Goal: Transaction & Acquisition: Purchase product/service

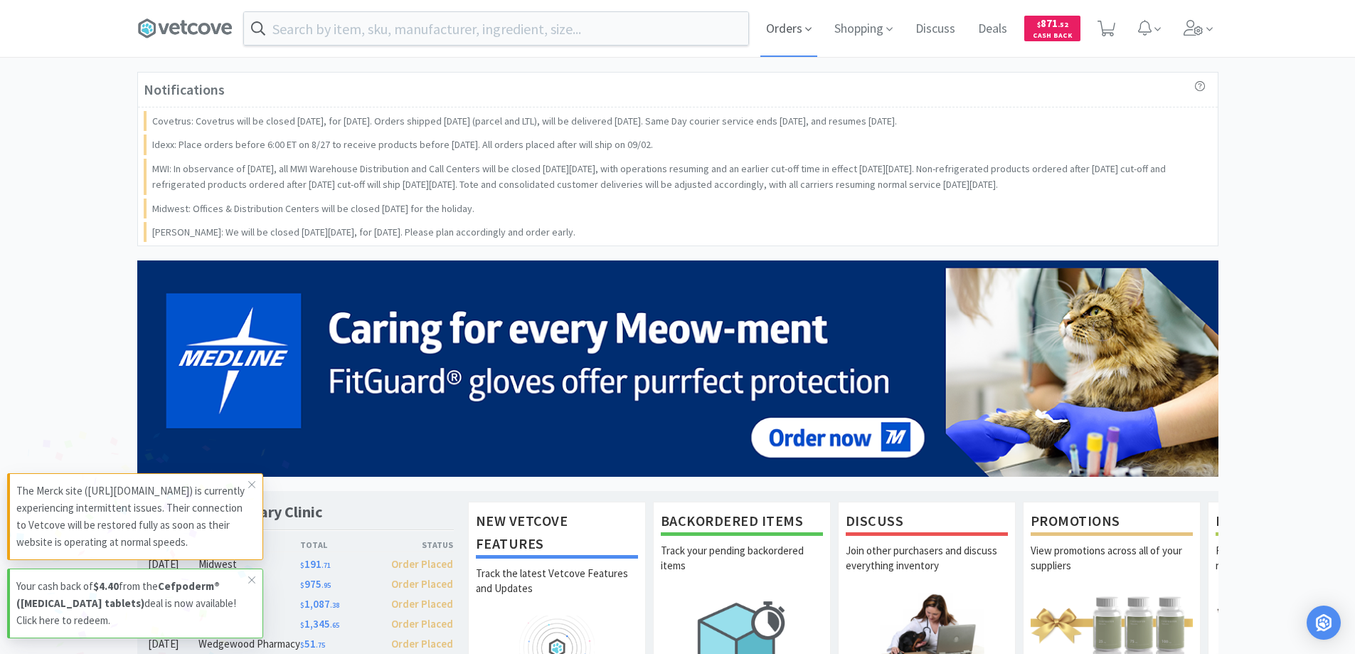
click at [780, 22] on span "Orders" at bounding box center [788, 28] width 57 height 57
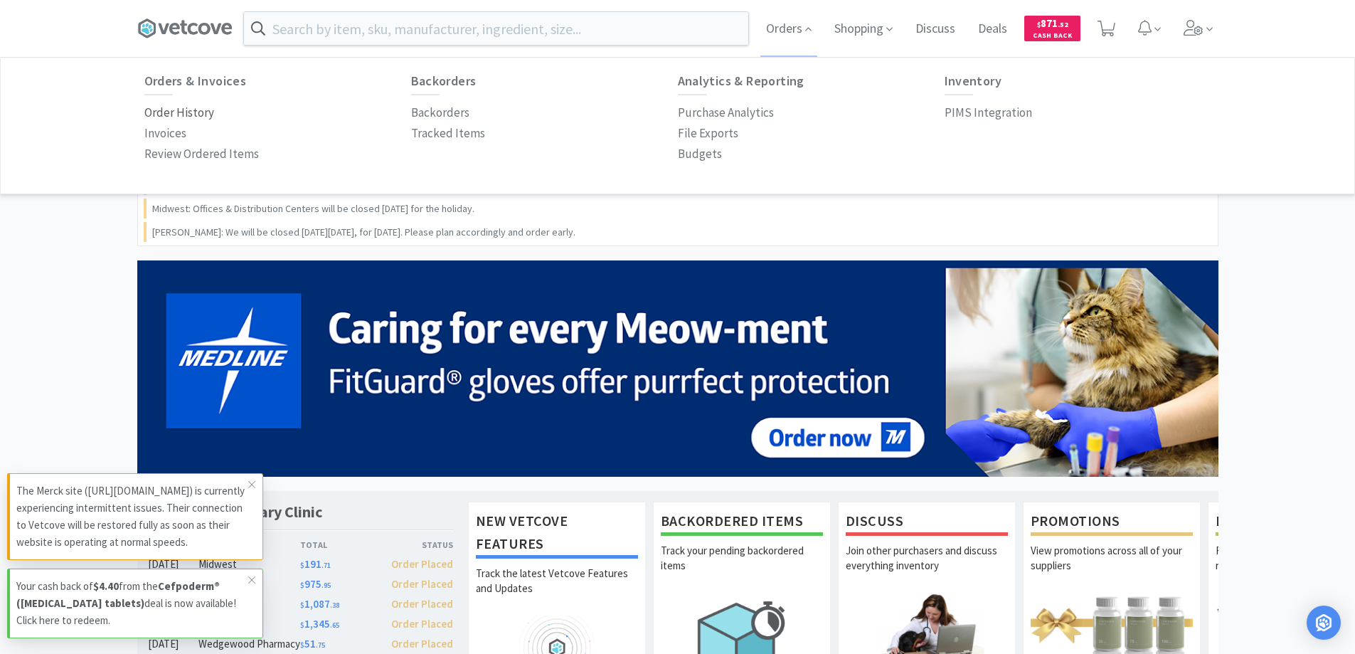
click at [200, 112] on p "Order History" at bounding box center [179, 112] width 70 height 19
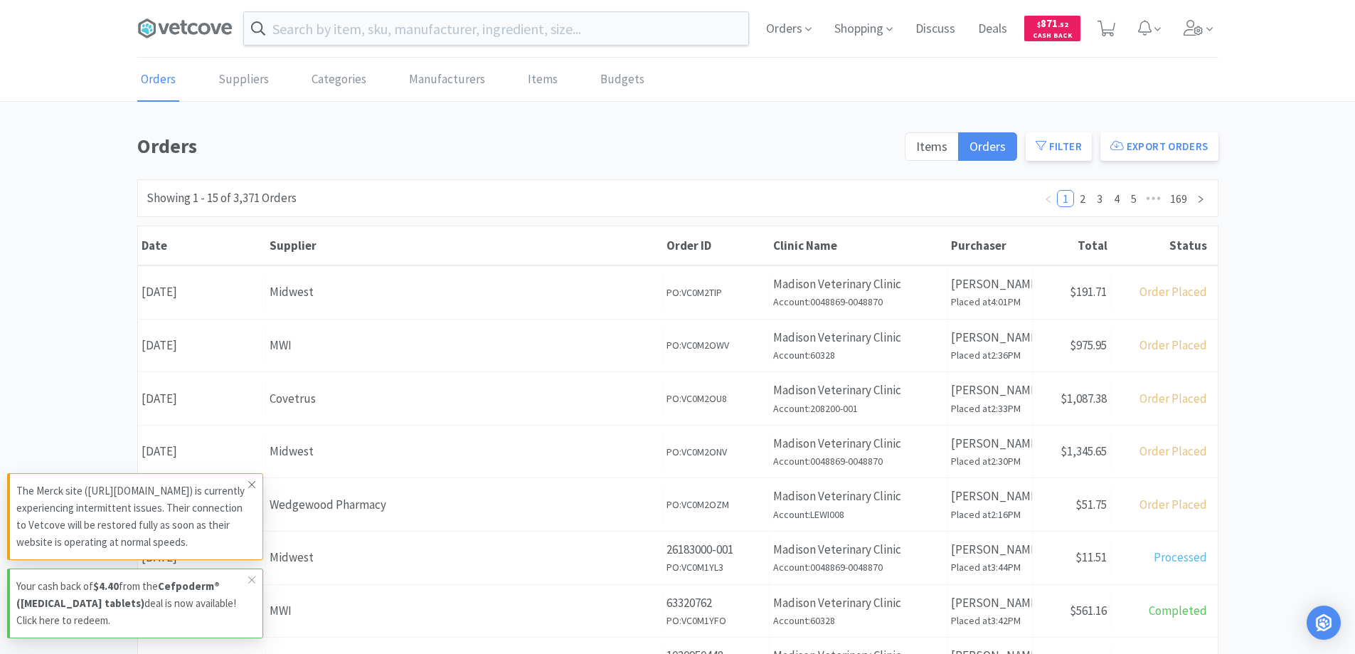
click at [249, 479] on icon at bounding box center [252, 484] width 9 height 11
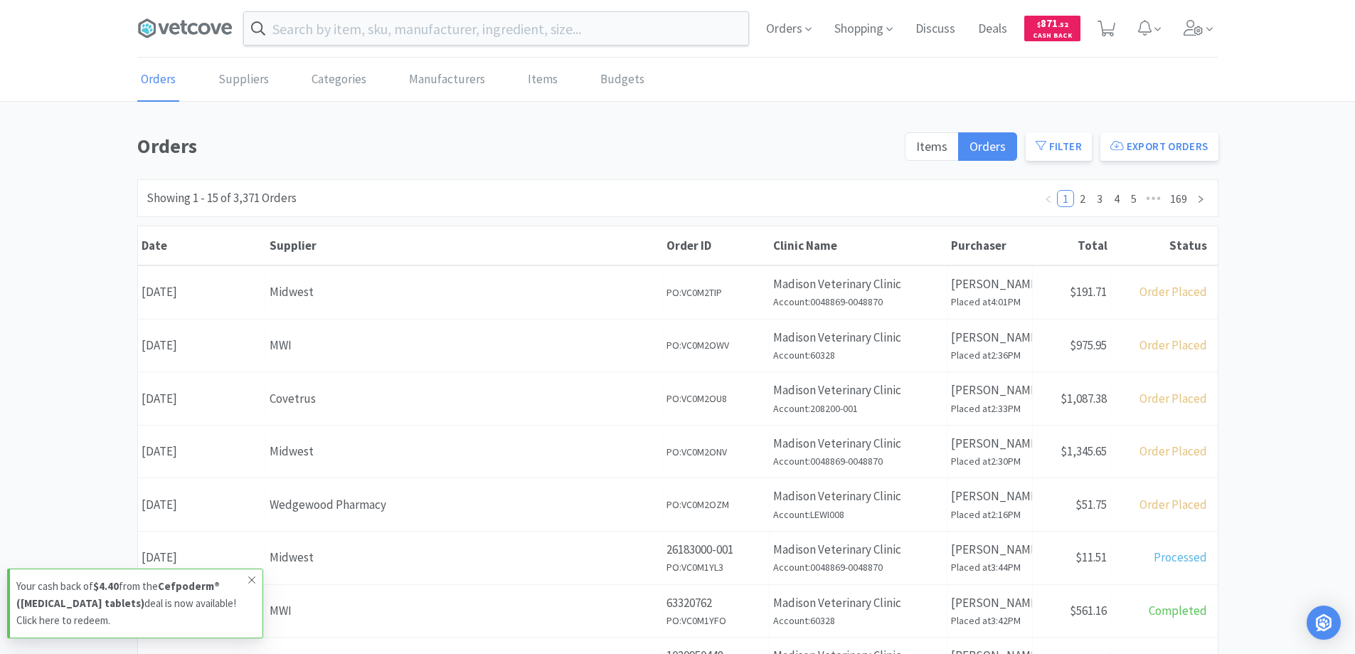
click at [253, 578] on icon at bounding box center [251, 579] width 7 height 7
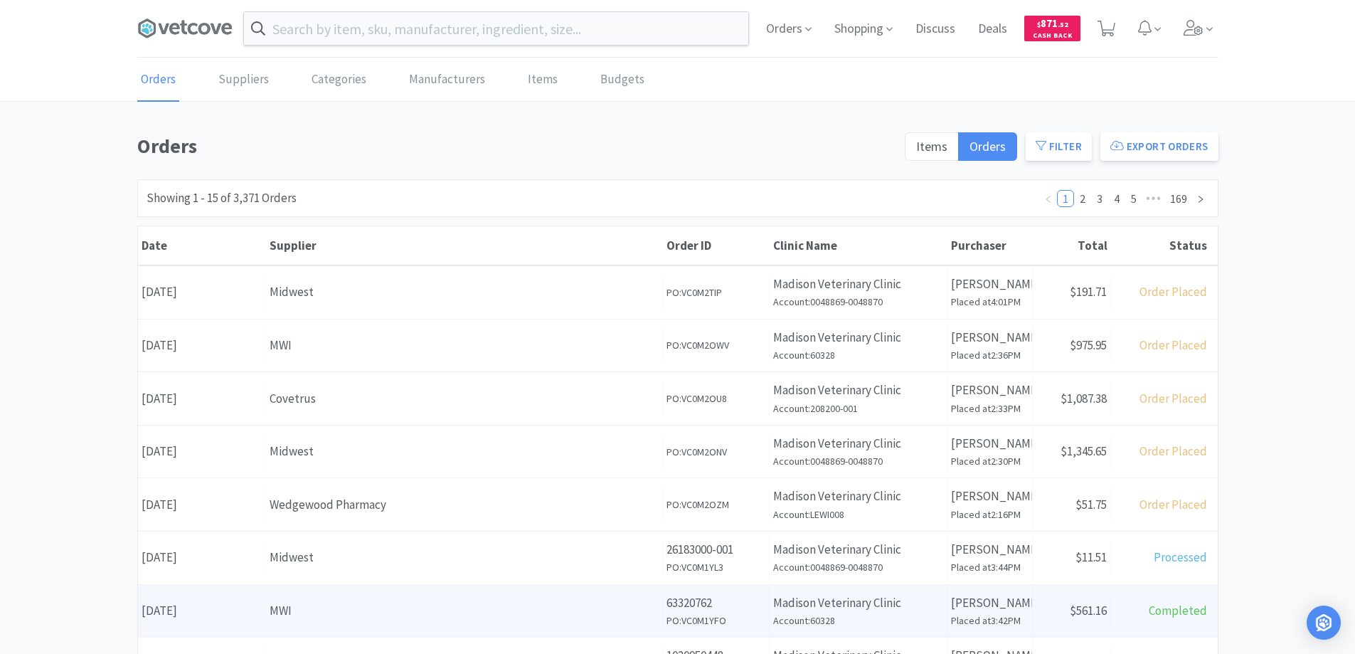
click at [456, 608] on div "MWI" at bounding box center [464, 610] width 389 height 19
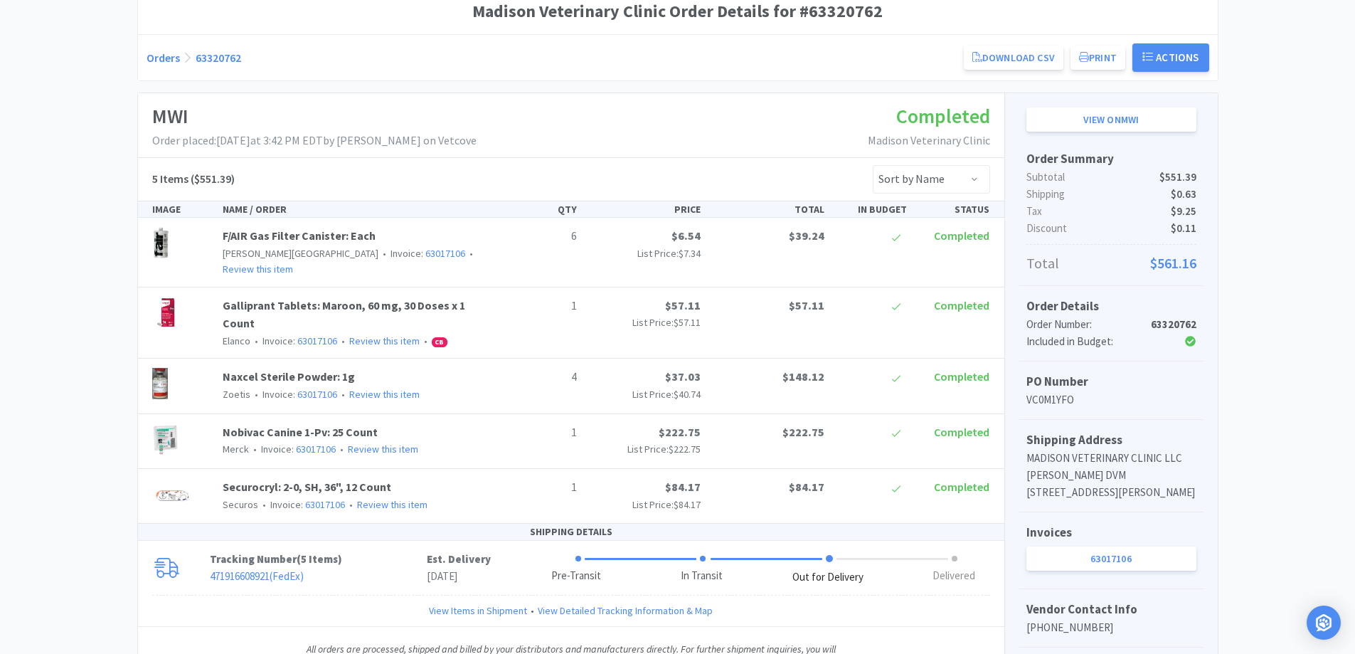
scroll to position [142, 0]
click at [166, 55] on link "Orders" at bounding box center [163, 57] width 33 height 14
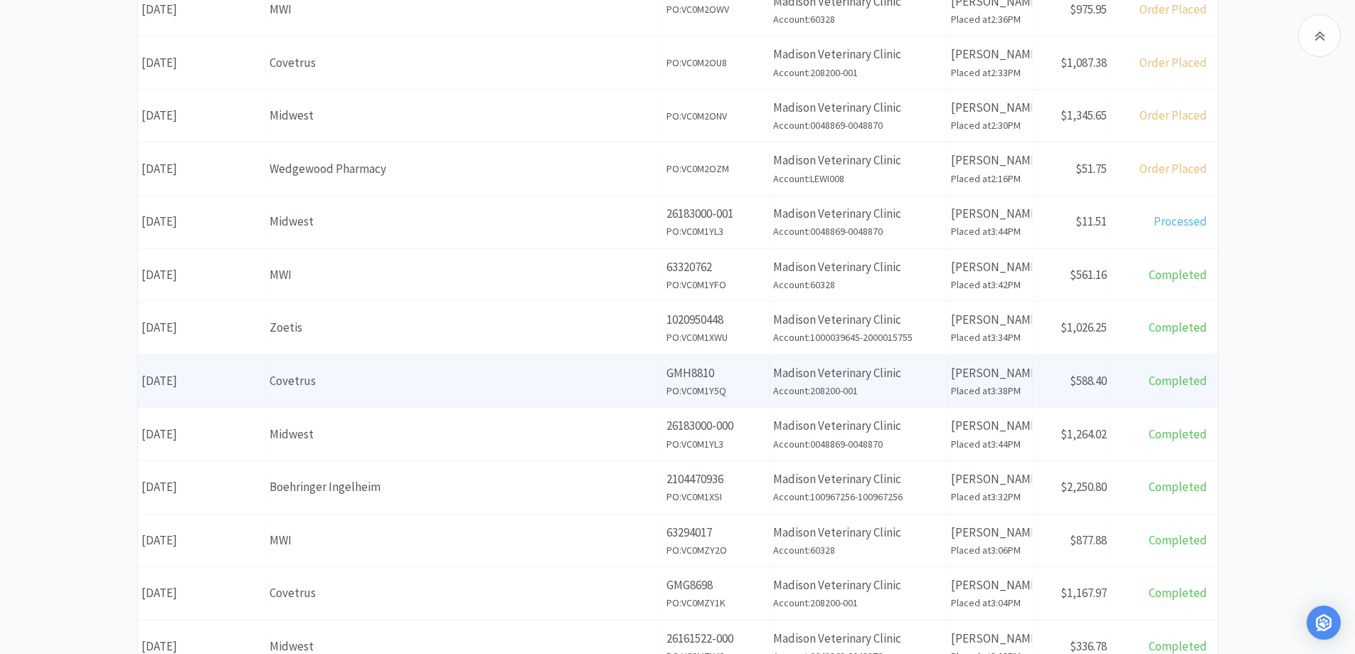
scroll to position [356, 0]
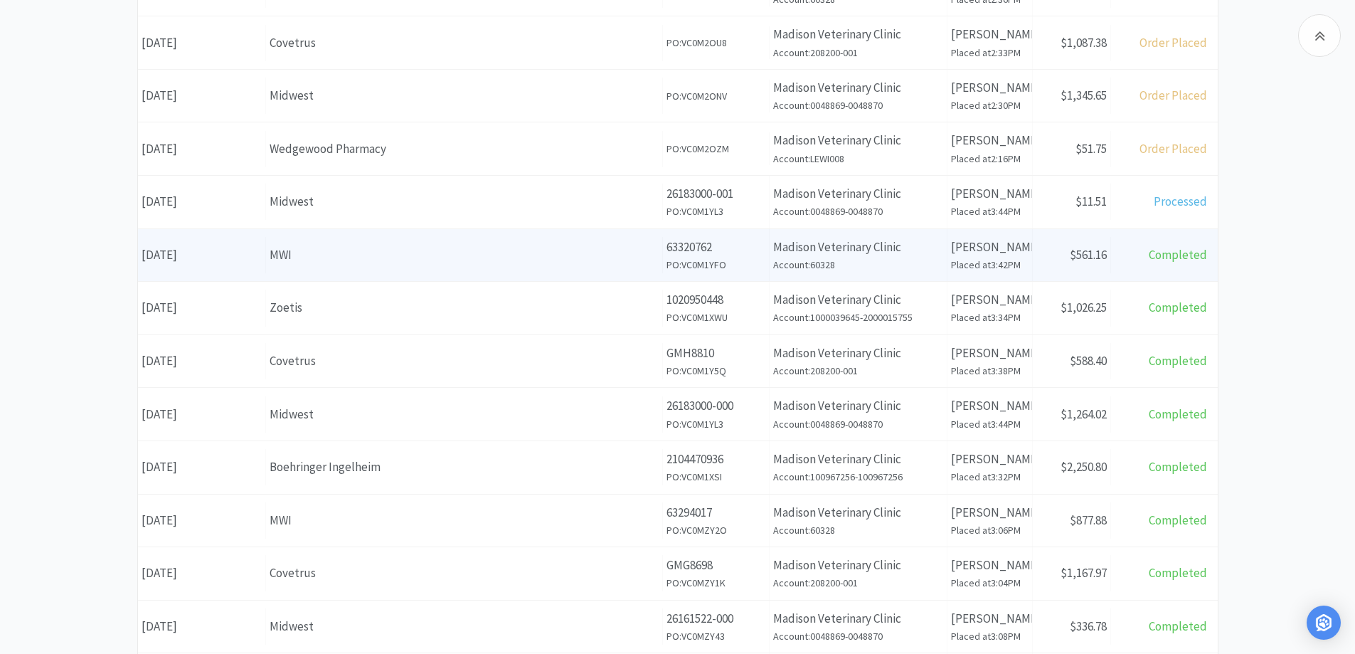
click at [359, 260] on div "MWI" at bounding box center [464, 254] width 389 height 19
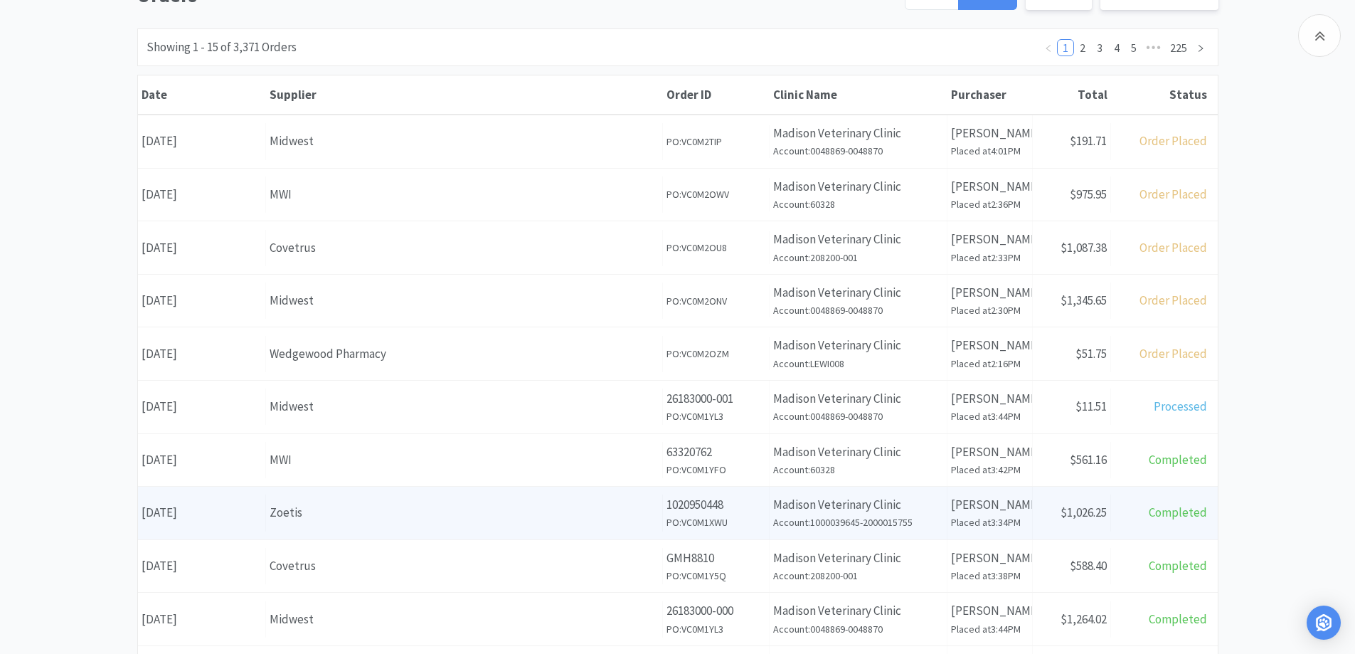
scroll to position [71, 0]
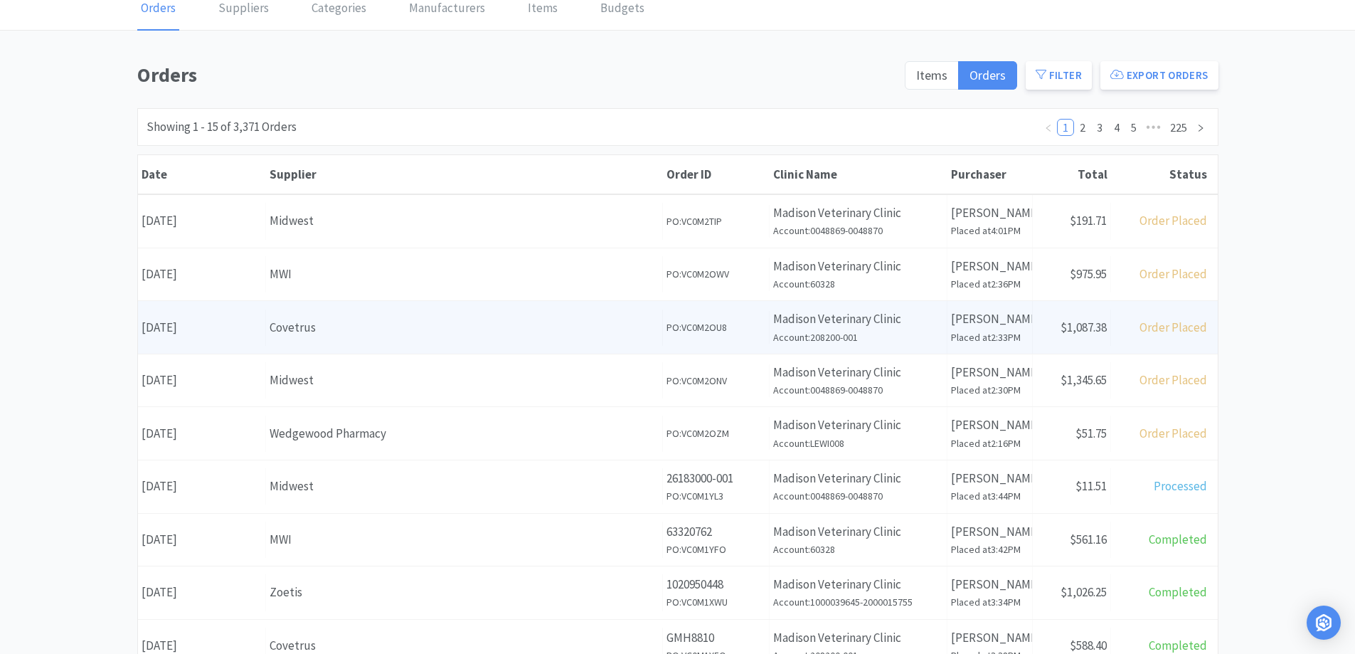
click at [388, 332] on div "Covetrus" at bounding box center [464, 327] width 389 height 19
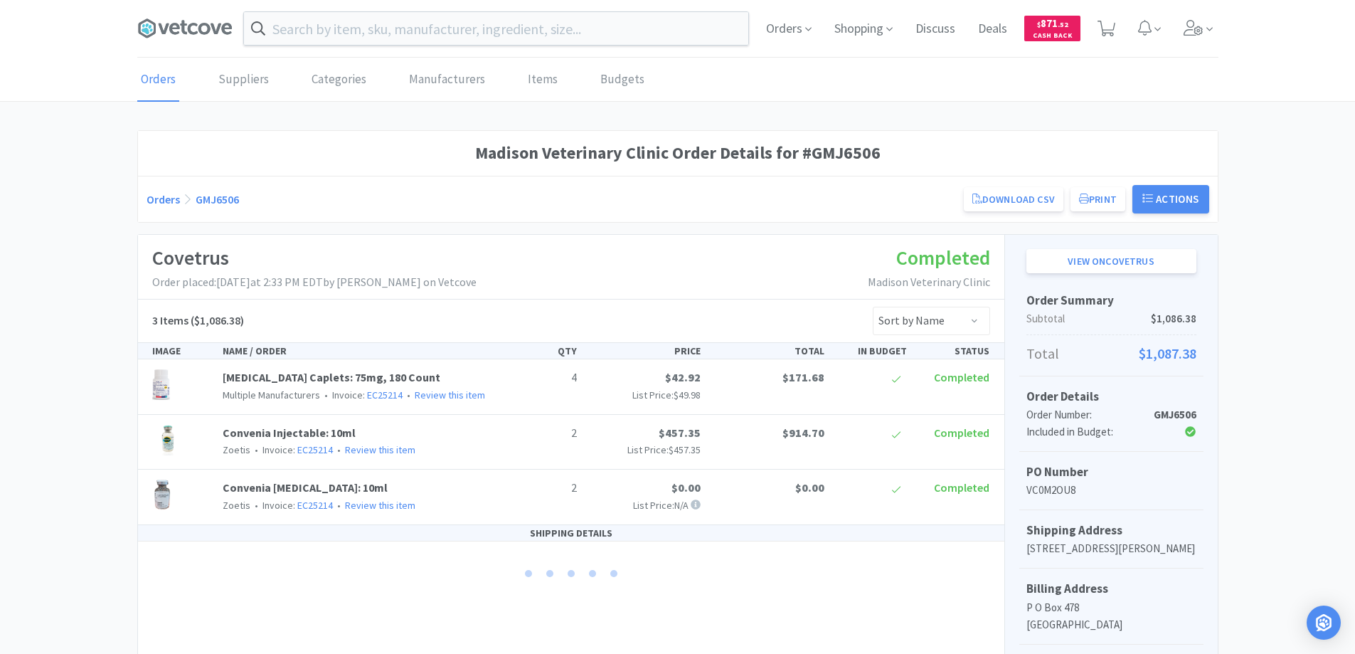
click at [162, 198] on link "Orders" at bounding box center [163, 199] width 33 height 14
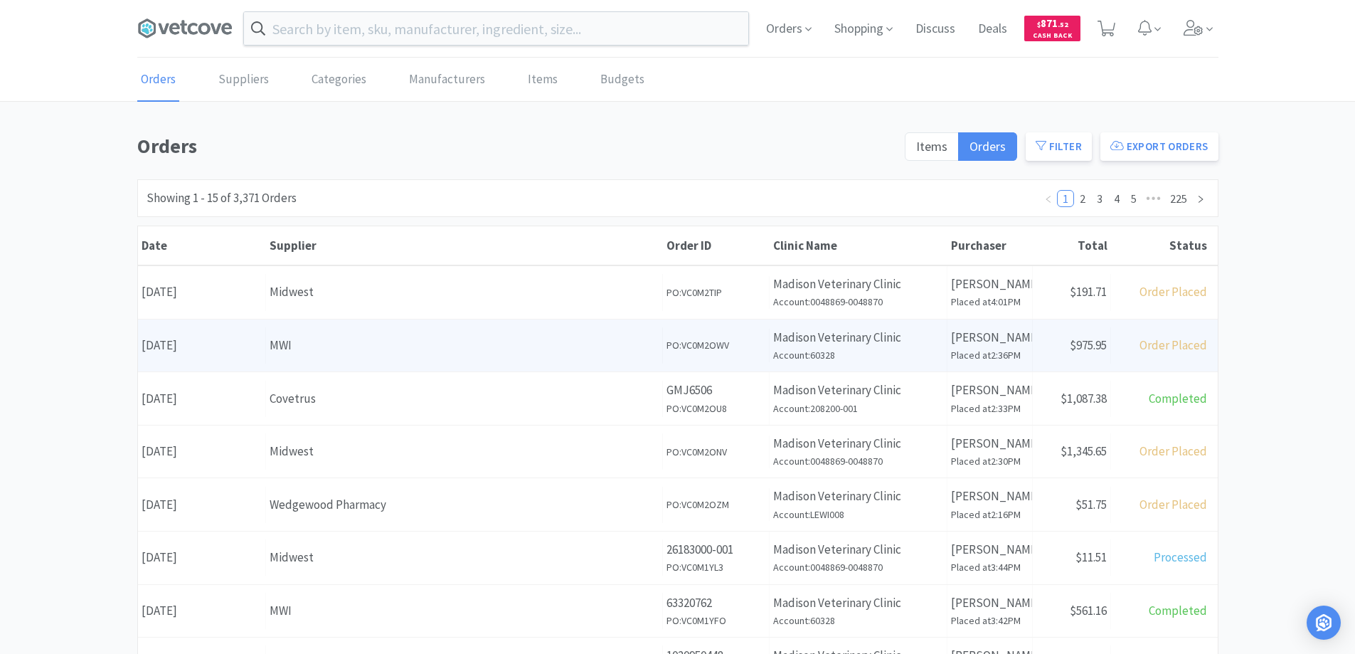
click at [359, 345] on div "MWI" at bounding box center [464, 345] width 389 height 19
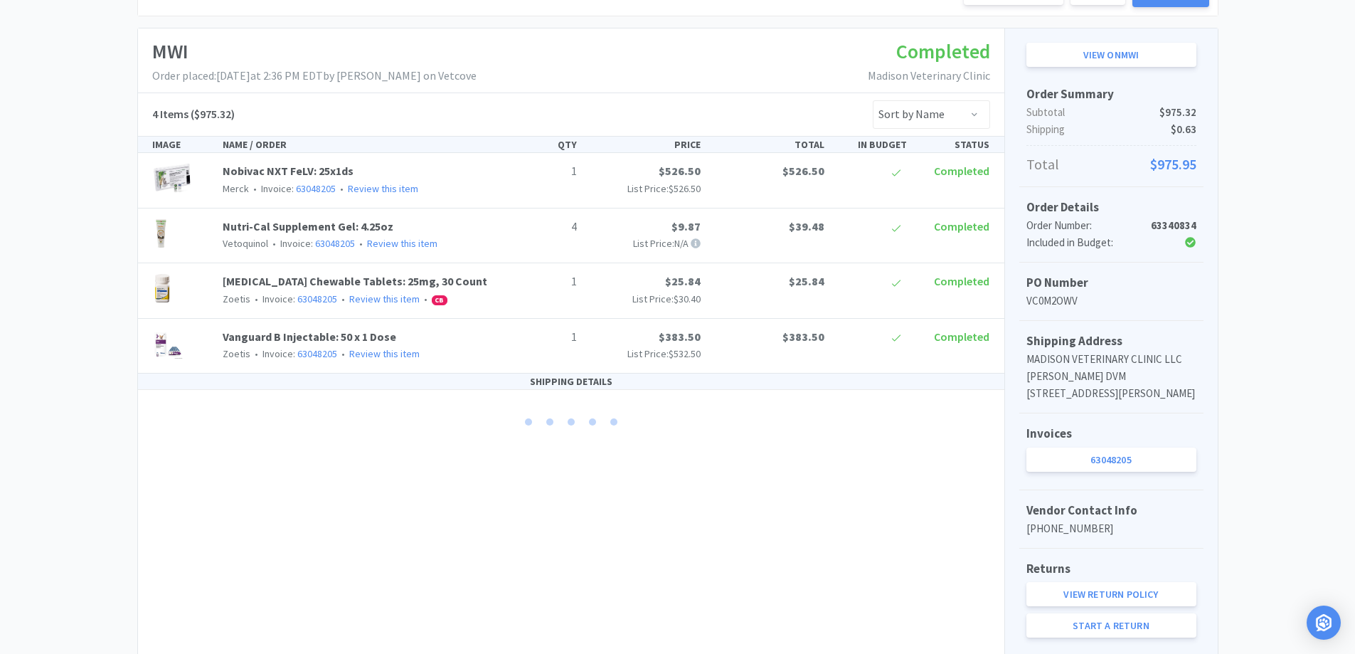
scroll to position [213, 0]
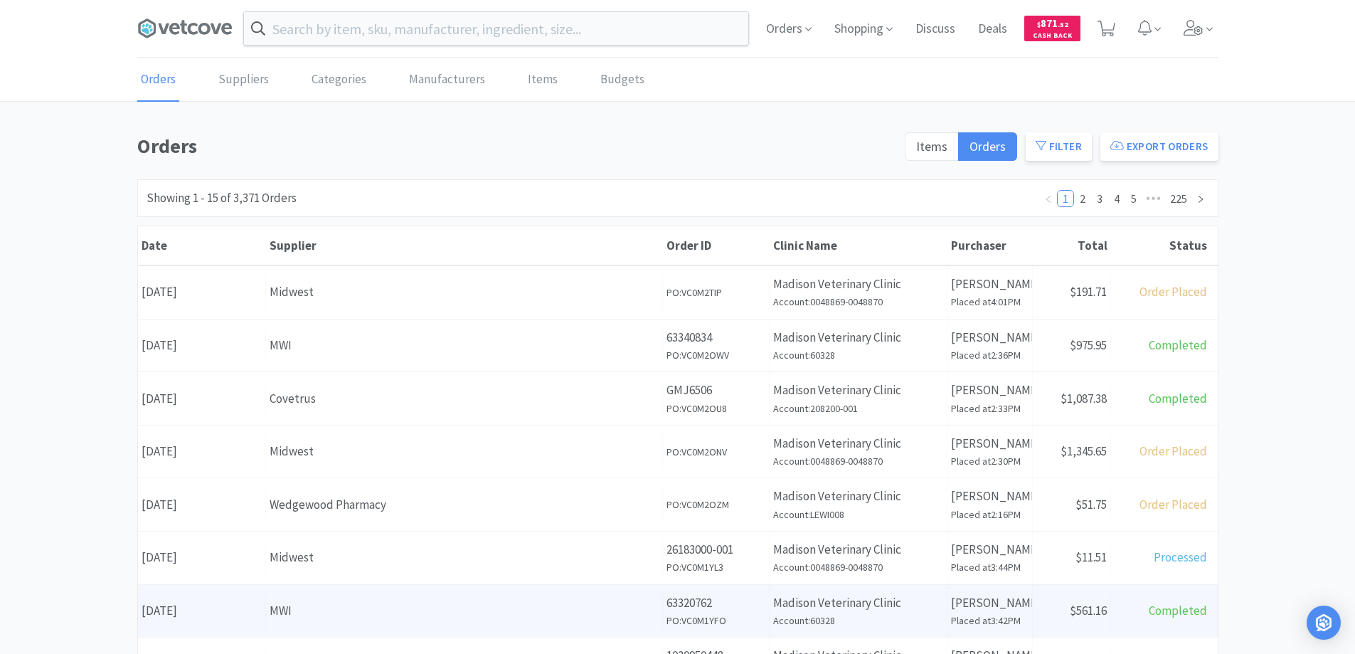
click at [440, 611] on div "MWI" at bounding box center [464, 610] width 389 height 19
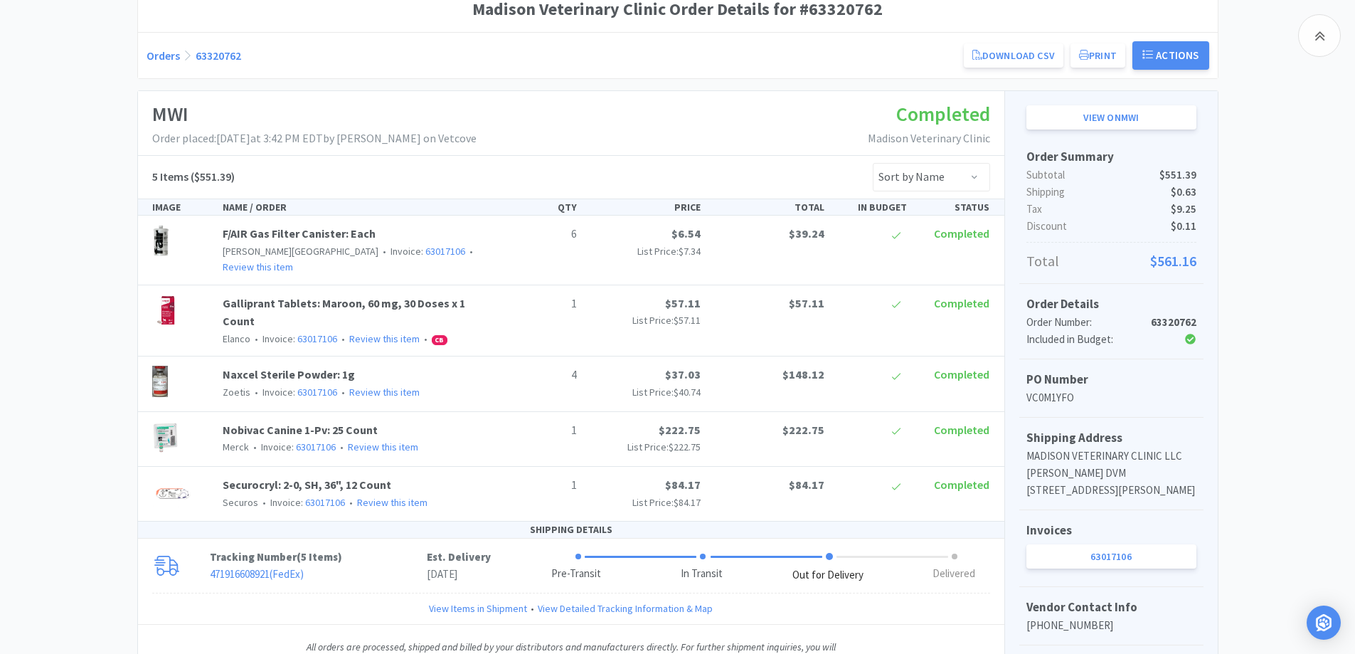
scroll to position [142, 0]
click at [161, 53] on link "Orders" at bounding box center [163, 57] width 33 height 14
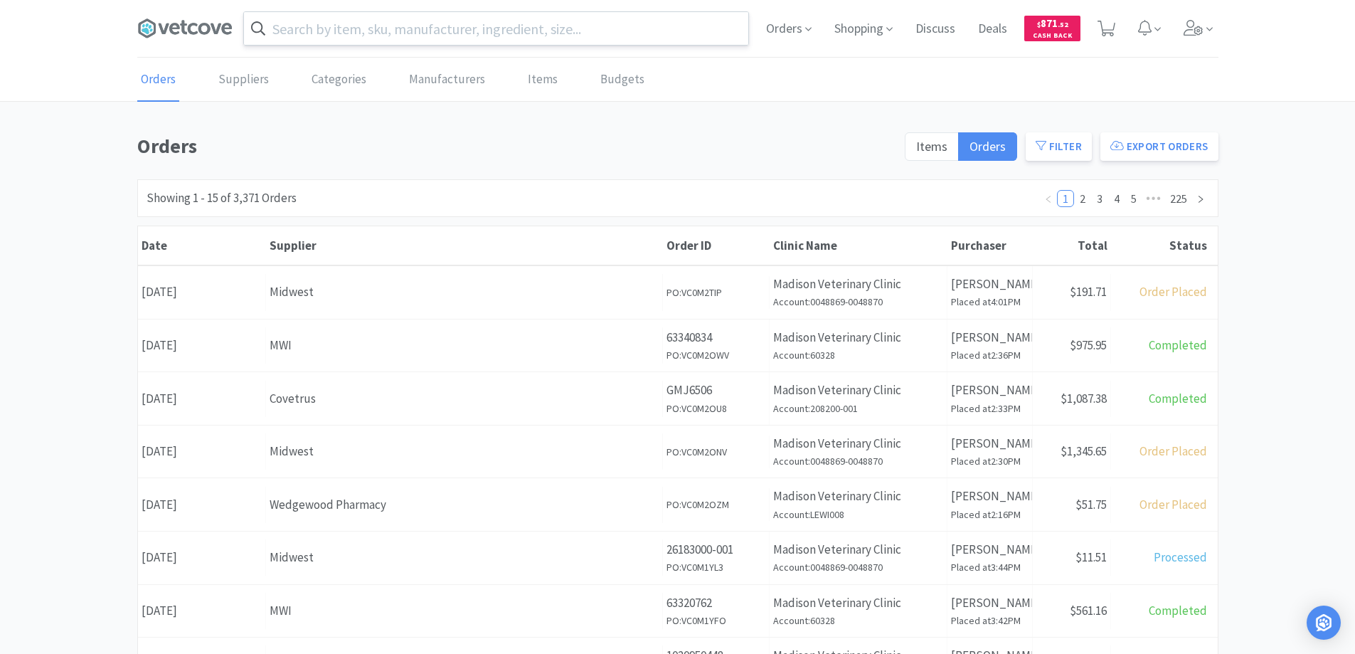
click at [290, 28] on input "text" at bounding box center [496, 28] width 504 height 33
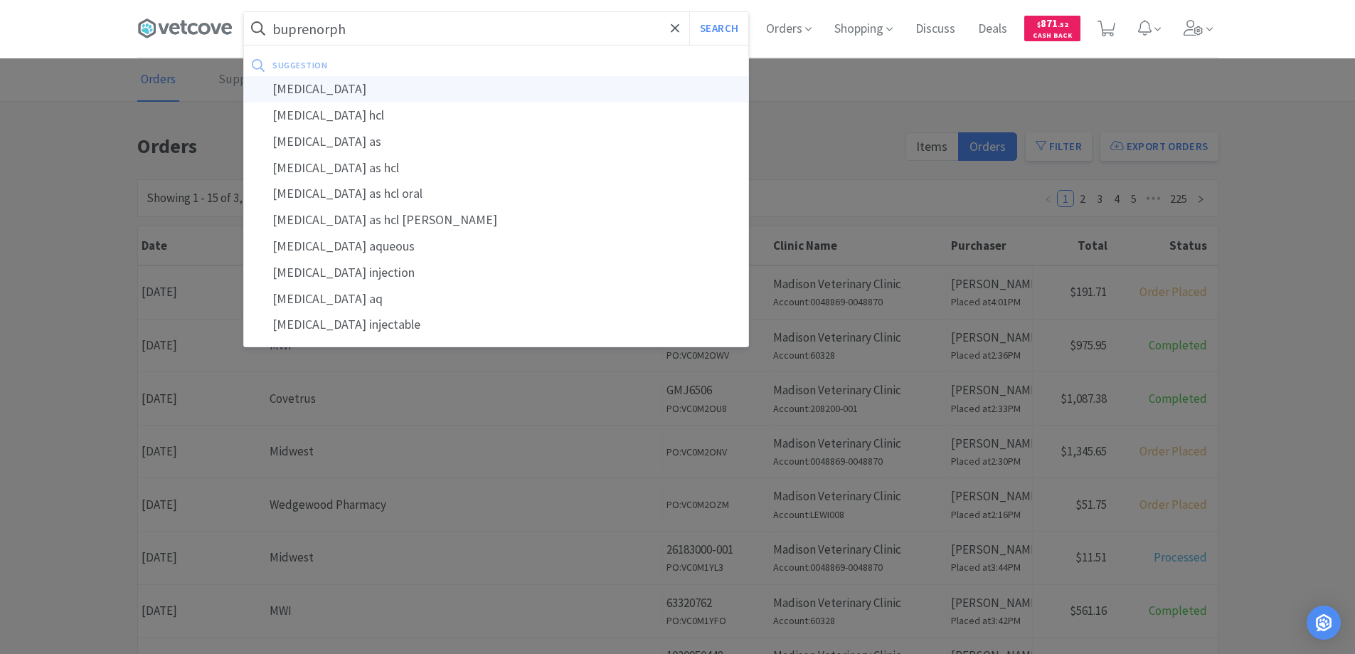
click at [314, 87] on div "[MEDICAL_DATA]" at bounding box center [496, 89] width 504 height 26
type input "[MEDICAL_DATA]"
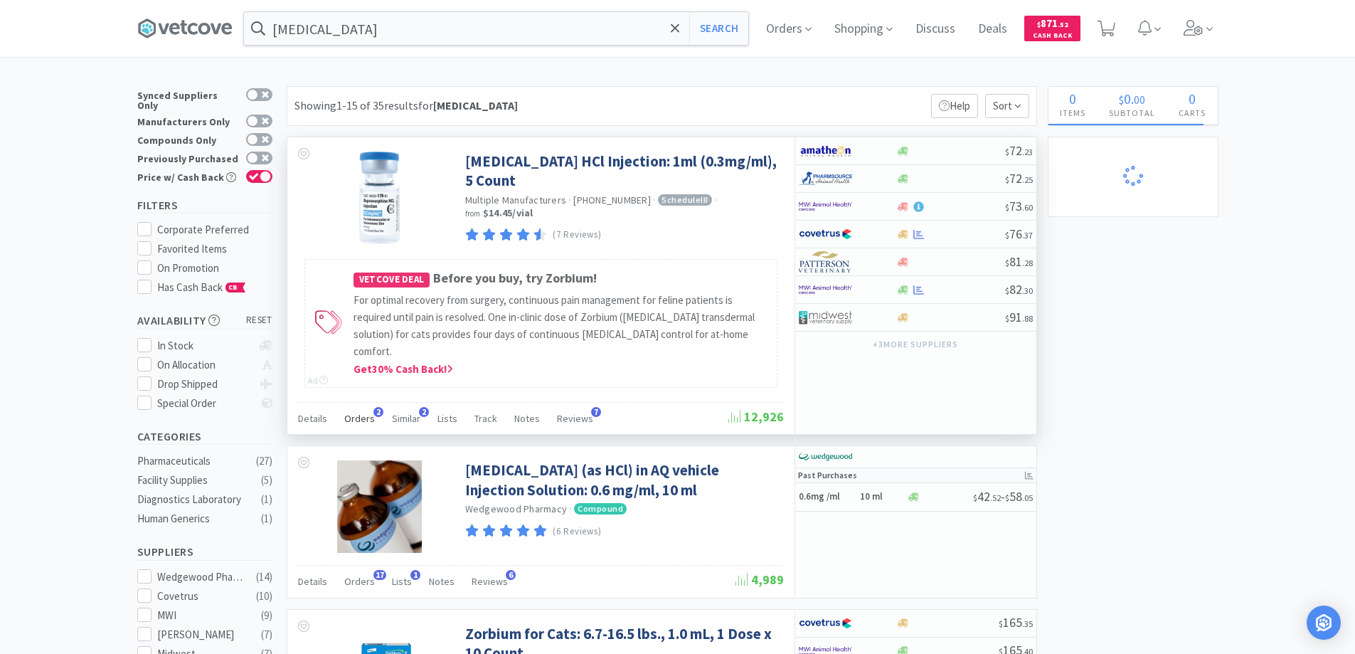
click at [375, 407] on span "2" at bounding box center [378, 412] width 10 height 10
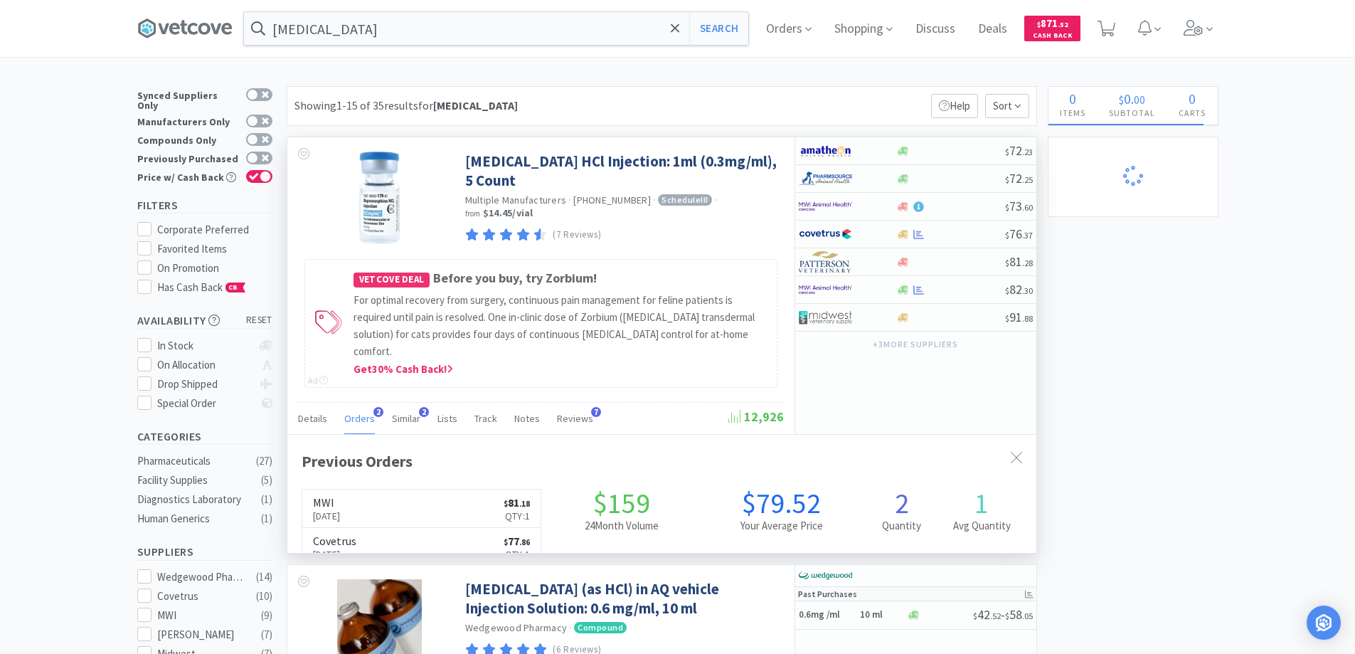
scroll to position [368, 749]
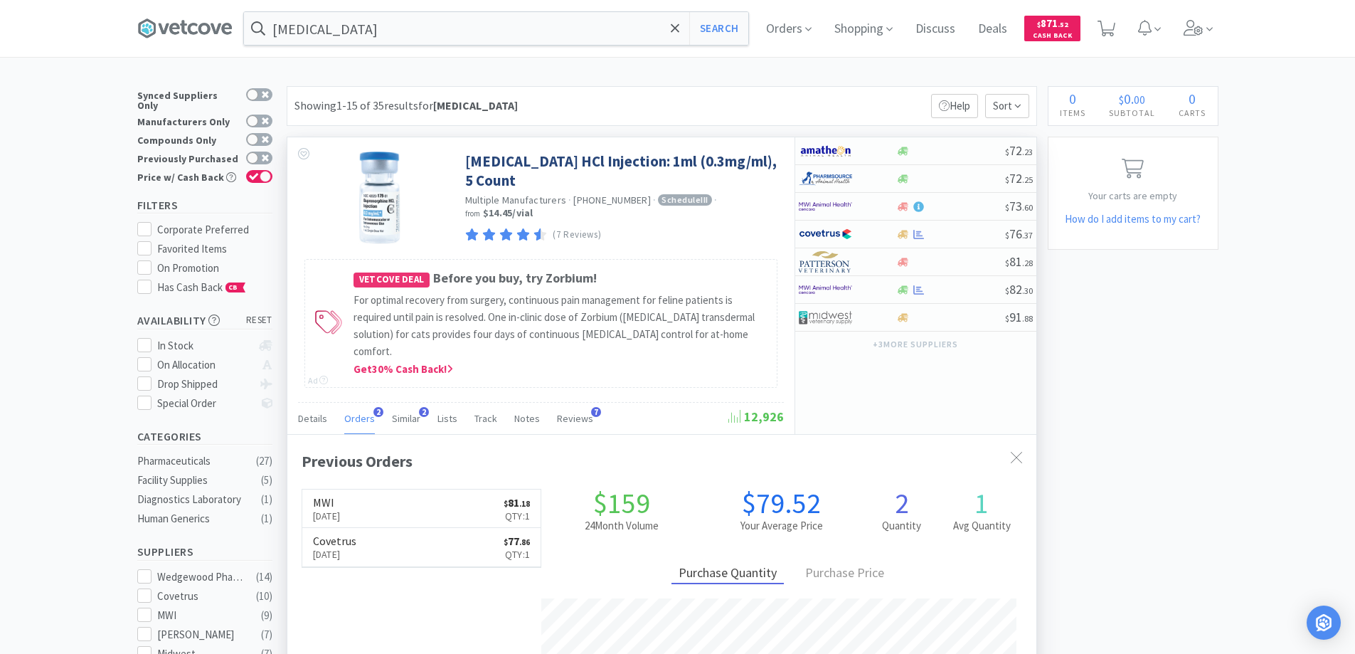
click at [375, 407] on span "2" at bounding box center [378, 412] width 10 height 10
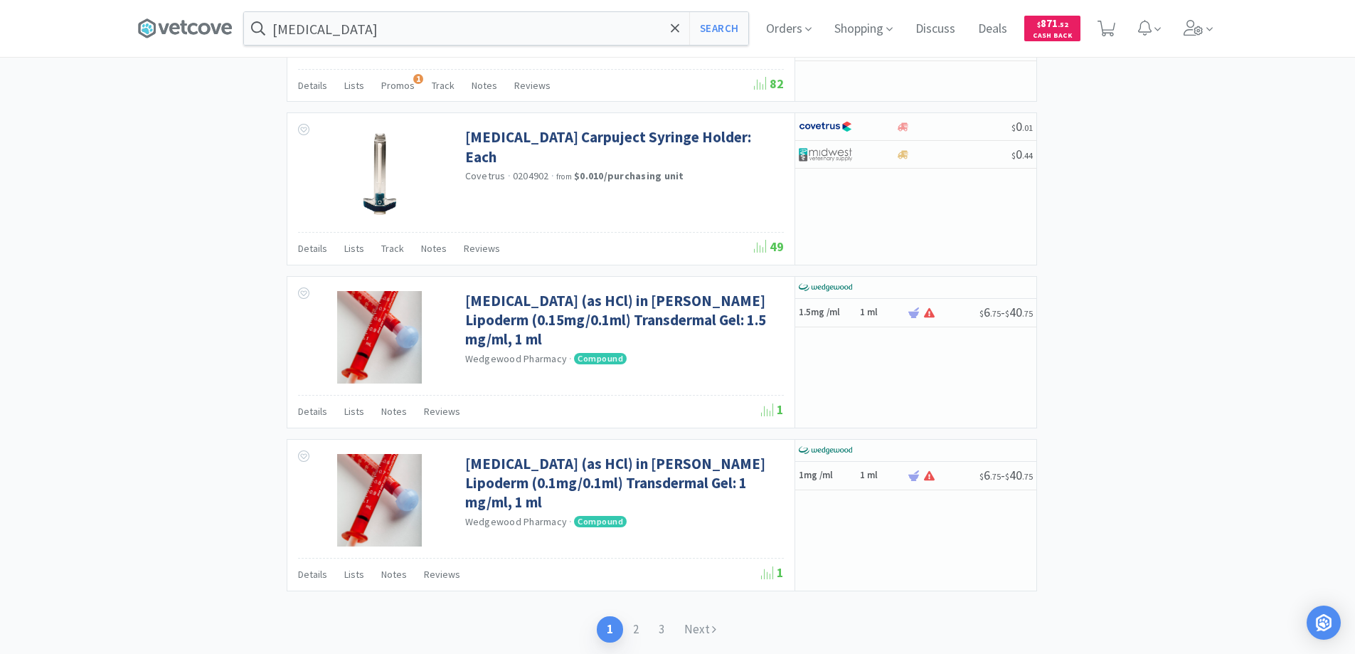
scroll to position [2330, 0]
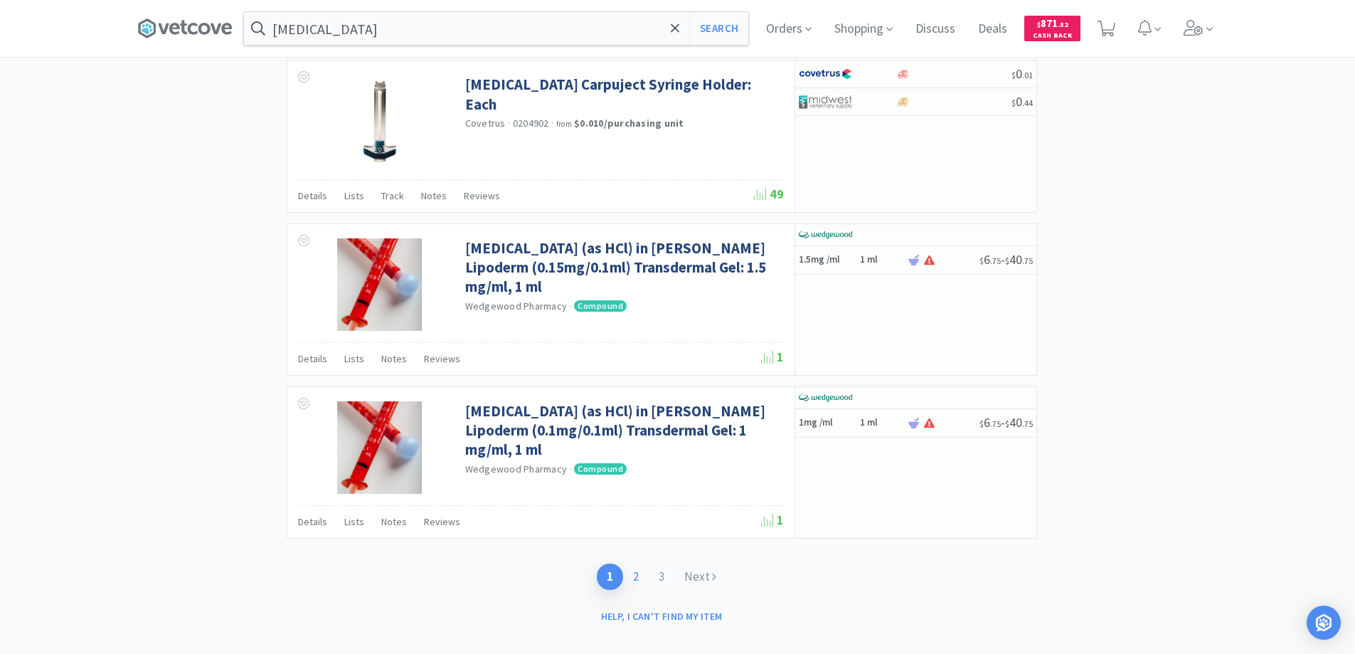
click at [634, 563] on link "2" at bounding box center [636, 576] width 26 height 26
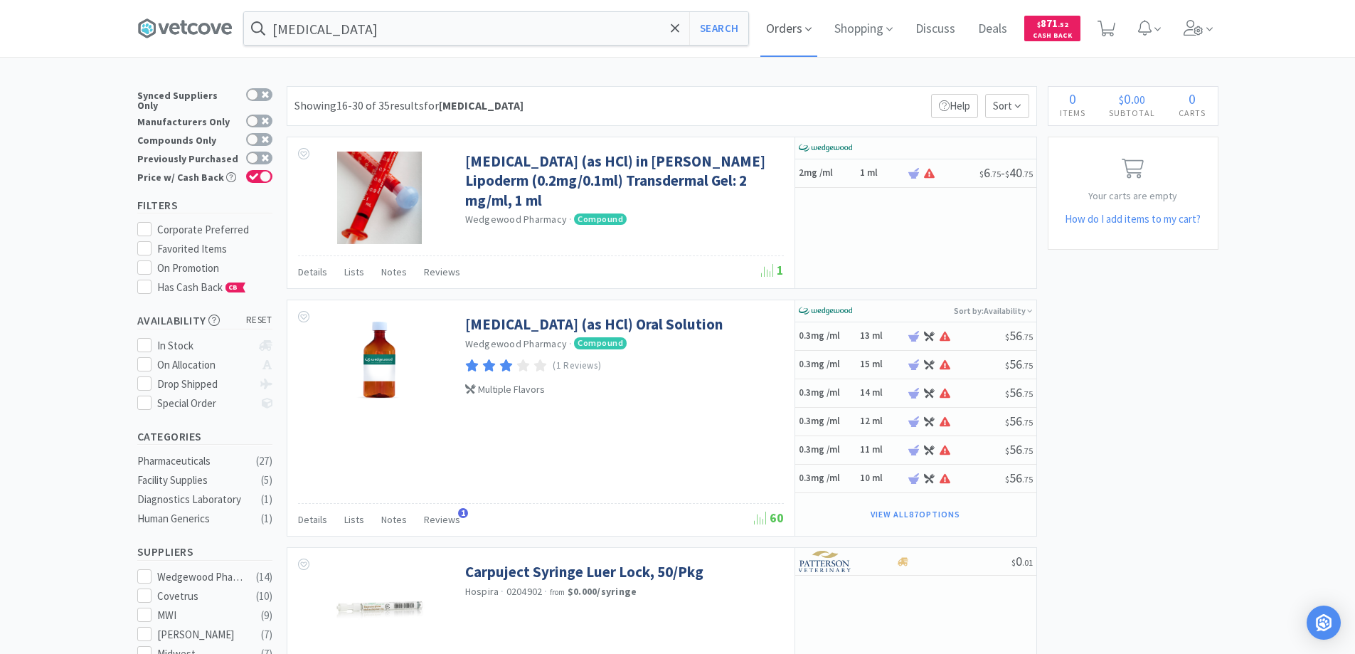
click at [787, 28] on span "Orders" at bounding box center [788, 28] width 57 height 57
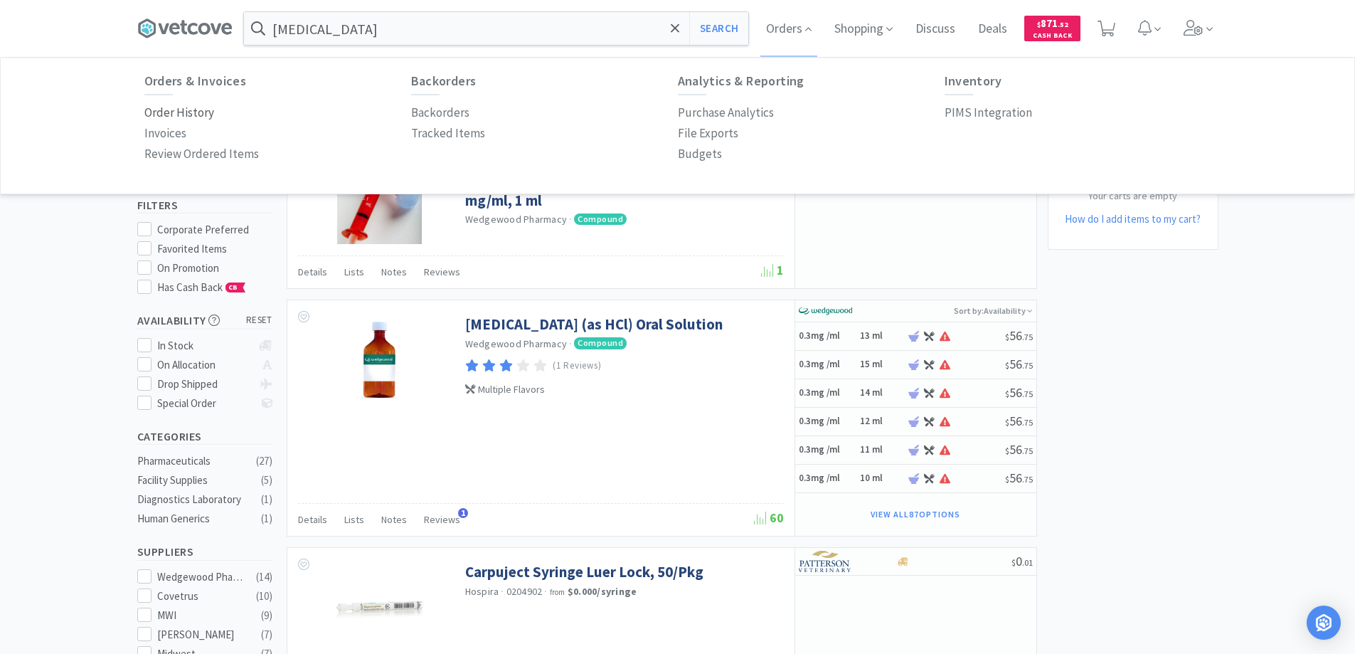
click at [200, 112] on p "Order History" at bounding box center [179, 112] width 70 height 19
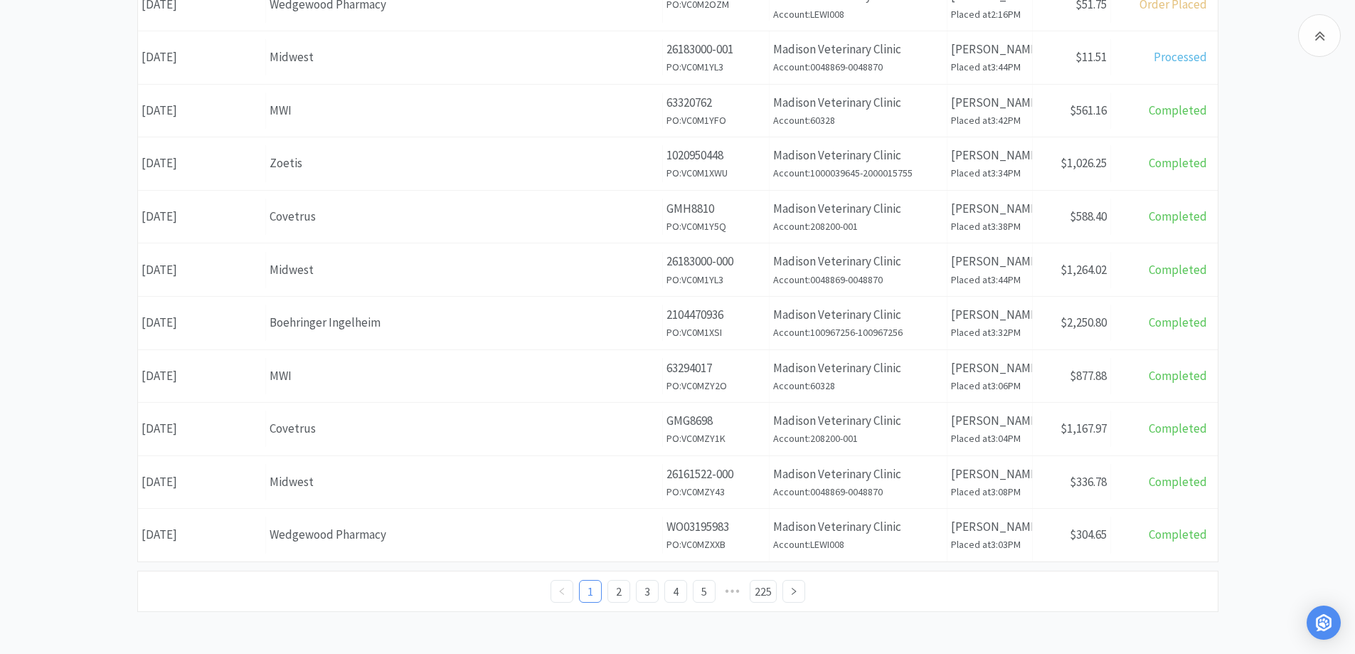
scroll to position [501, 0]
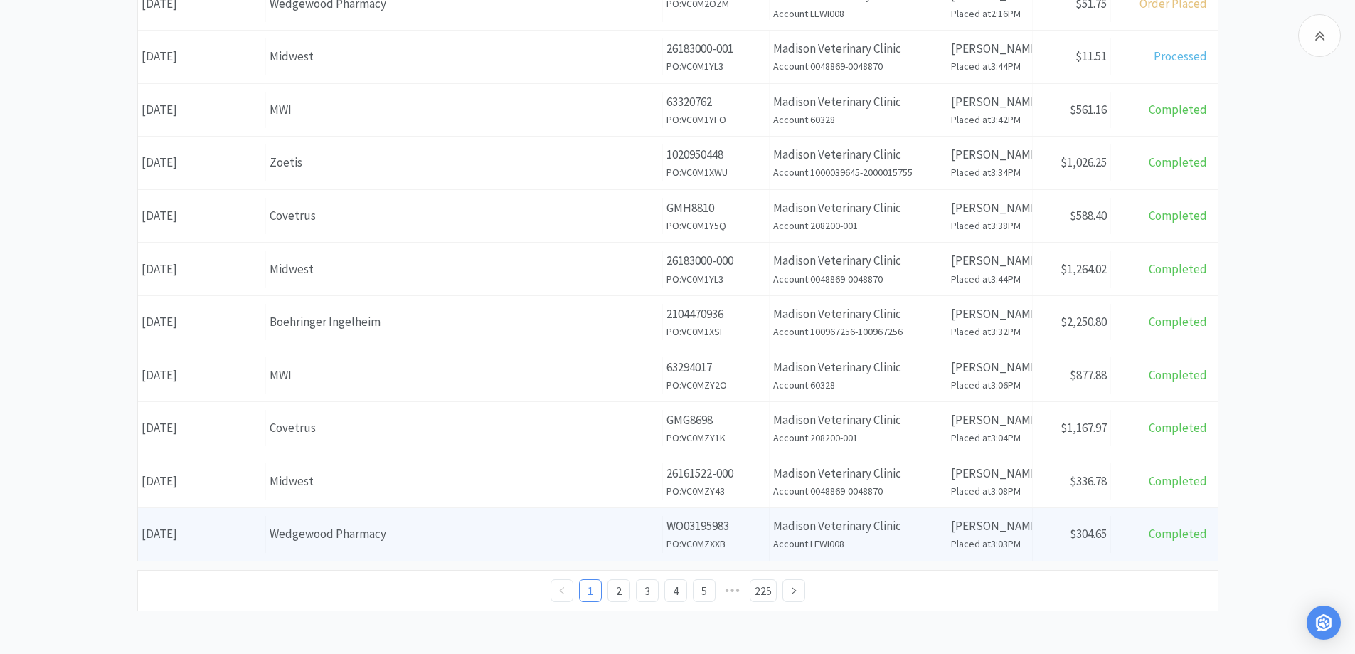
click at [315, 537] on div "Wedgewood Pharmacy" at bounding box center [464, 533] width 389 height 19
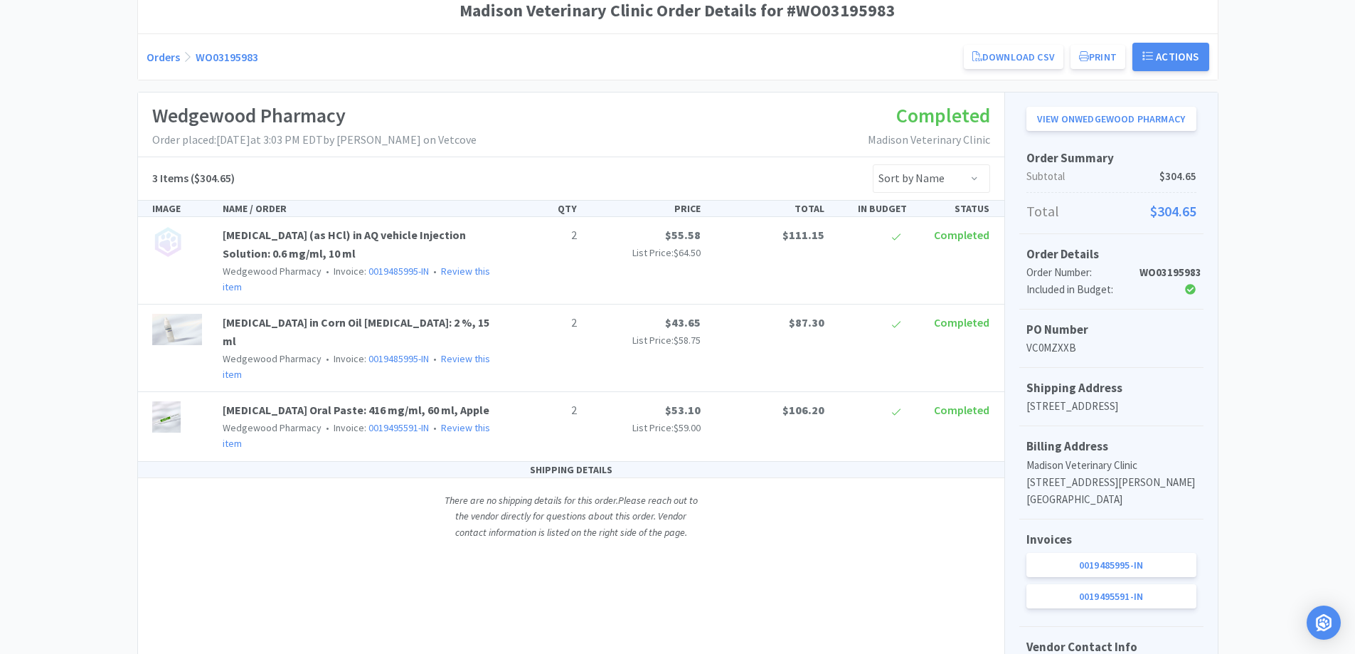
scroll to position [71, 0]
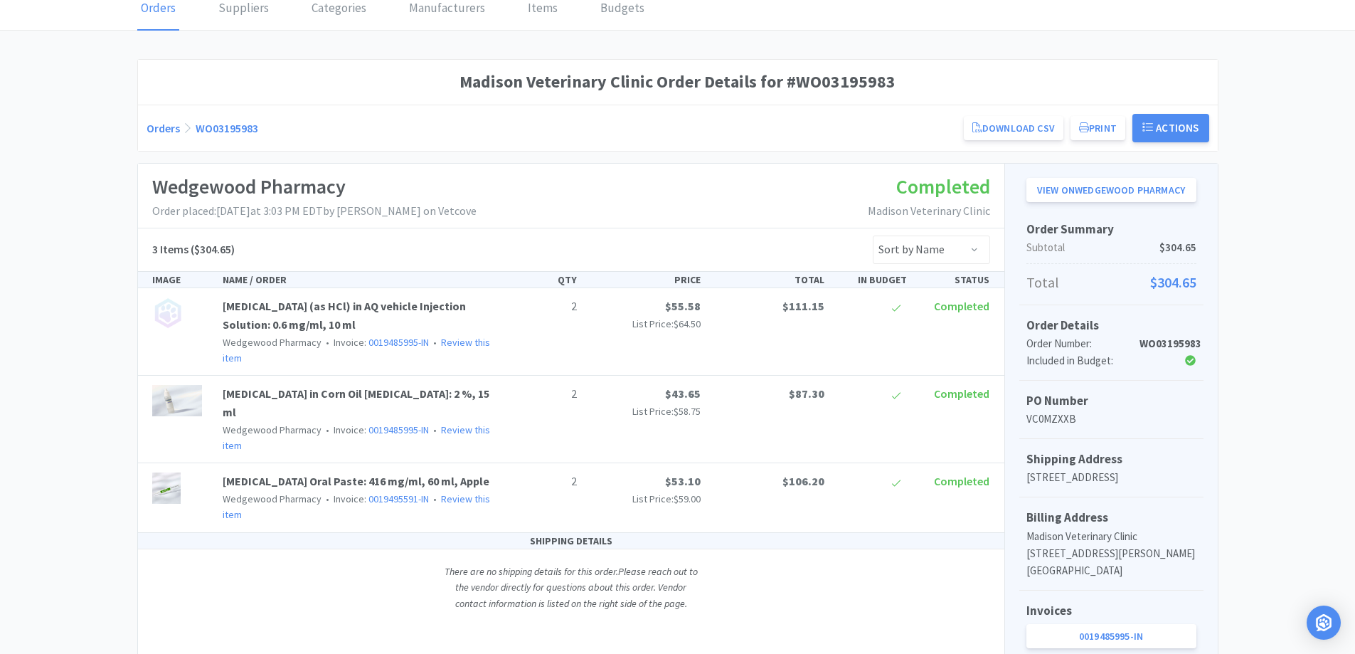
click at [159, 129] on link "Orders" at bounding box center [163, 128] width 33 height 14
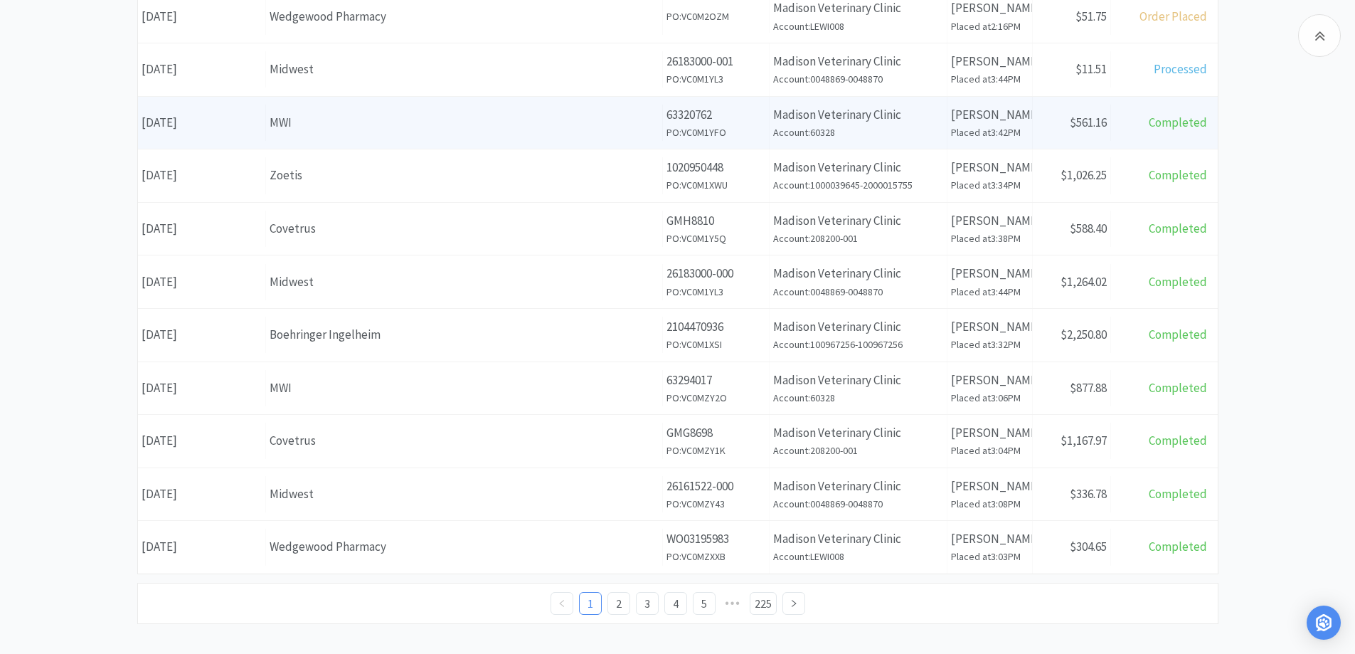
scroll to position [501, 0]
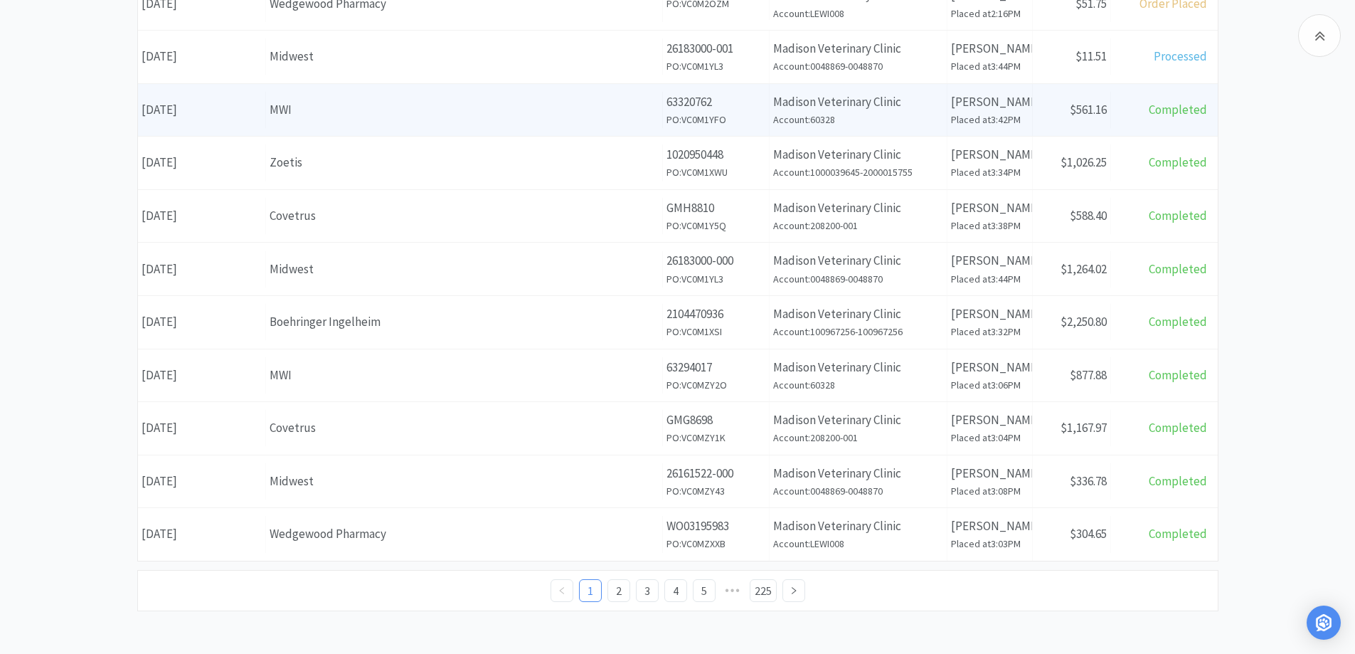
click at [489, 534] on div "Wedgewood Pharmacy" at bounding box center [464, 533] width 389 height 19
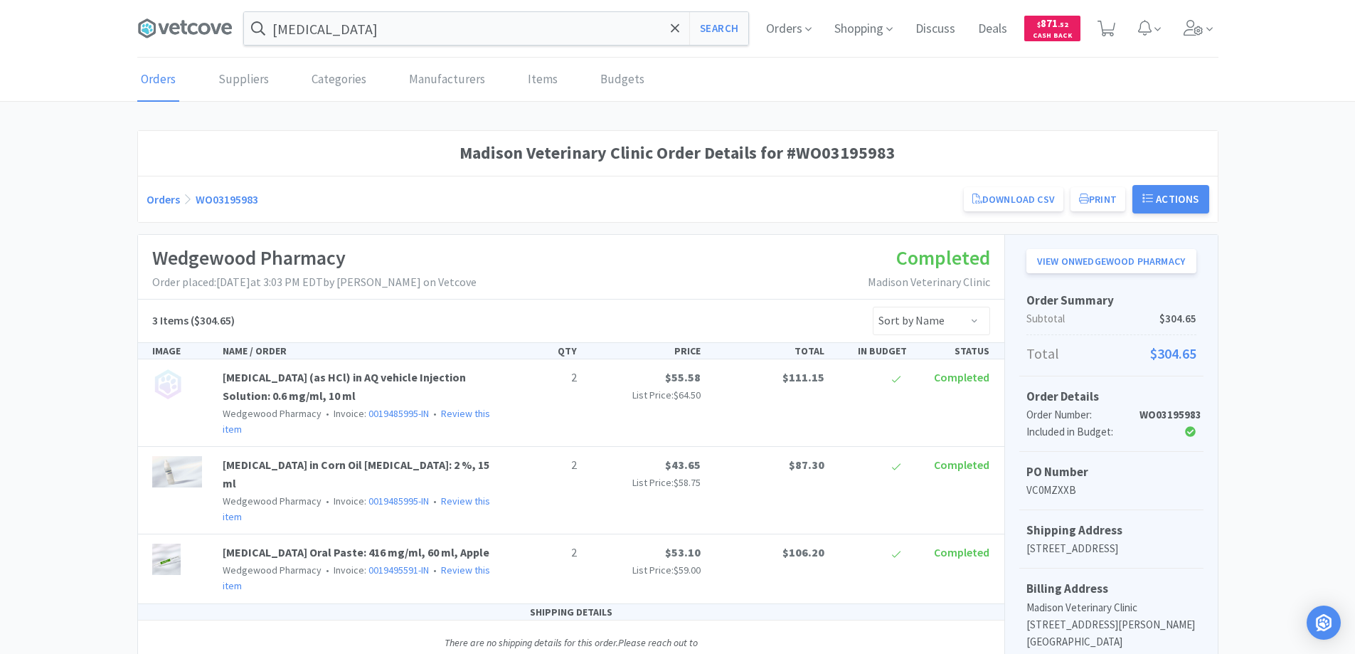
click at [156, 196] on link "Orders" at bounding box center [163, 199] width 33 height 14
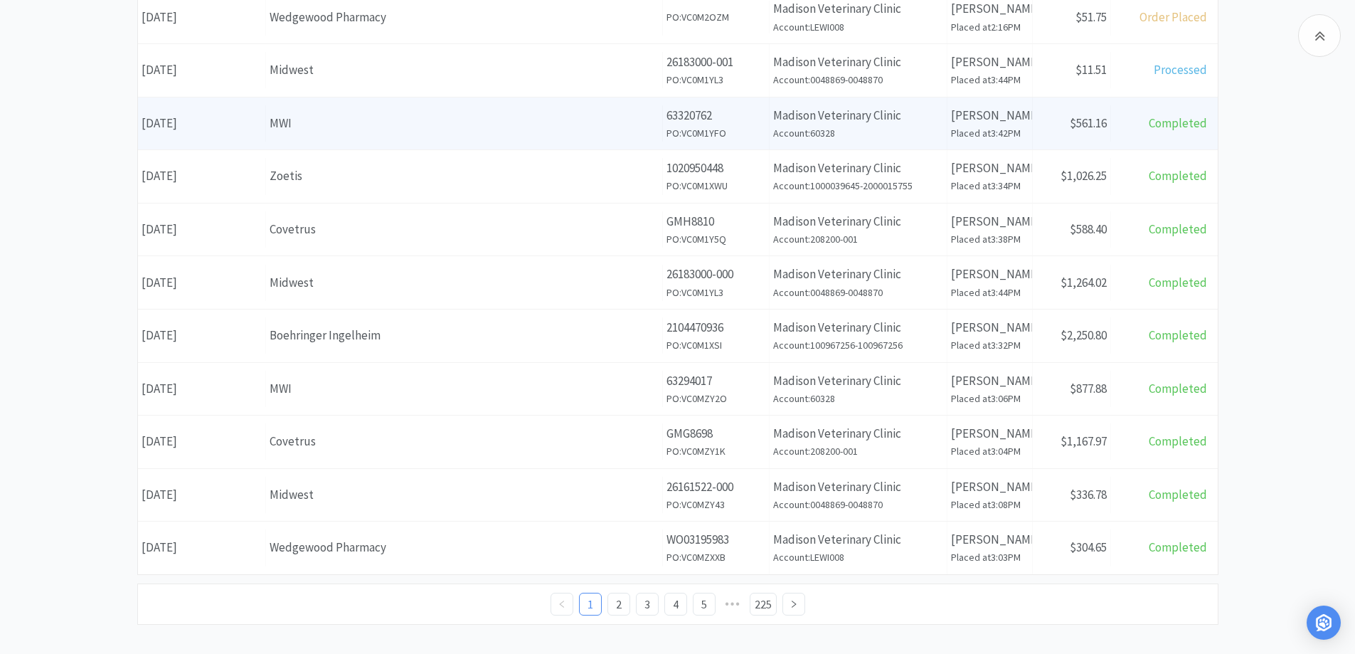
scroll to position [501, 0]
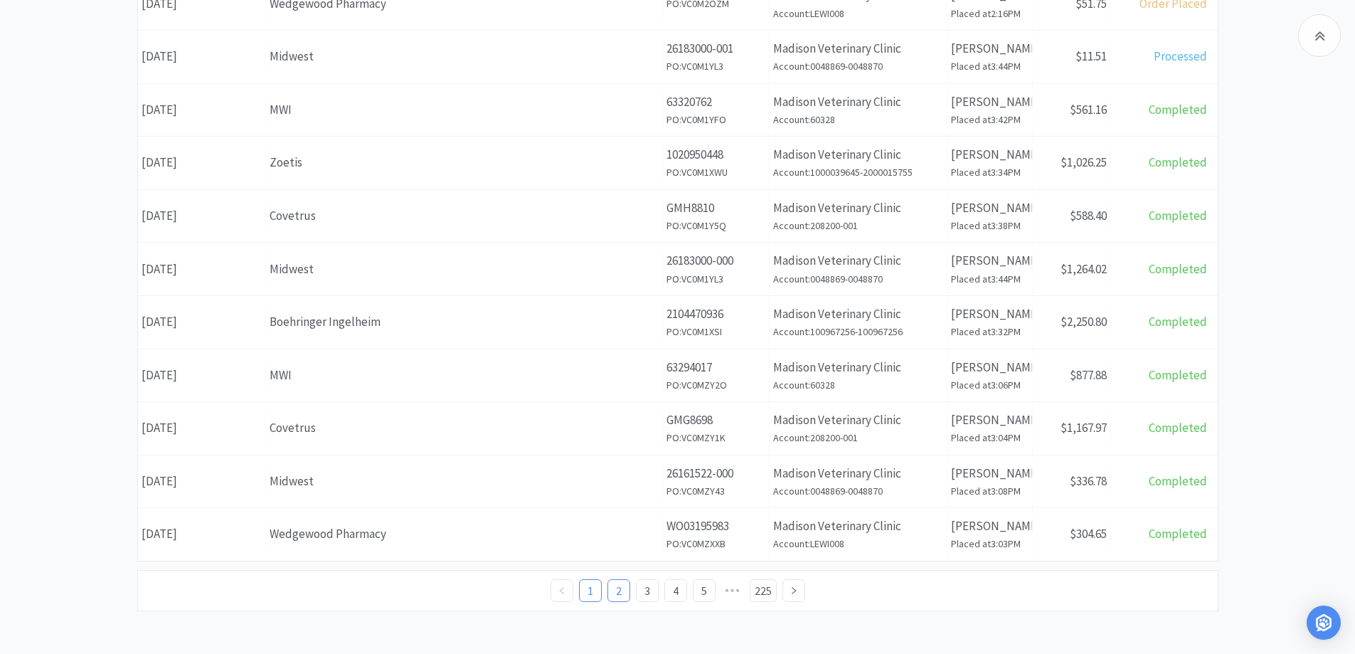
click at [615, 588] on link "2" at bounding box center [618, 590] width 21 height 21
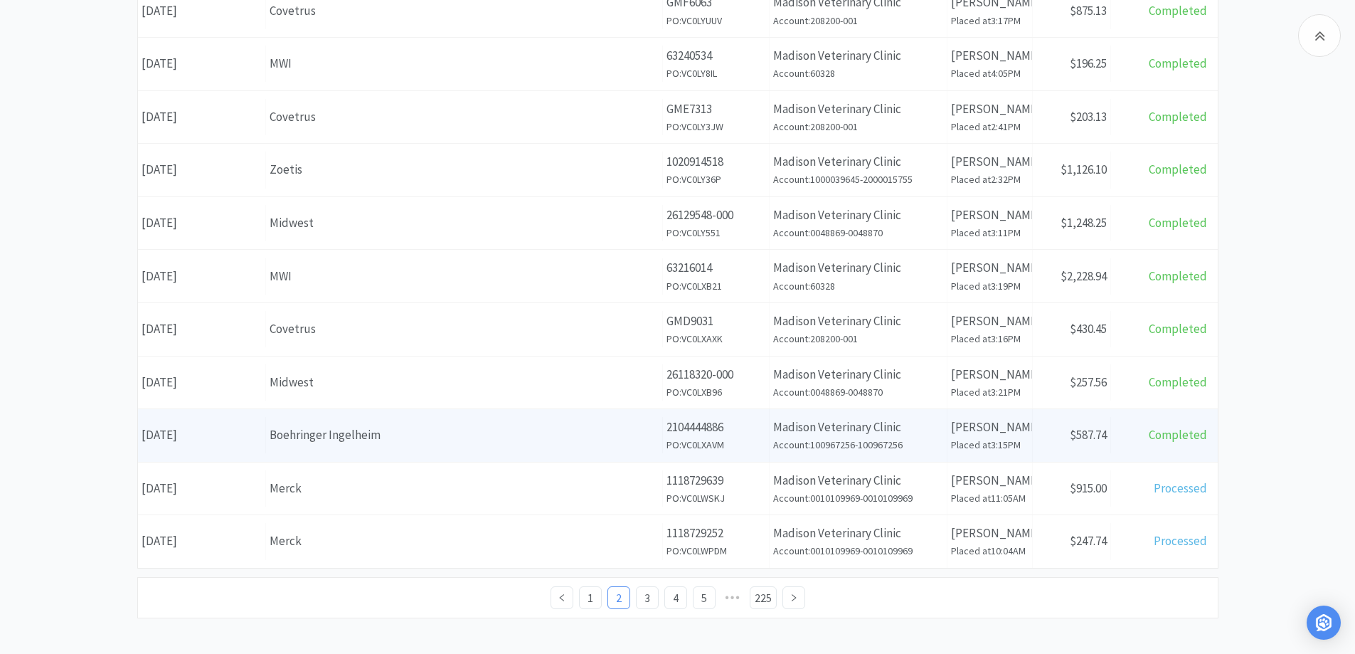
scroll to position [501, 0]
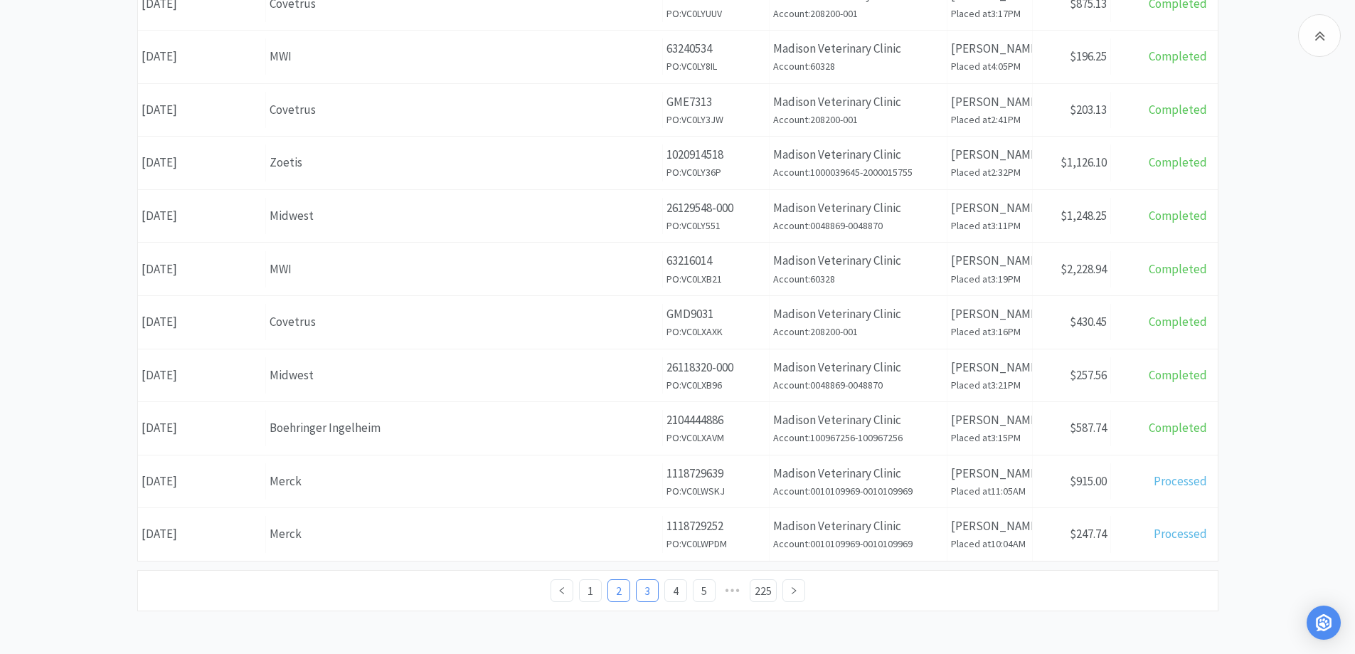
click at [641, 585] on link "3" at bounding box center [647, 590] width 21 height 21
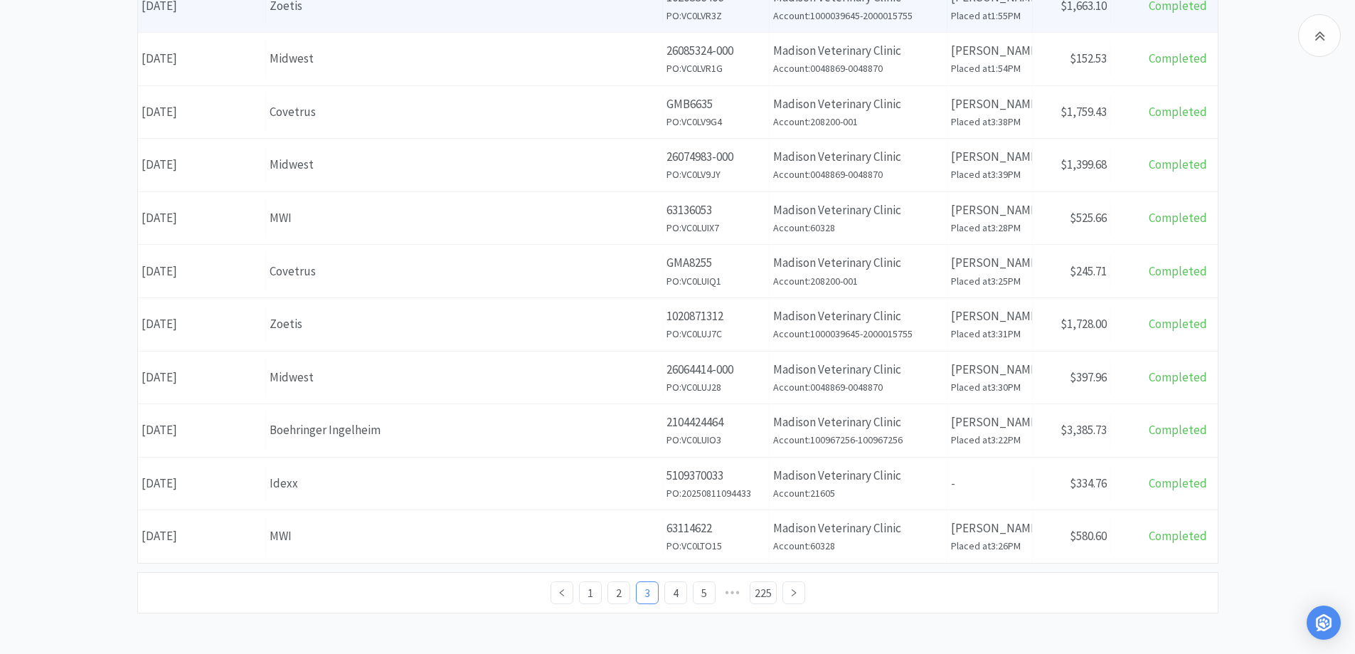
scroll to position [501, 0]
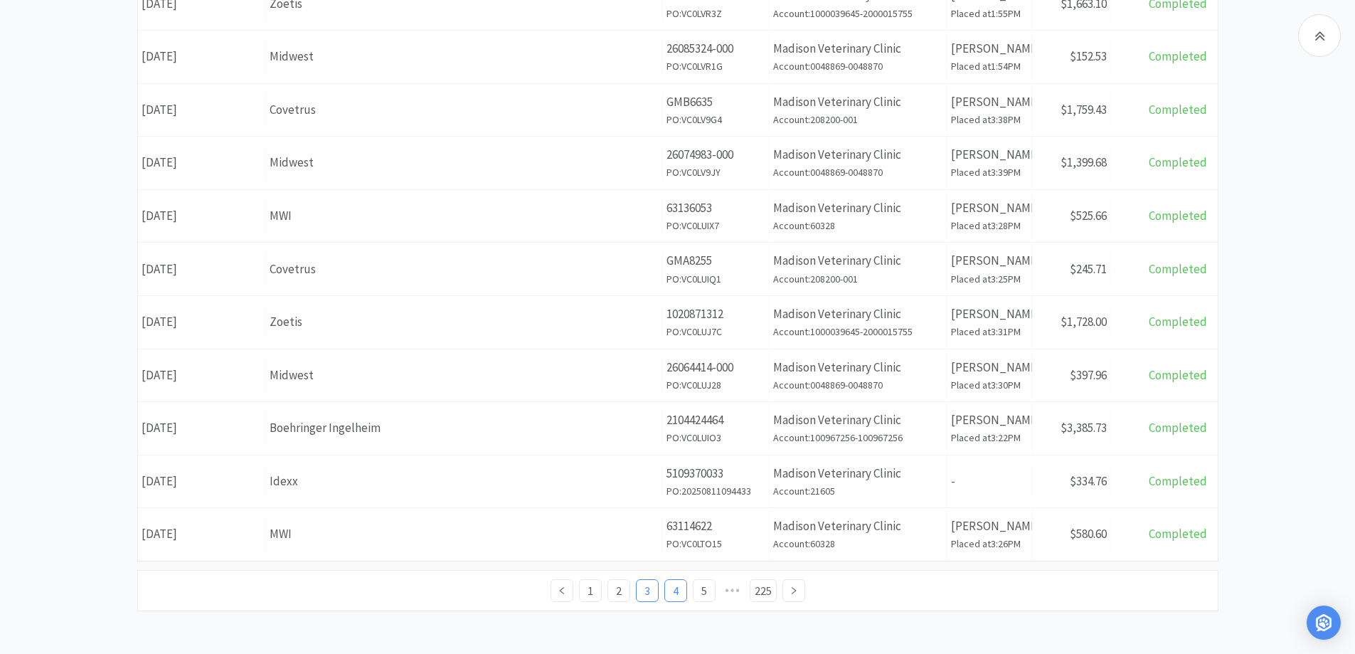
click at [679, 589] on link "4" at bounding box center [675, 590] width 21 height 21
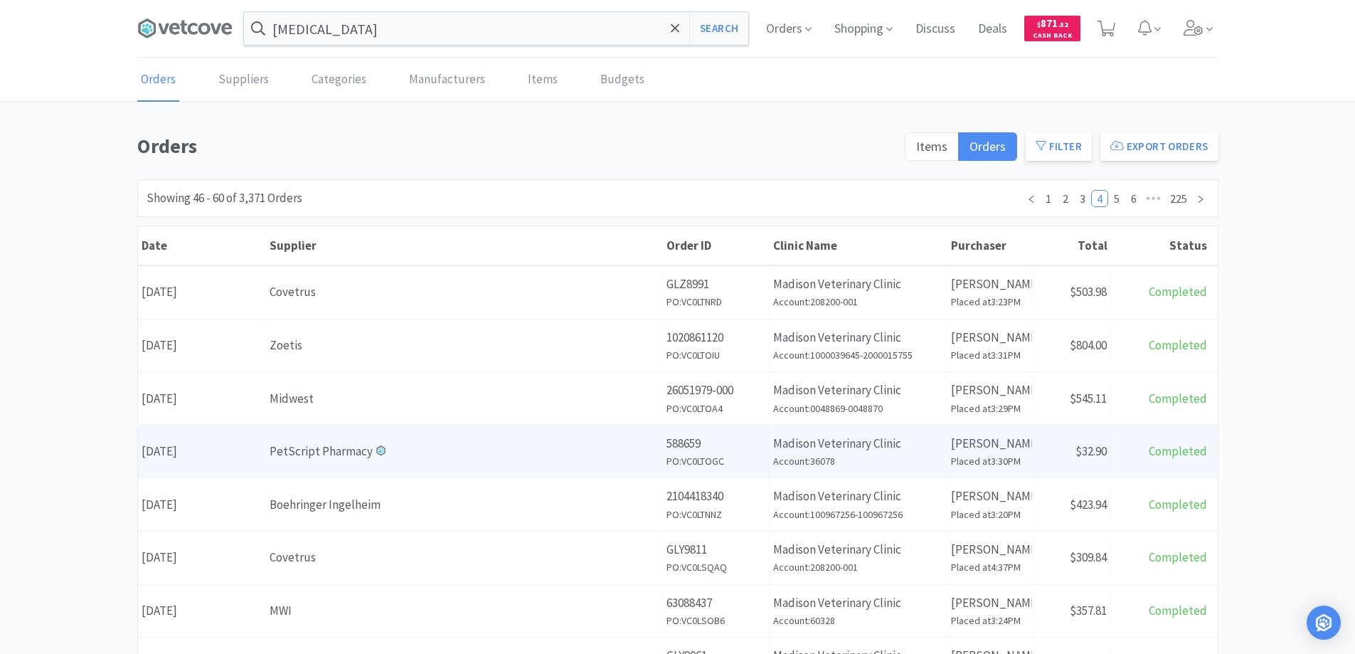
click at [446, 454] on div "PetScript Pharmacy" at bounding box center [464, 451] width 389 height 19
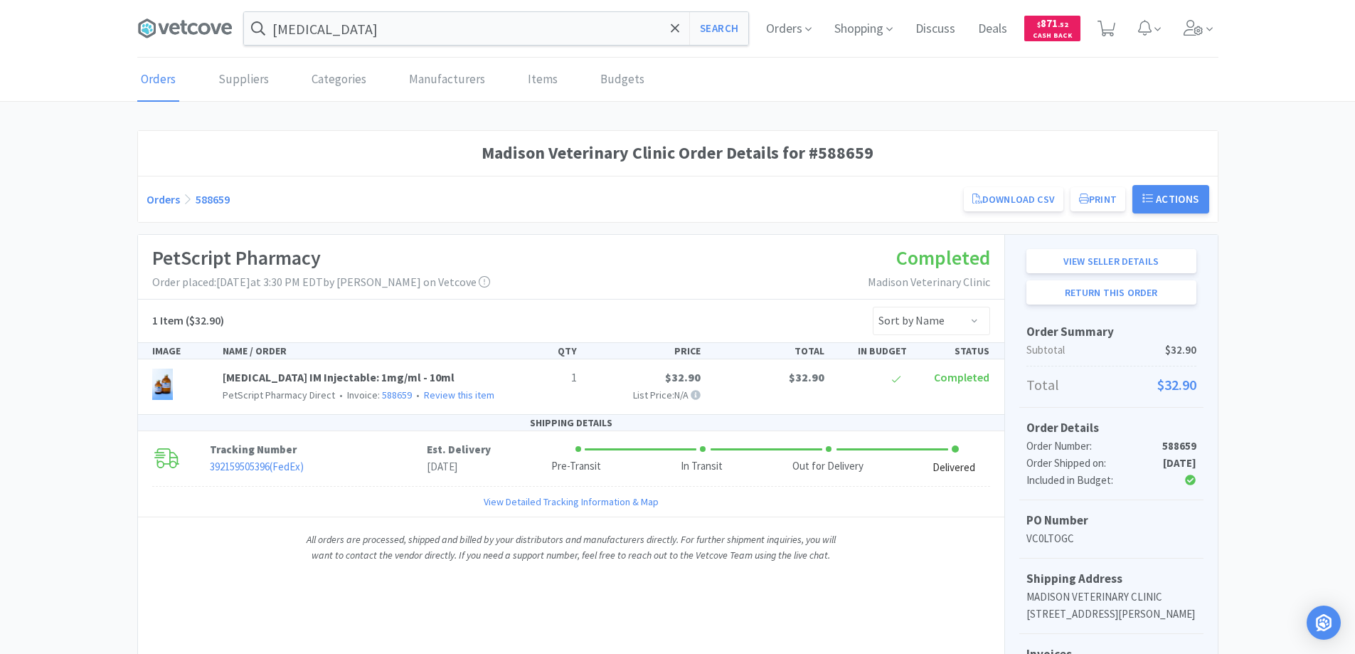
click at [160, 197] on link "Orders" at bounding box center [163, 199] width 33 height 14
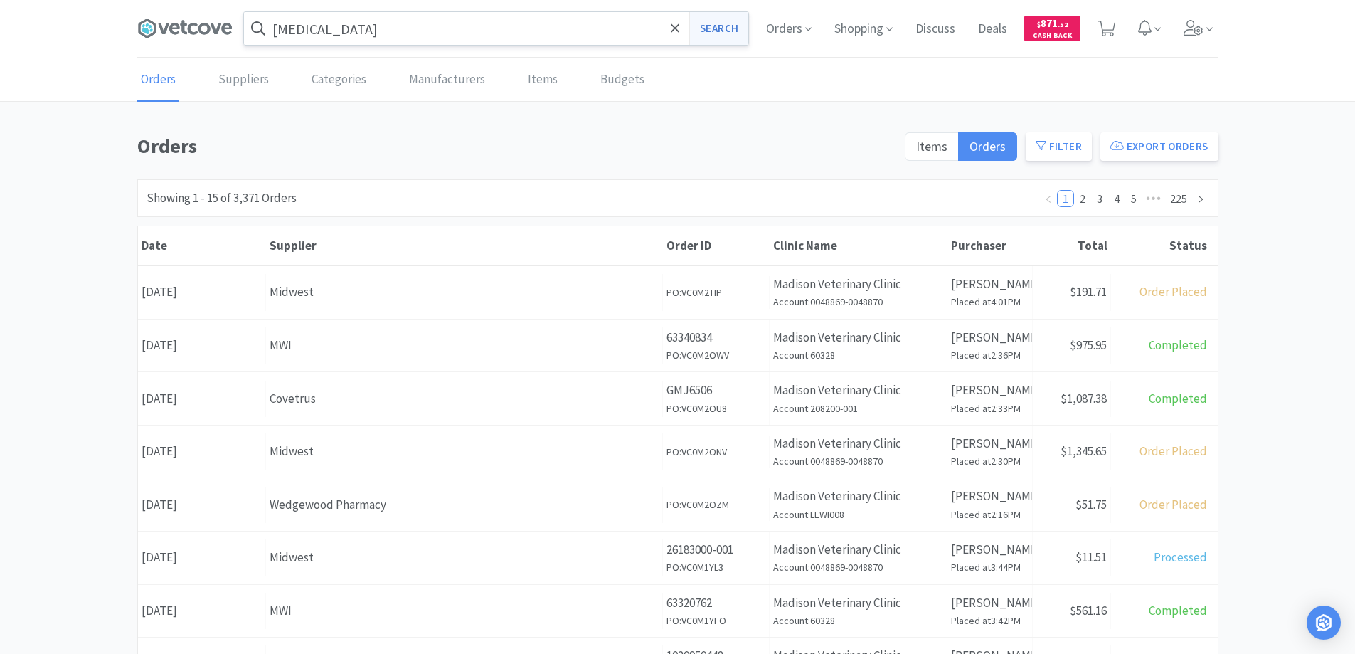
click at [712, 29] on button "Search" at bounding box center [718, 28] width 59 height 33
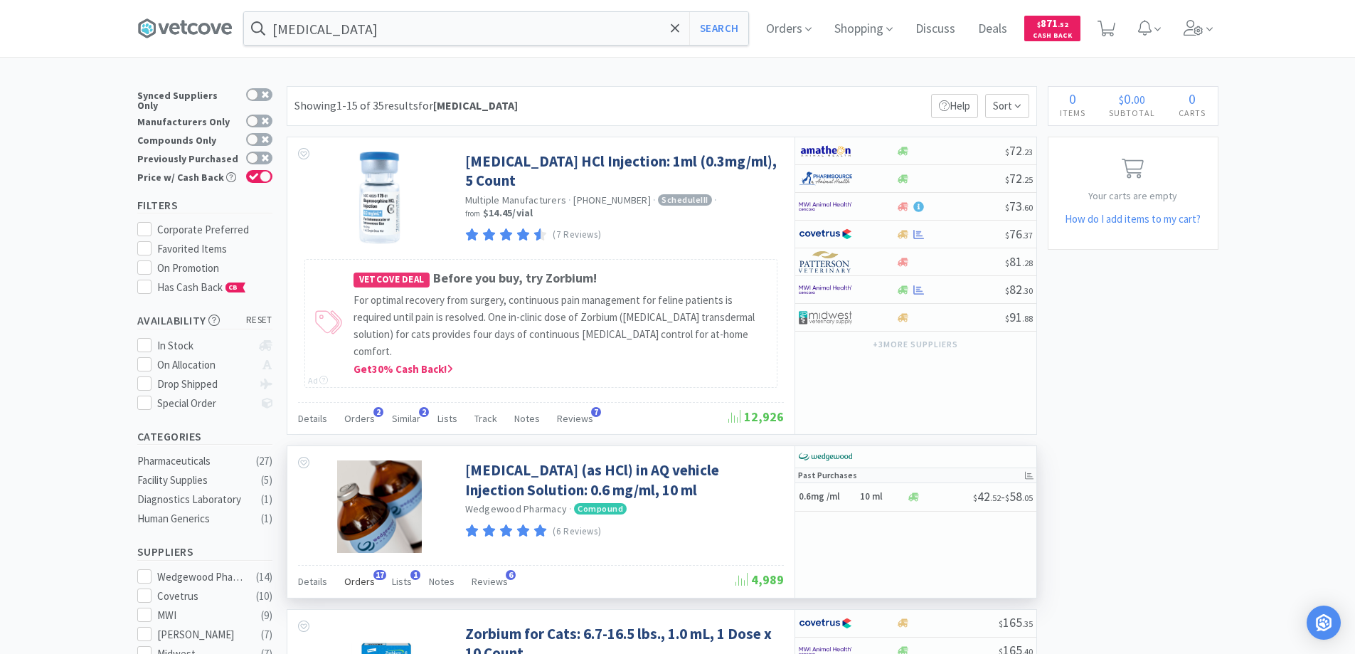
click at [377, 570] on span "17" at bounding box center [379, 575] width 13 height 10
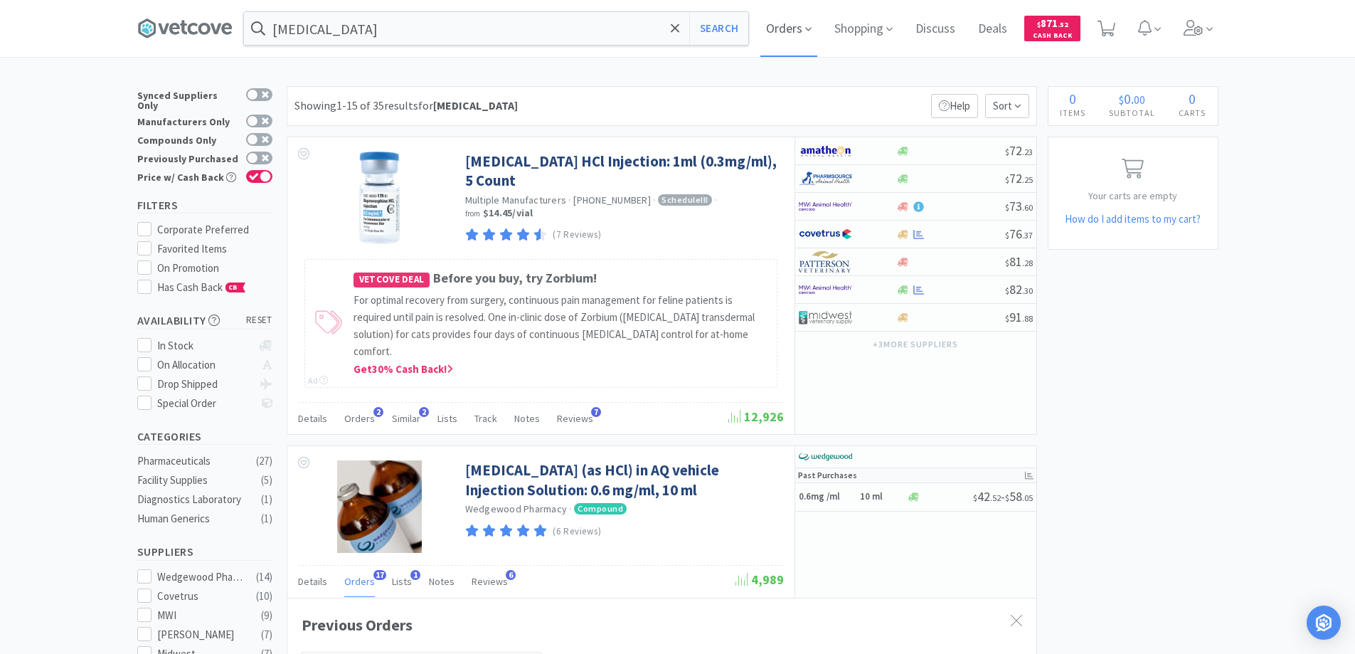
click at [785, 24] on span "Orders" at bounding box center [788, 28] width 57 height 57
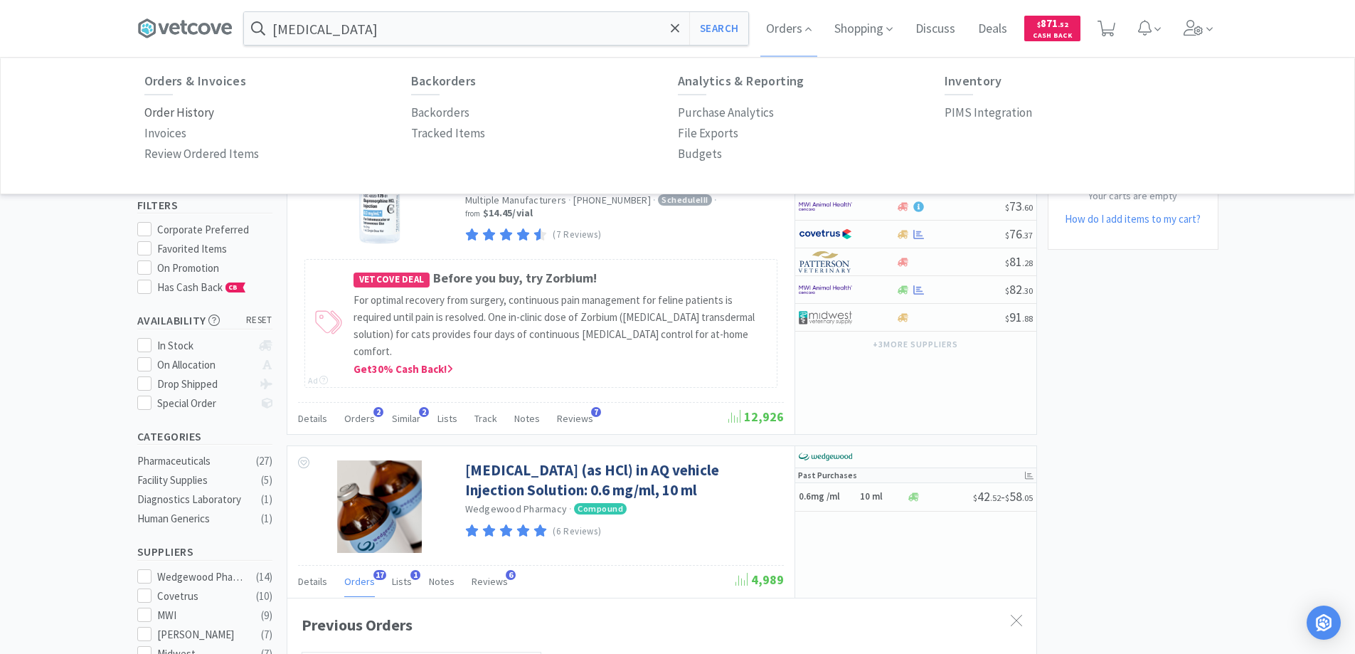
click at [202, 113] on p "Order History" at bounding box center [179, 112] width 70 height 19
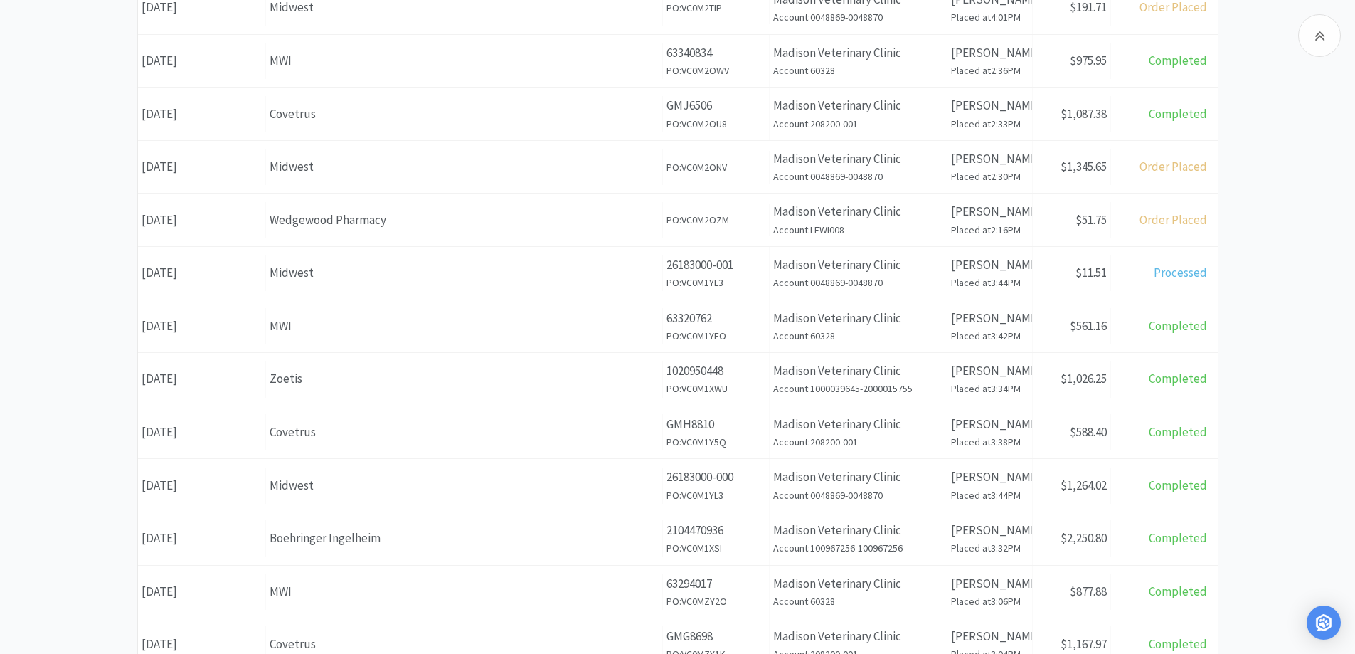
scroll to position [501, 0]
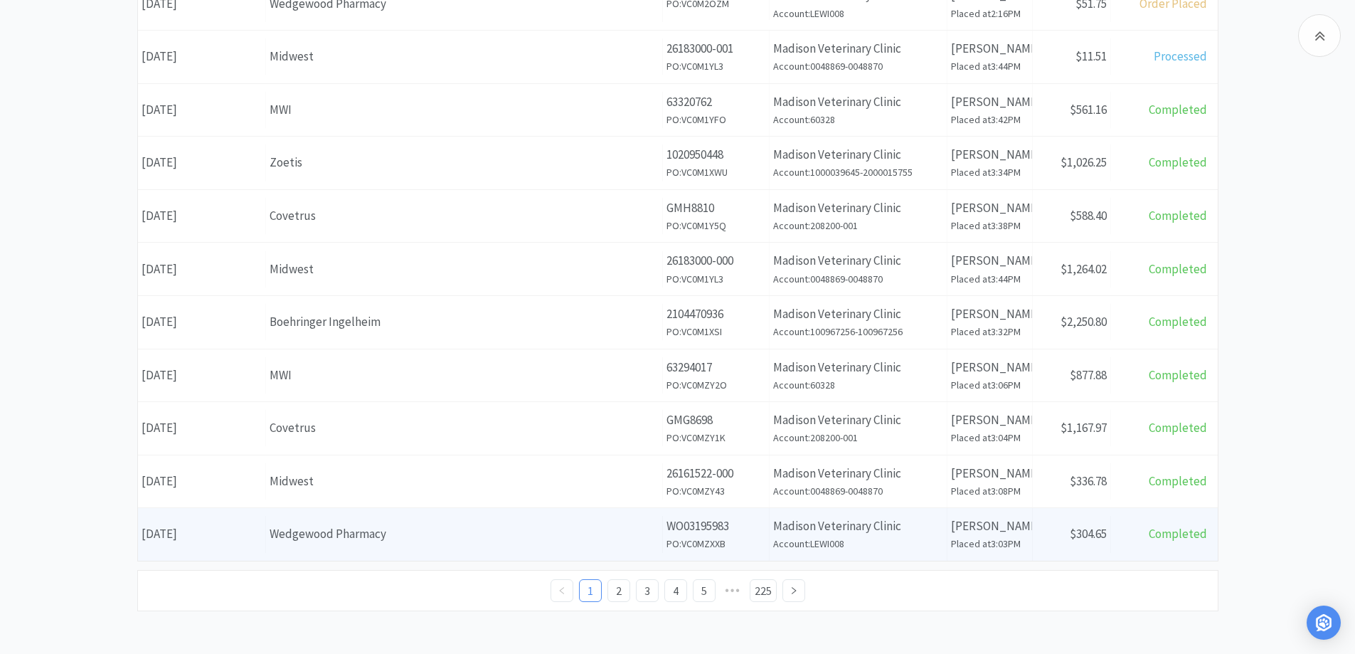
click at [288, 534] on div "Wedgewood Pharmacy" at bounding box center [464, 533] width 389 height 19
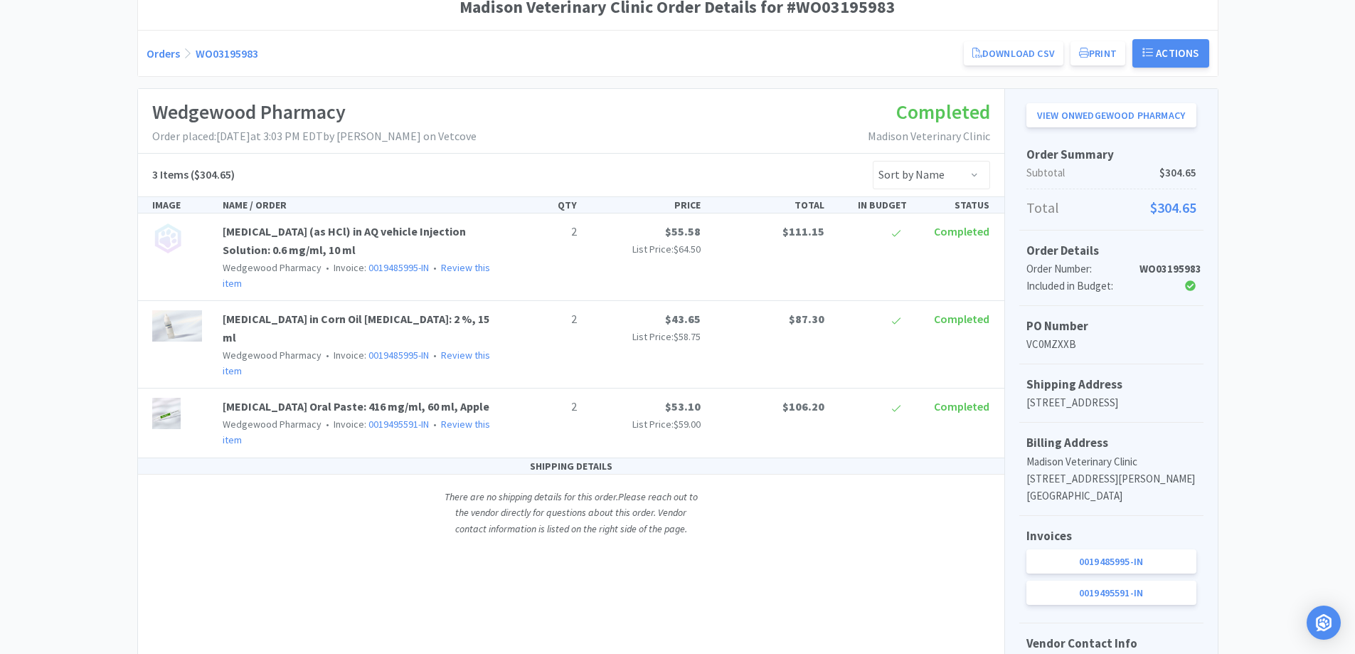
scroll to position [98, 0]
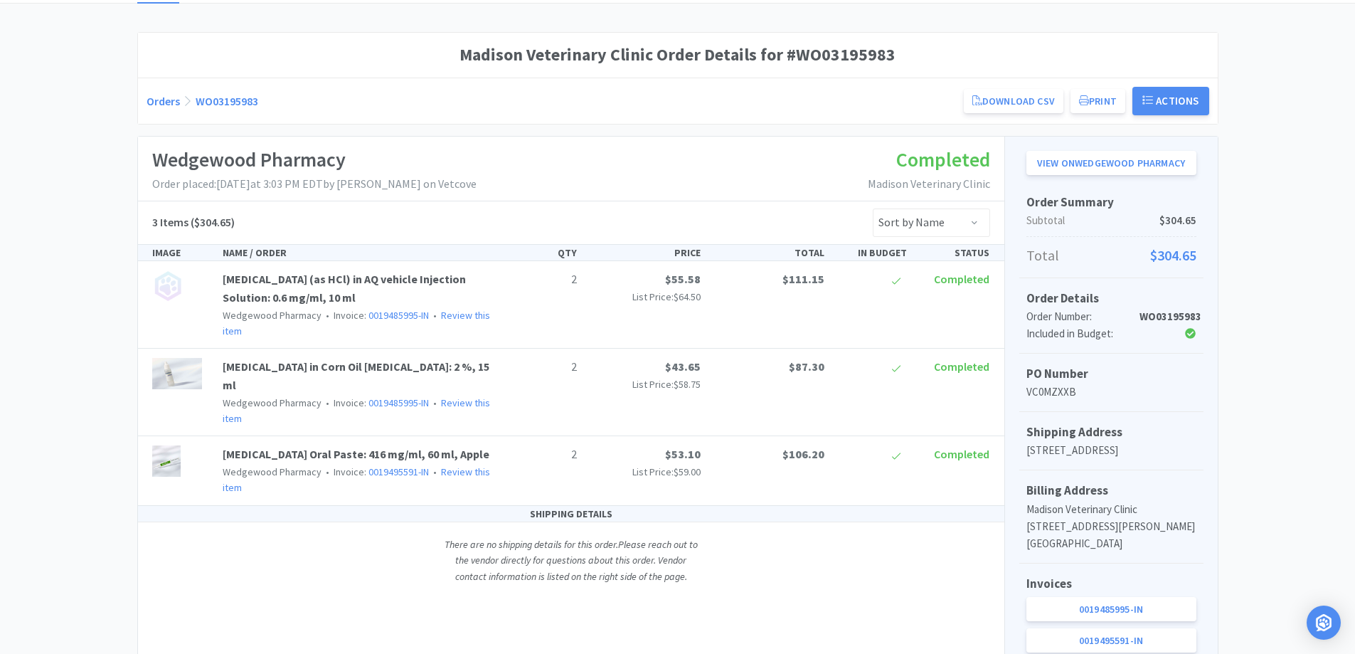
click at [161, 97] on link "Orders" at bounding box center [163, 101] width 33 height 14
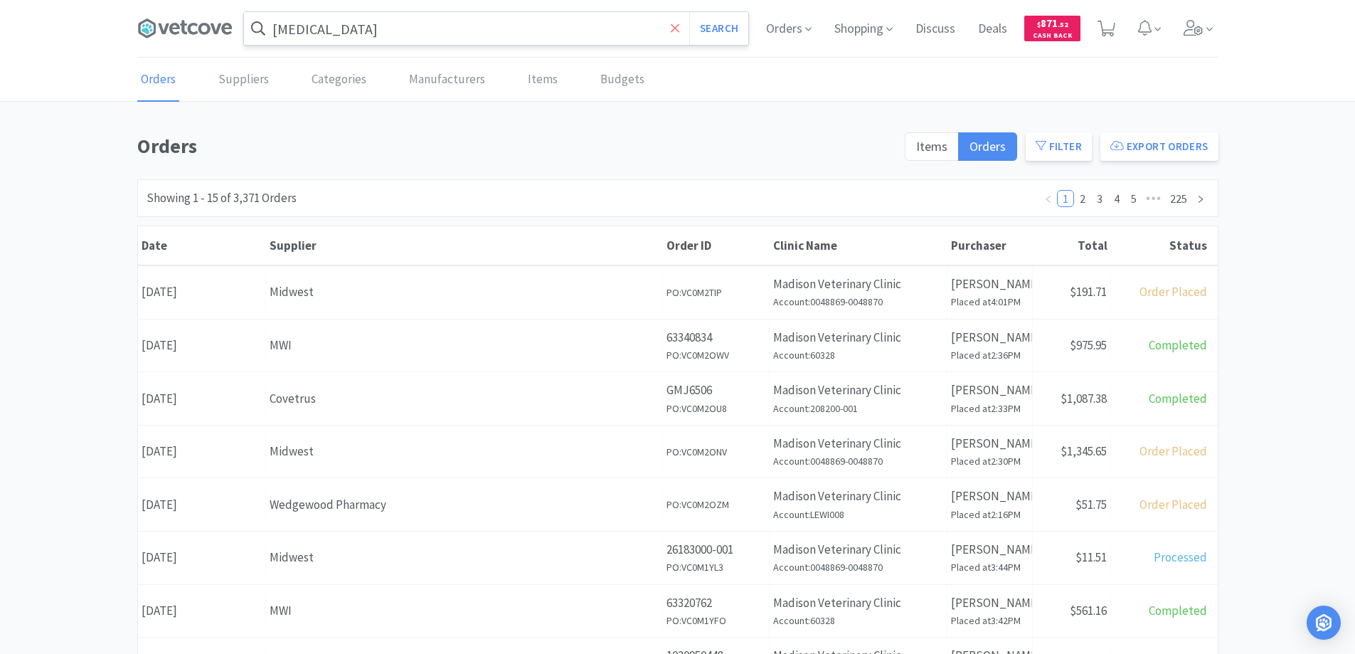
click at [674, 28] on icon at bounding box center [675, 27] width 9 height 9
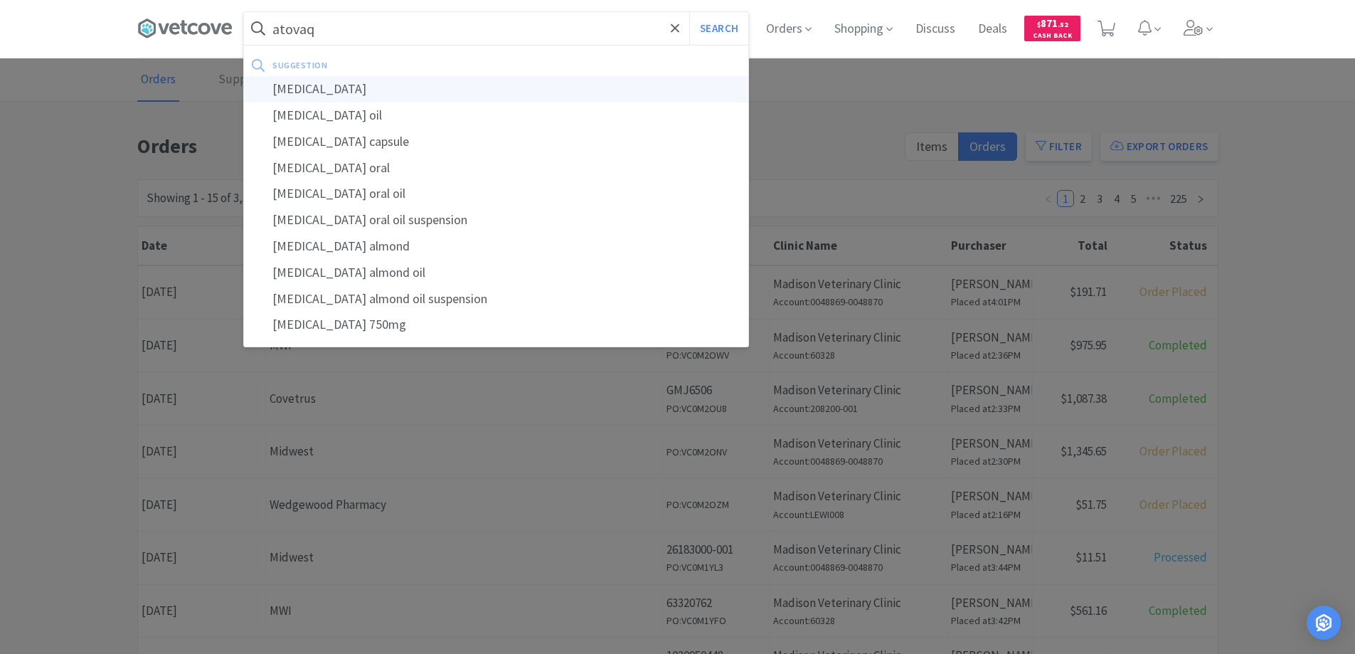
click at [311, 88] on div "[MEDICAL_DATA]" at bounding box center [496, 89] width 504 height 26
type input "[MEDICAL_DATA]"
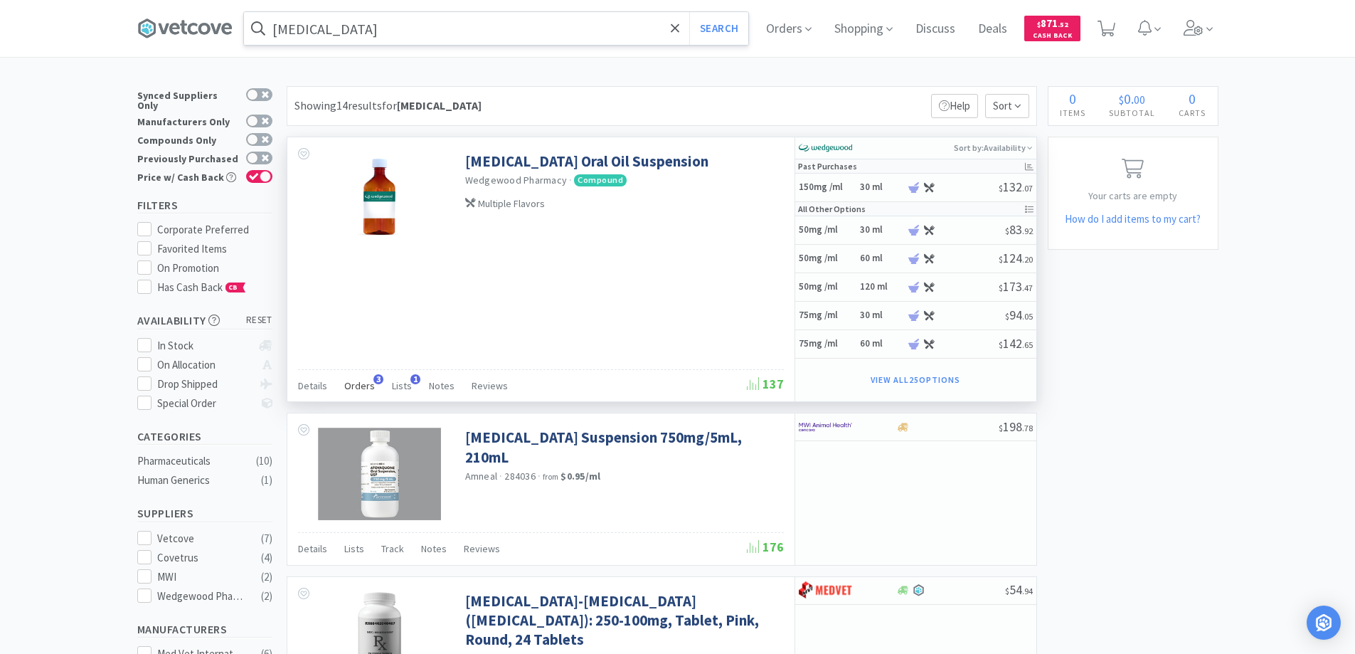
click at [373, 379] on span "3" at bounding box center [378, 379] width 10 height 10
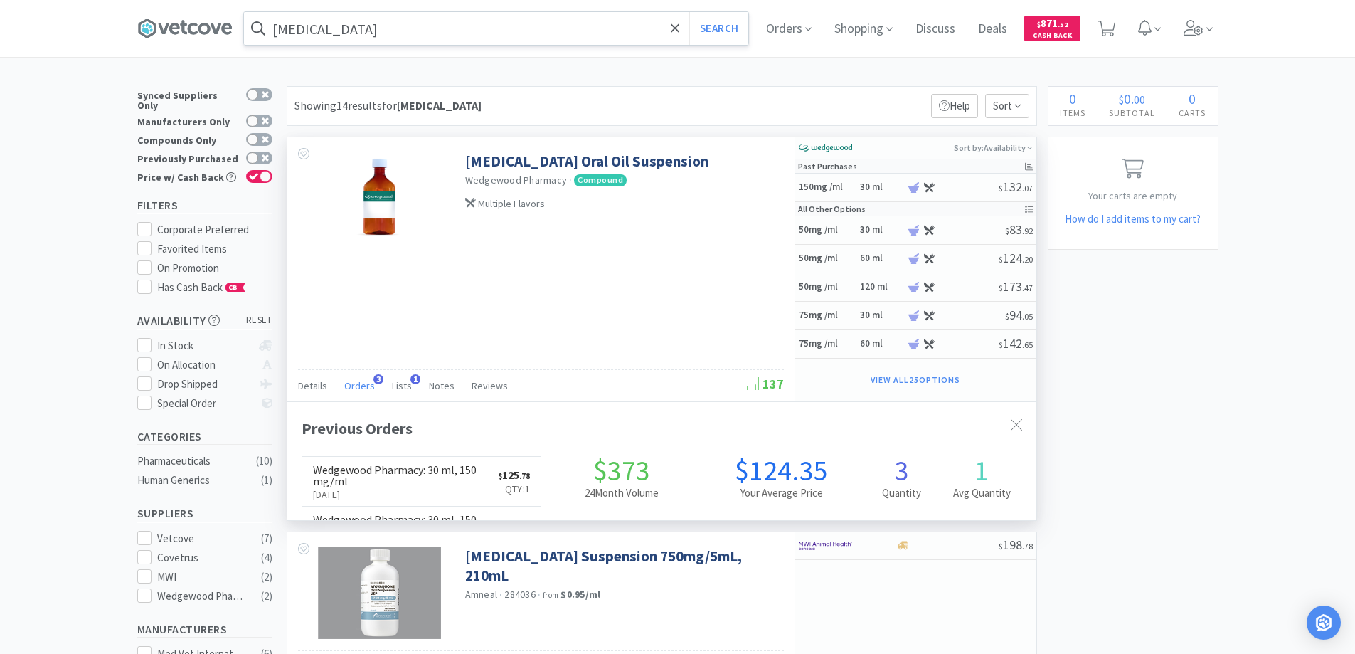
scroll to position [368, 749]
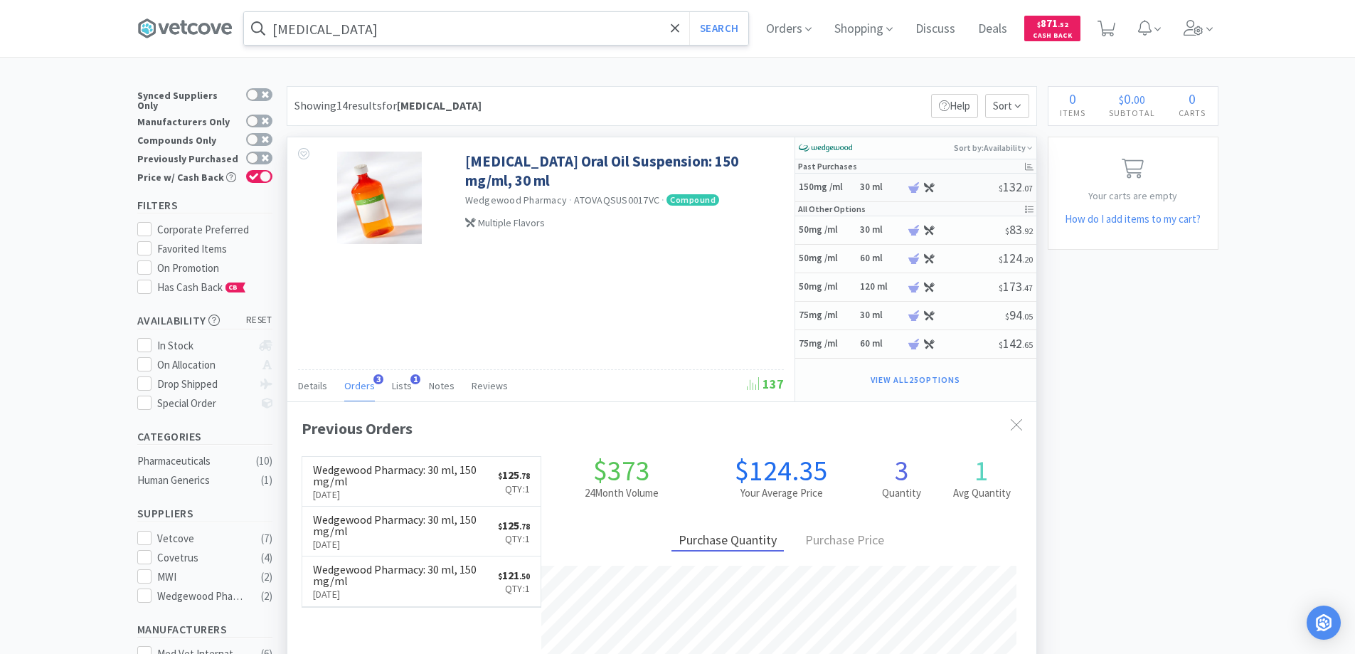
click at [843, 189] on h5 "150mg /ml" at bounding box center [827, 187] width 57 height 12
select select "45"
select select "1"
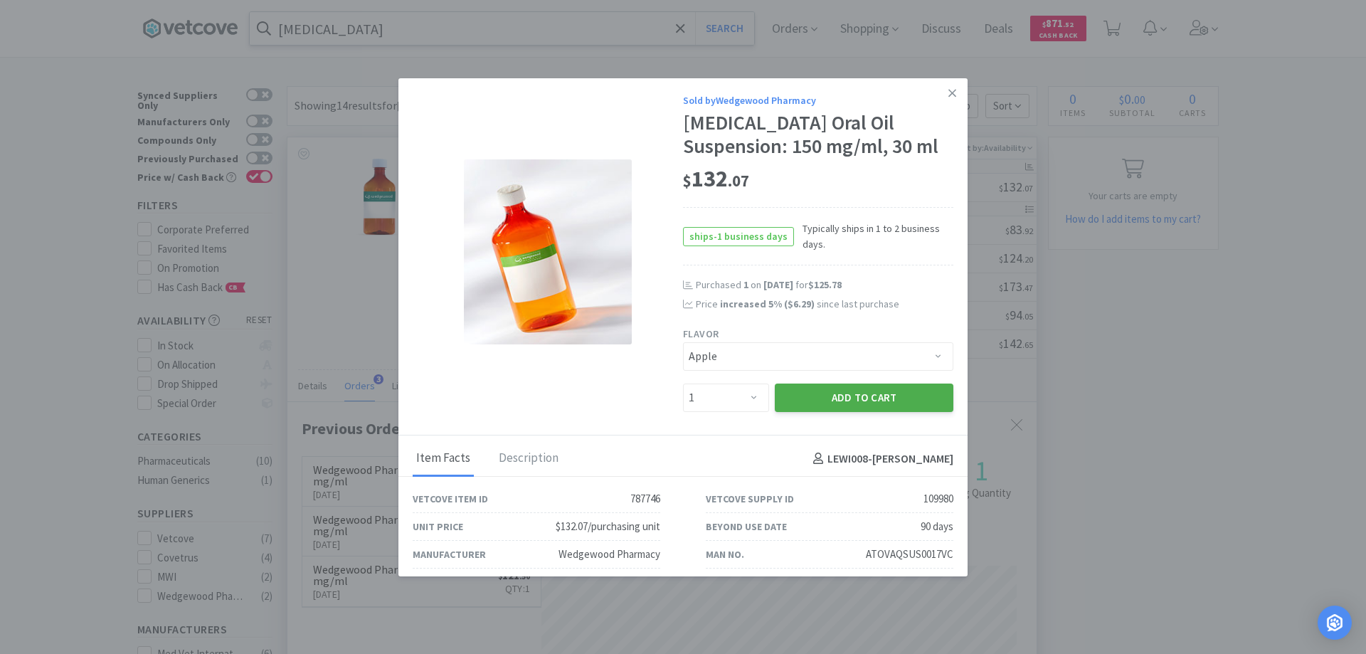
click at [849, 393] on button "Add to Cart" at bounding box center [864, 397] width 179 height 28
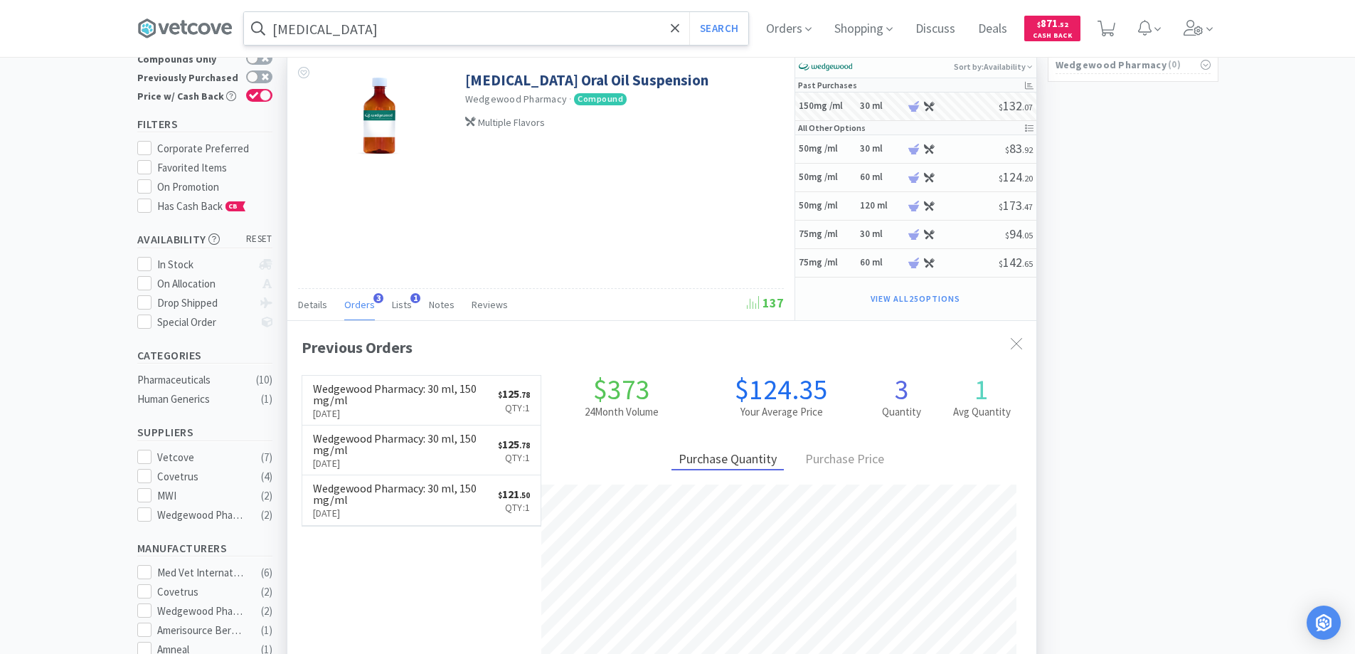
scroll to position [142, 0]
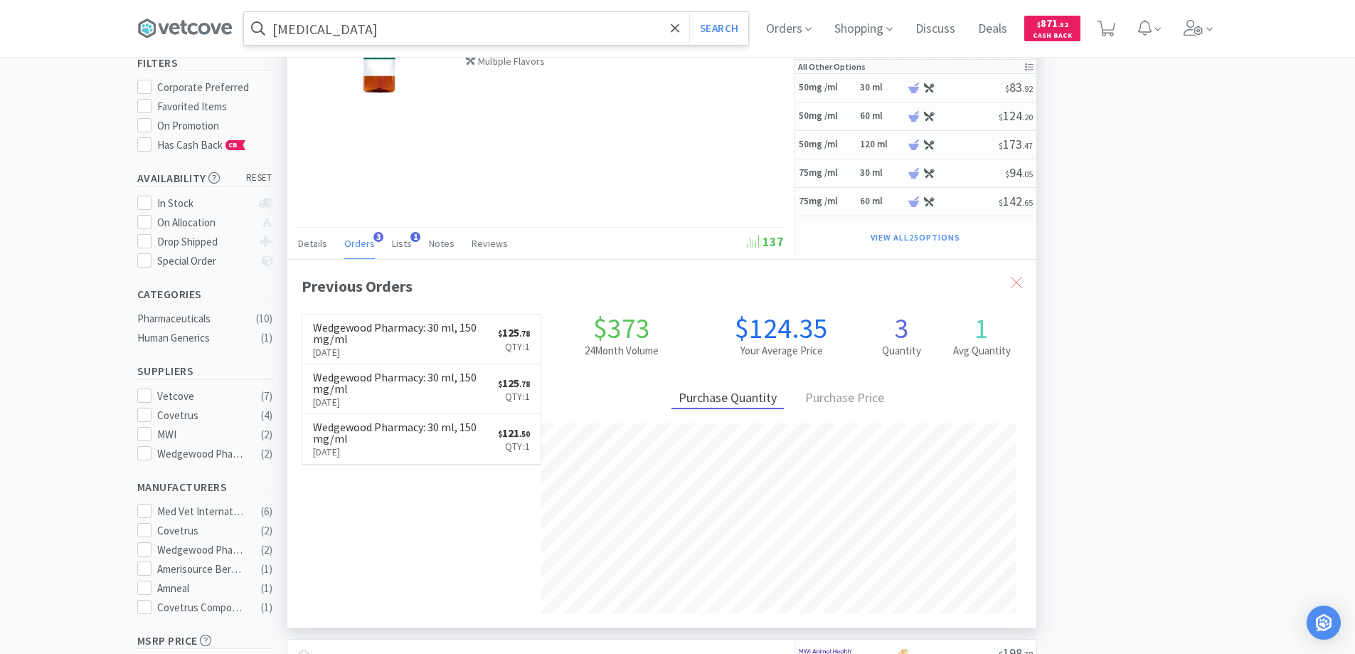
click at [1016, 277] on icon at bounding box center [1016, 282] width 11 height 11
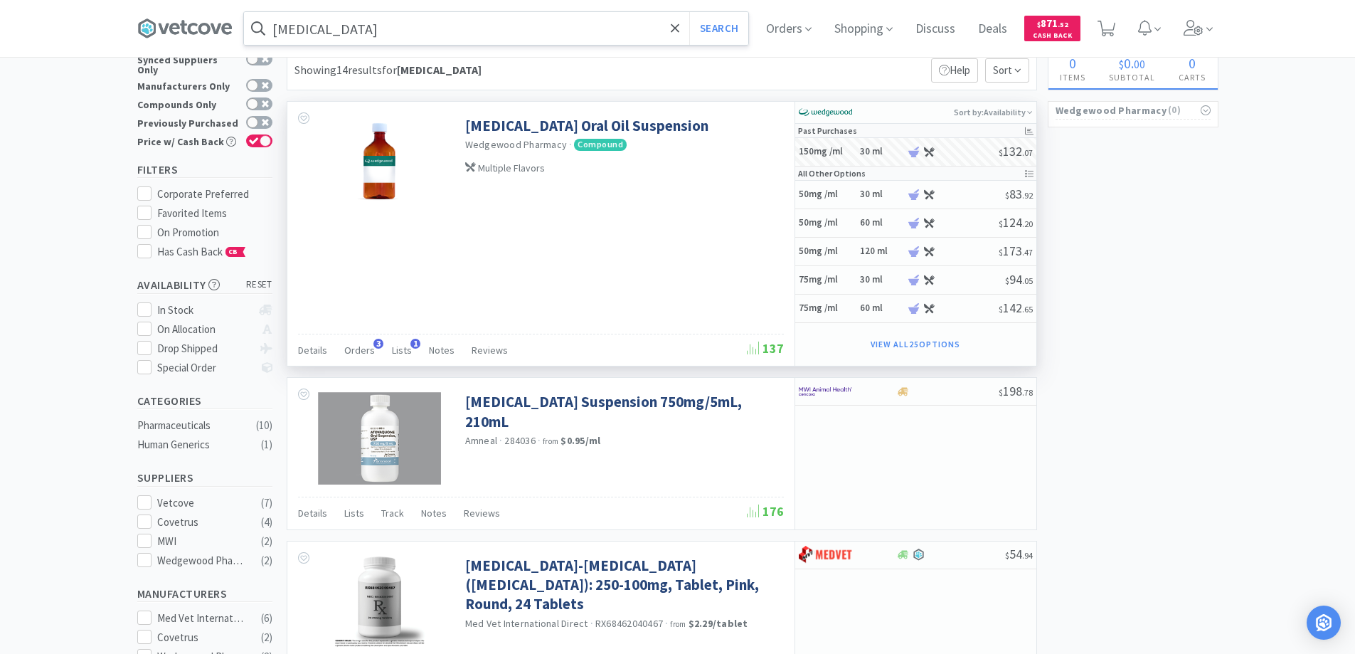
scroll to position [0, 0]
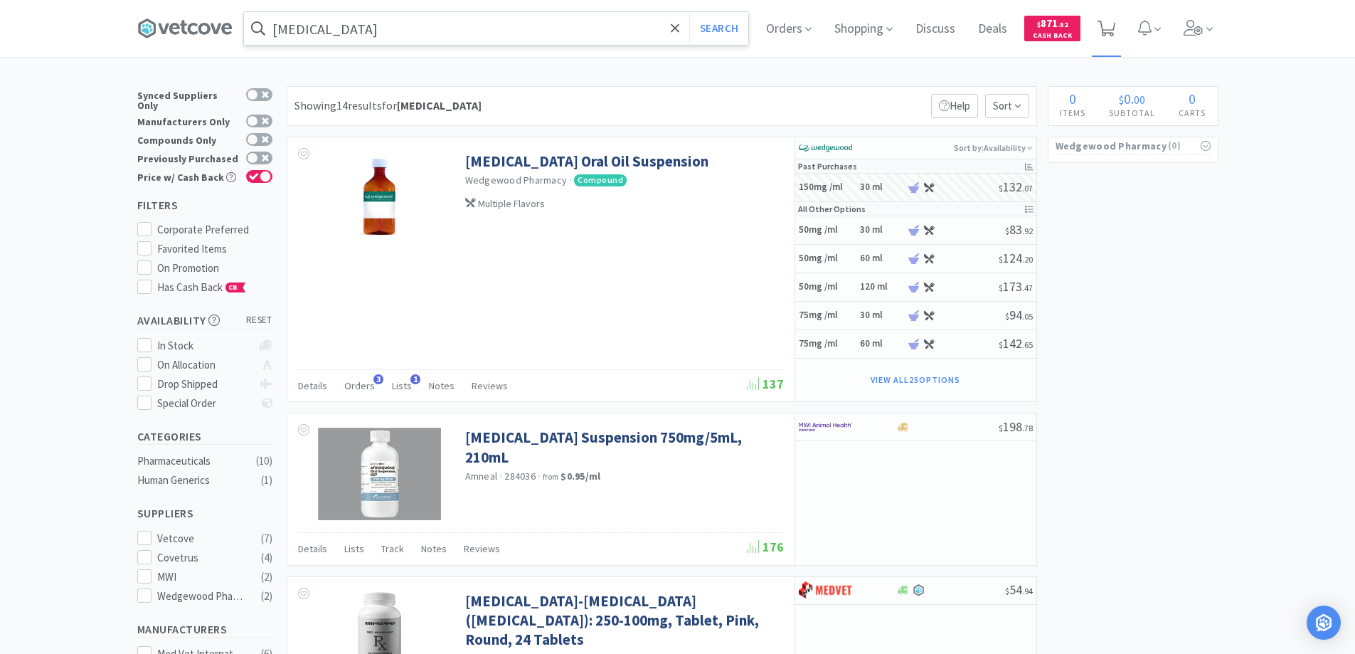
click at [1115, 28] on icon at bounding box center [1107, 29] width 18 height 16
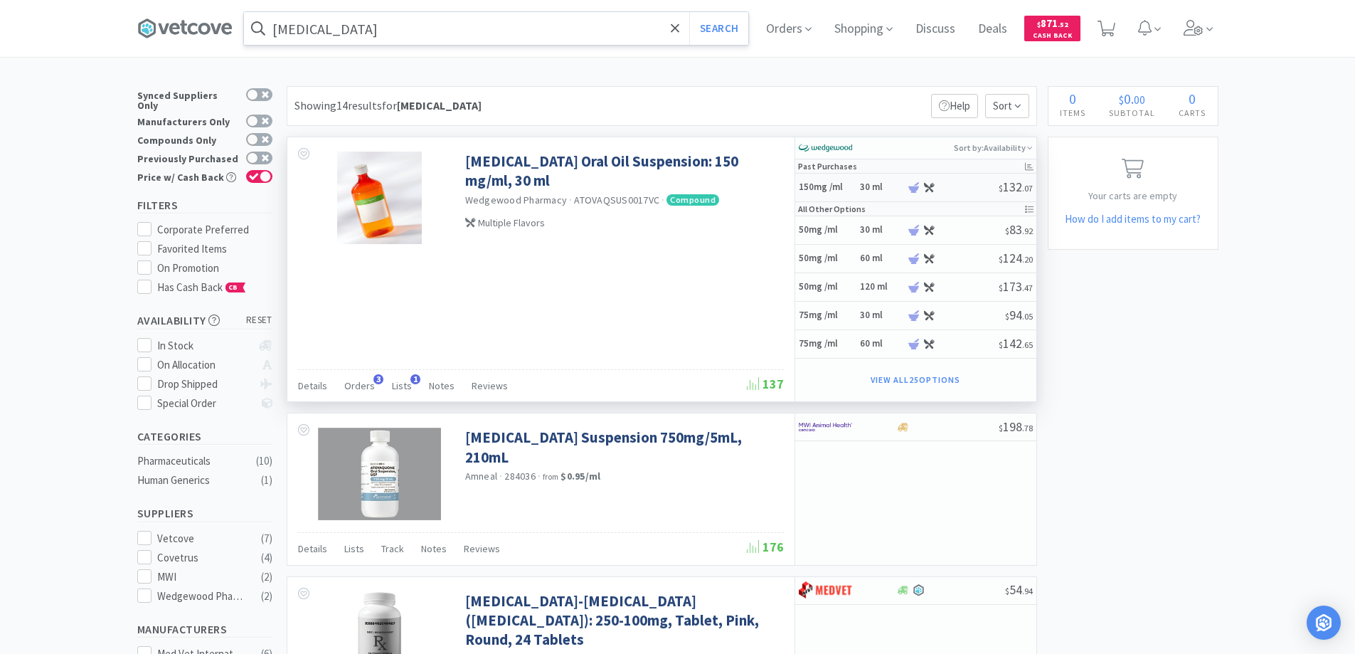
click at [853, 187] on h5 "150mg /ml" at bounding box center [827, 187] width 57 height 12
select select "45"
select select "1"
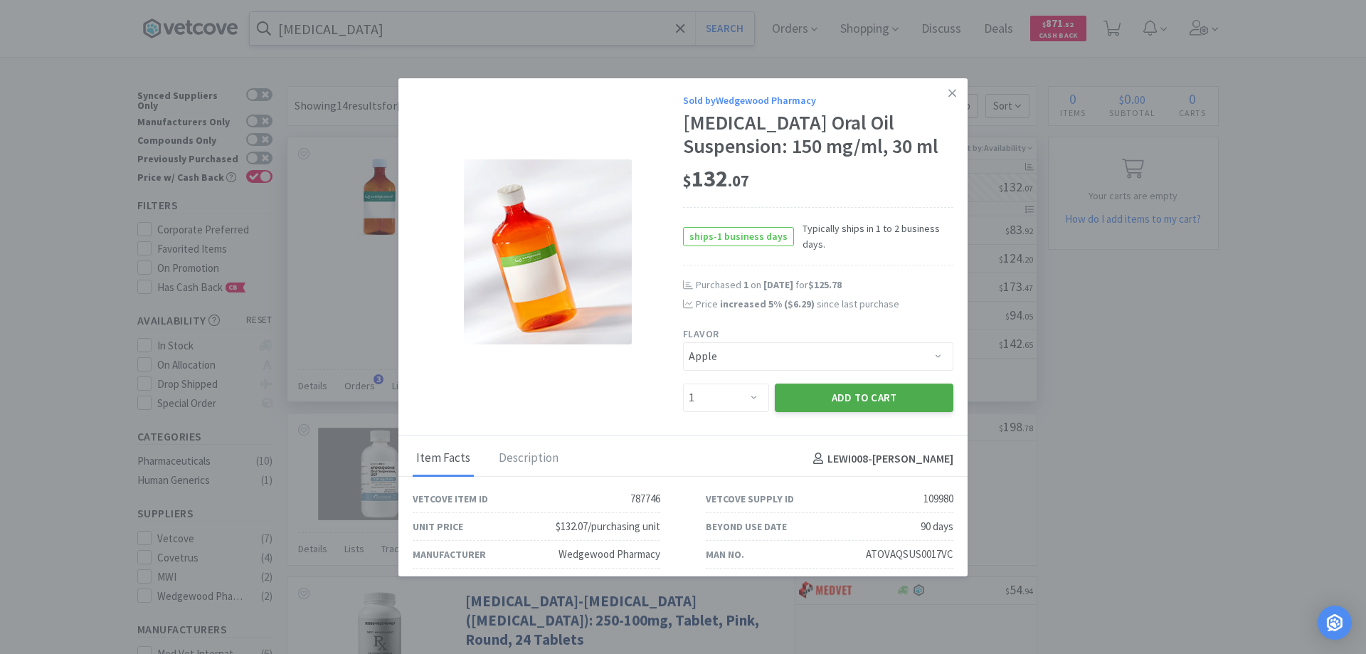
click at [819, 398] on button "Add to Cart" at bounding box center [864, 397] width 179 height 28
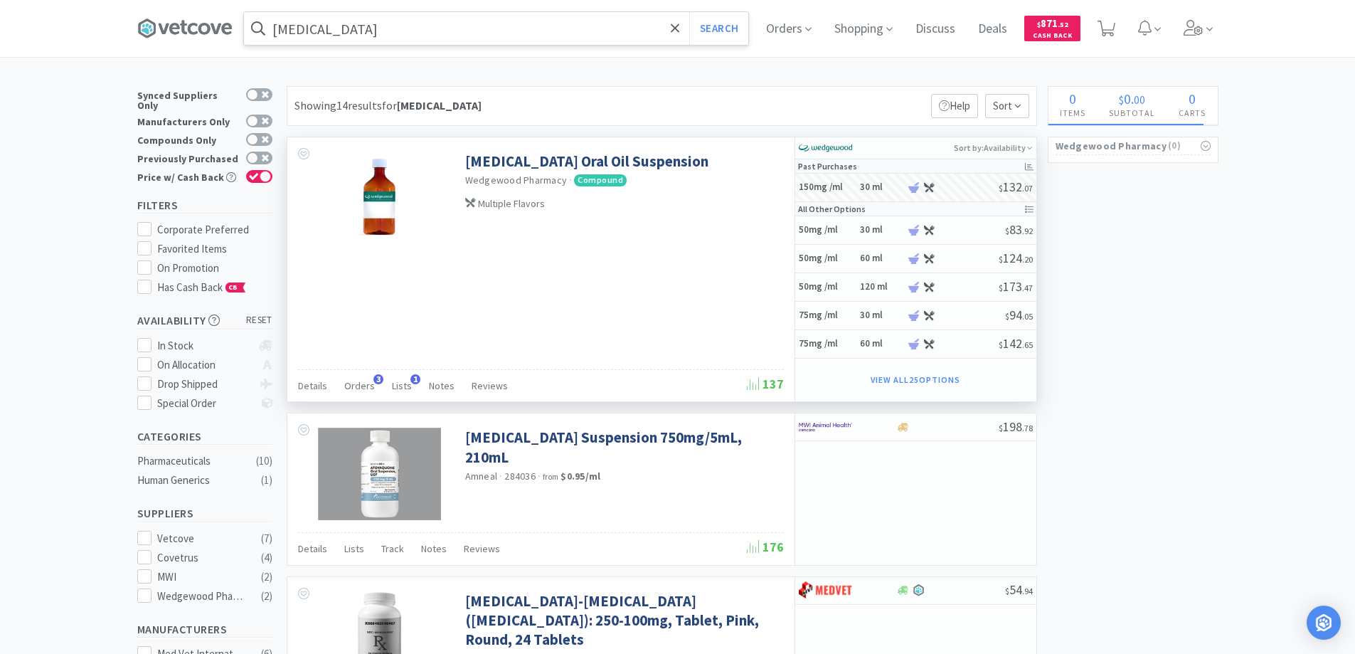
select select "1"
click at [1110, 26] on span "1" at bounding box center [1107, 24] width 5 height 57
select select "1"
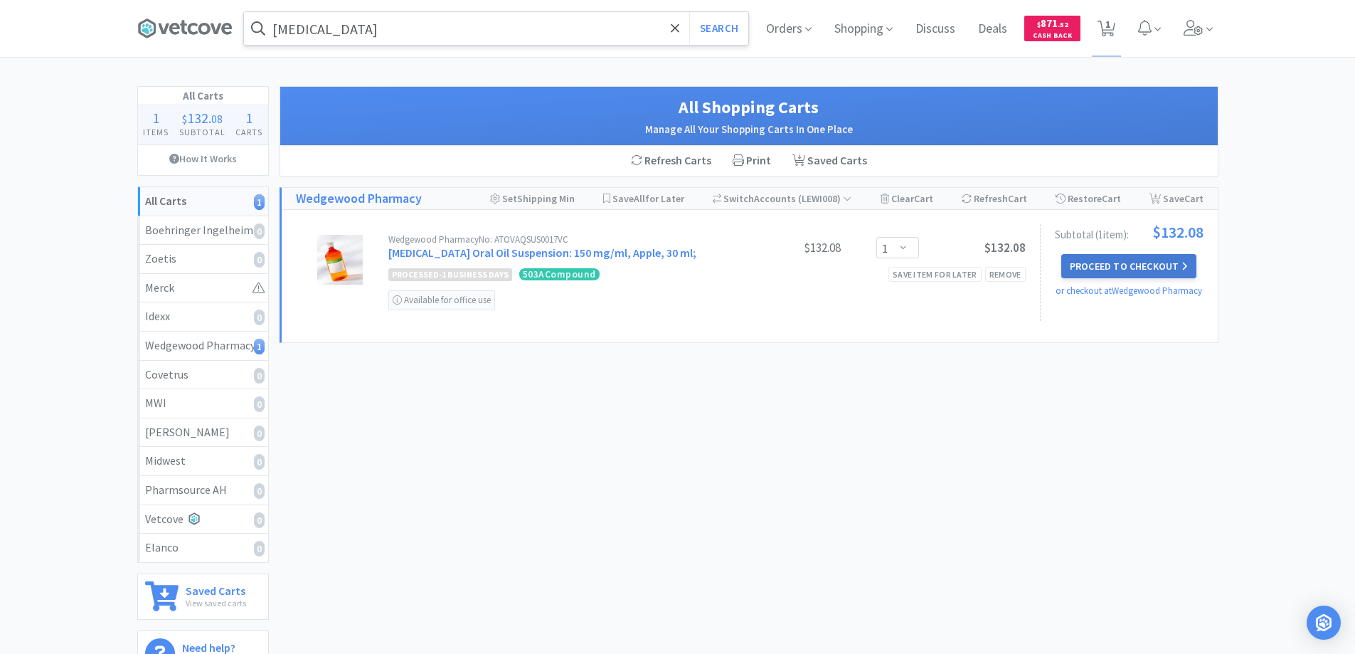
click at [1093, 263] on button "Proceed to Checkout" at bounding box center [1128, 266] width 135 height 24
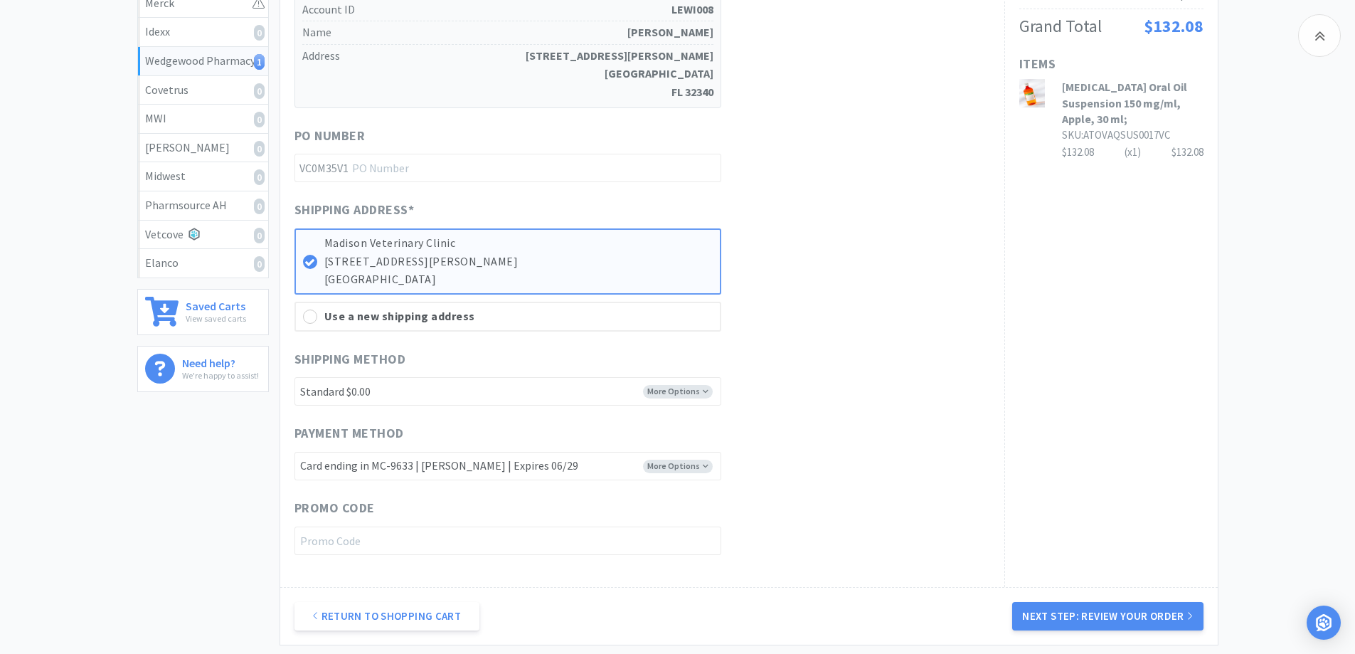
scroll to position [422, 0]
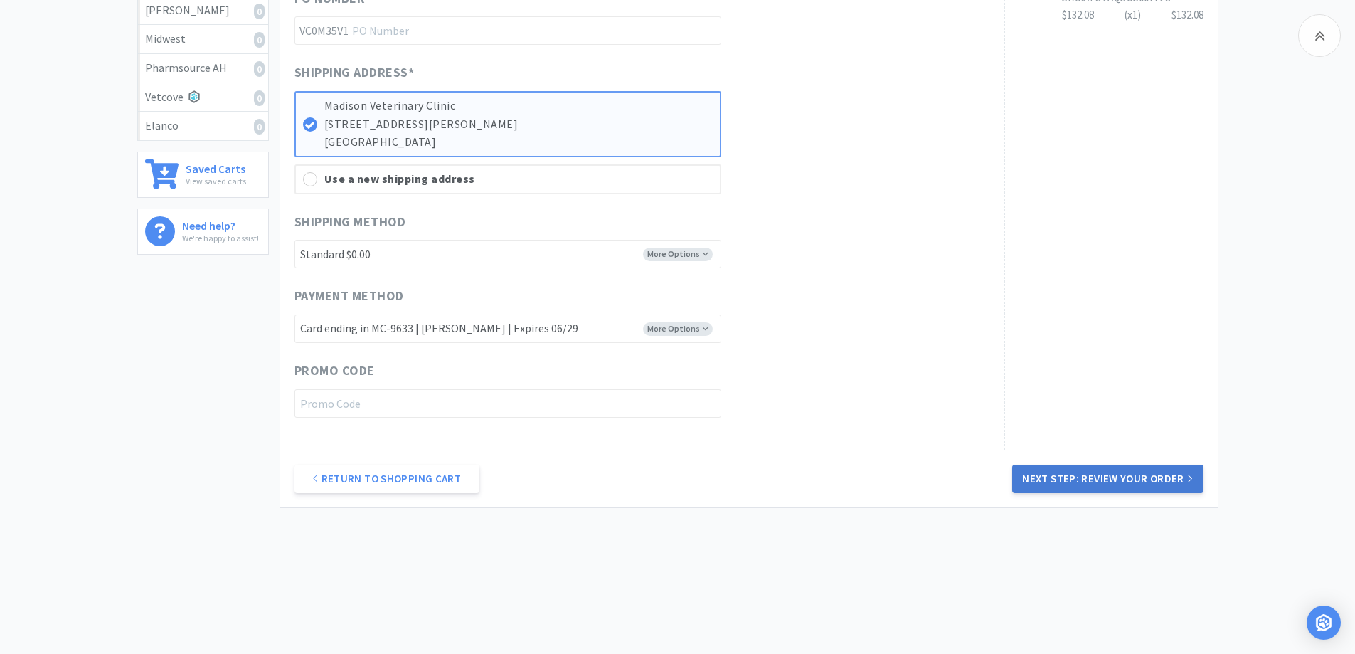
click at [1105, 475] on button "Next Step: Review Your Order" at bounding box center [1107, 479] width 191 height 28
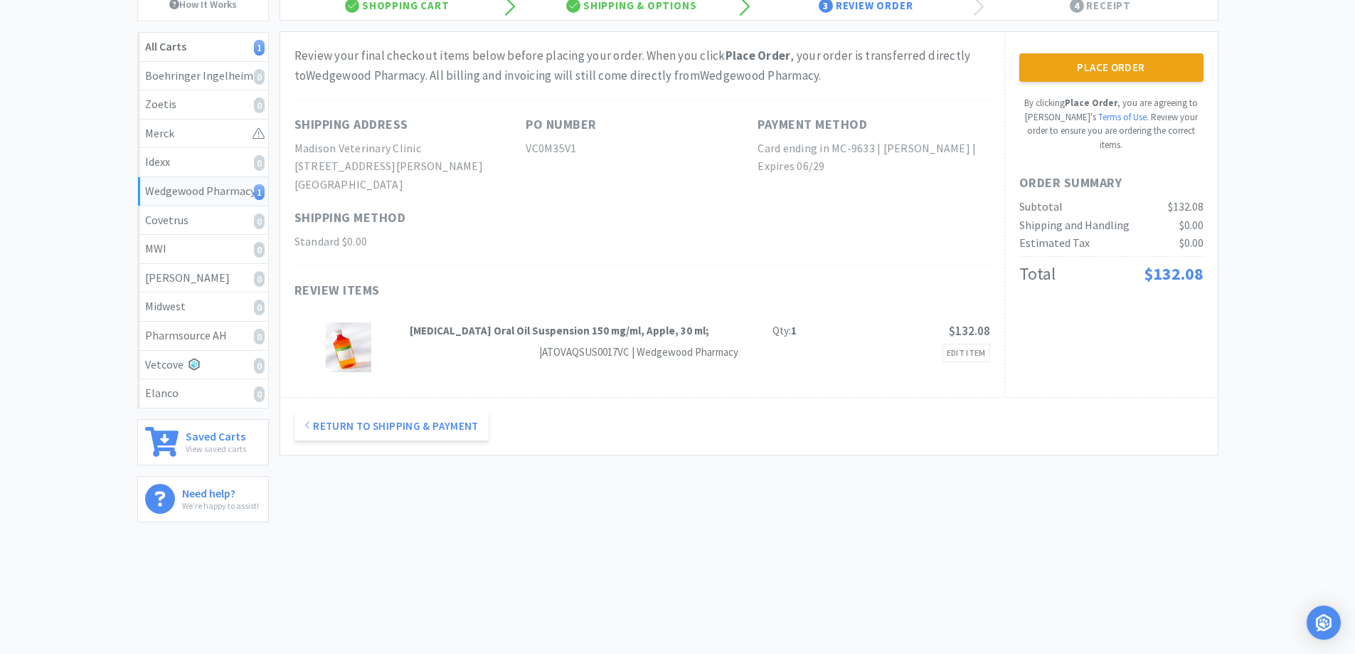
scroll to position [0, 0]
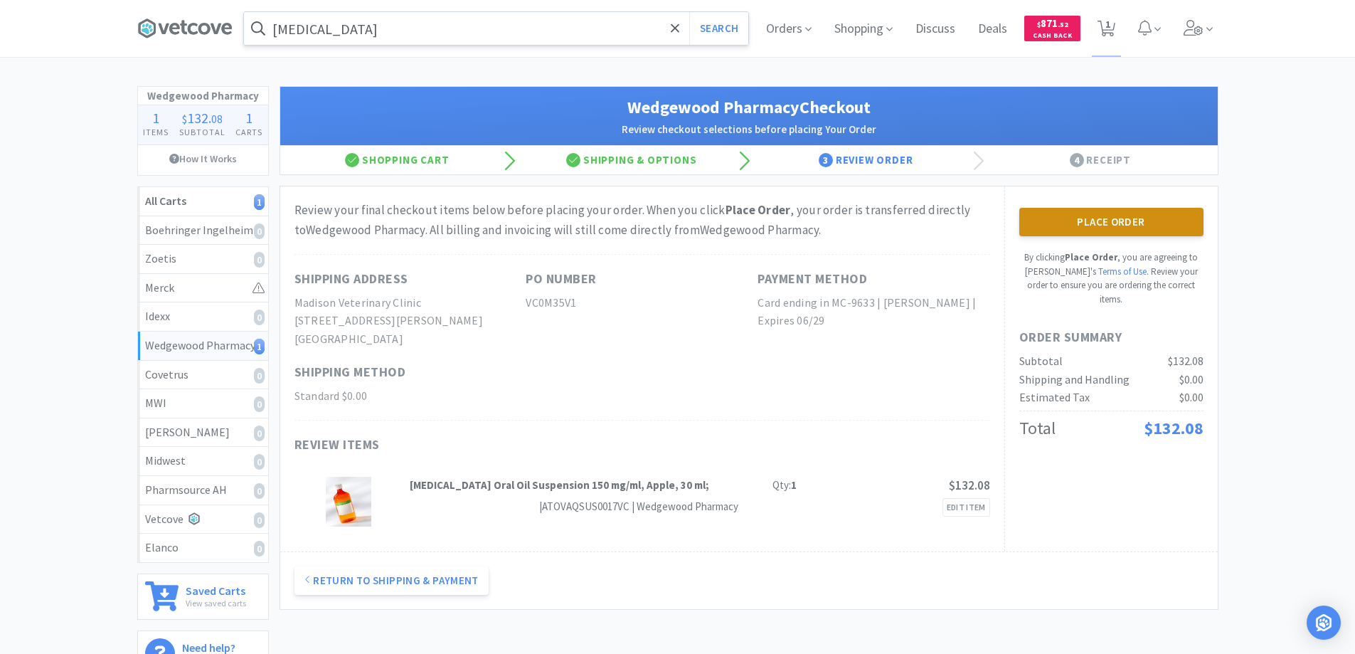
click at [1083, 216] on button "Place Order" at bounding box center [1111, 222] width 184 height 28
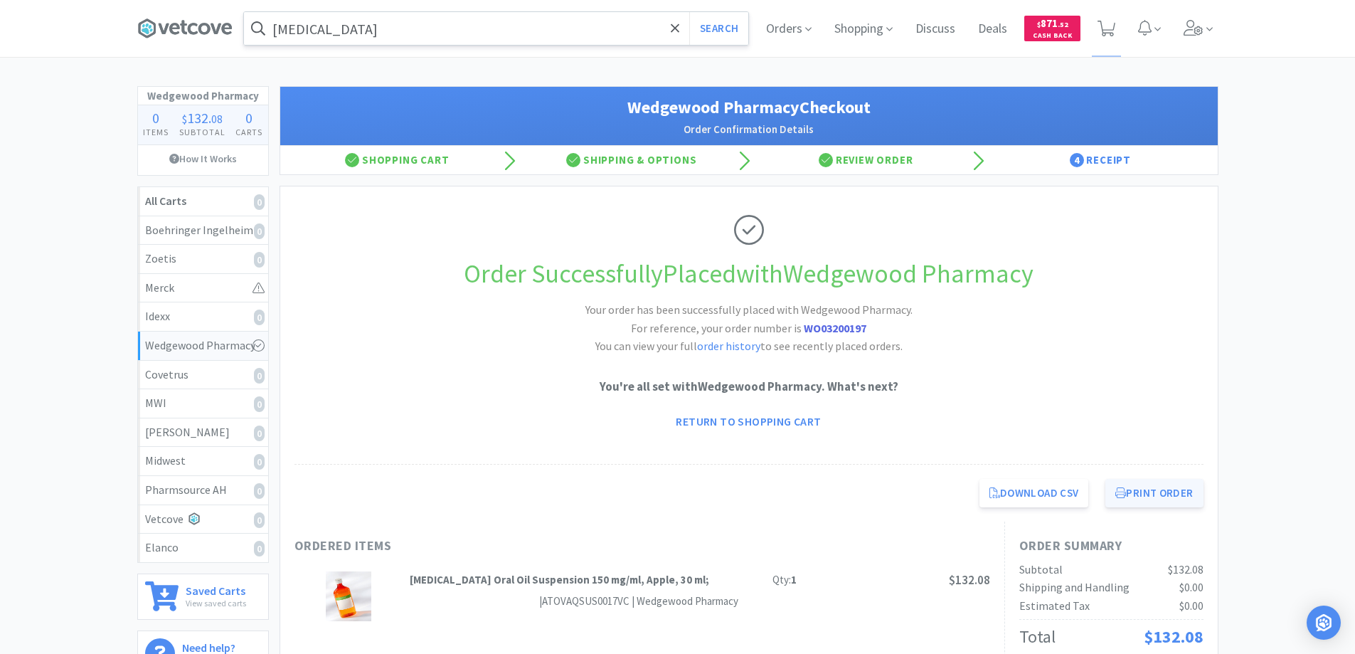
click at [1141, 494] on button "Print Order" at bounding box center [1153, 493] width 97 height 28
click at [672, 26] on icon at bounding box center [675, 28] width 9 height 14
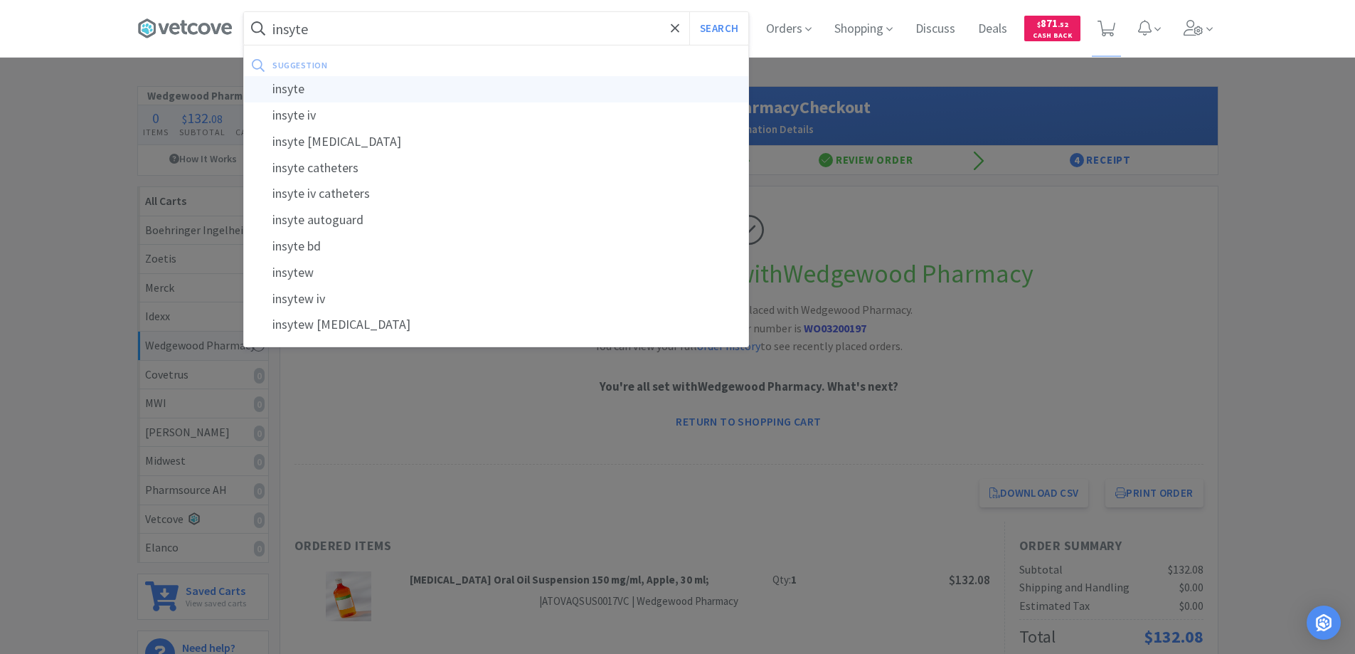
type input "insyte"
click at [295, 89] on div "insyte" at bounding box center [496, 89] width 504 height 26
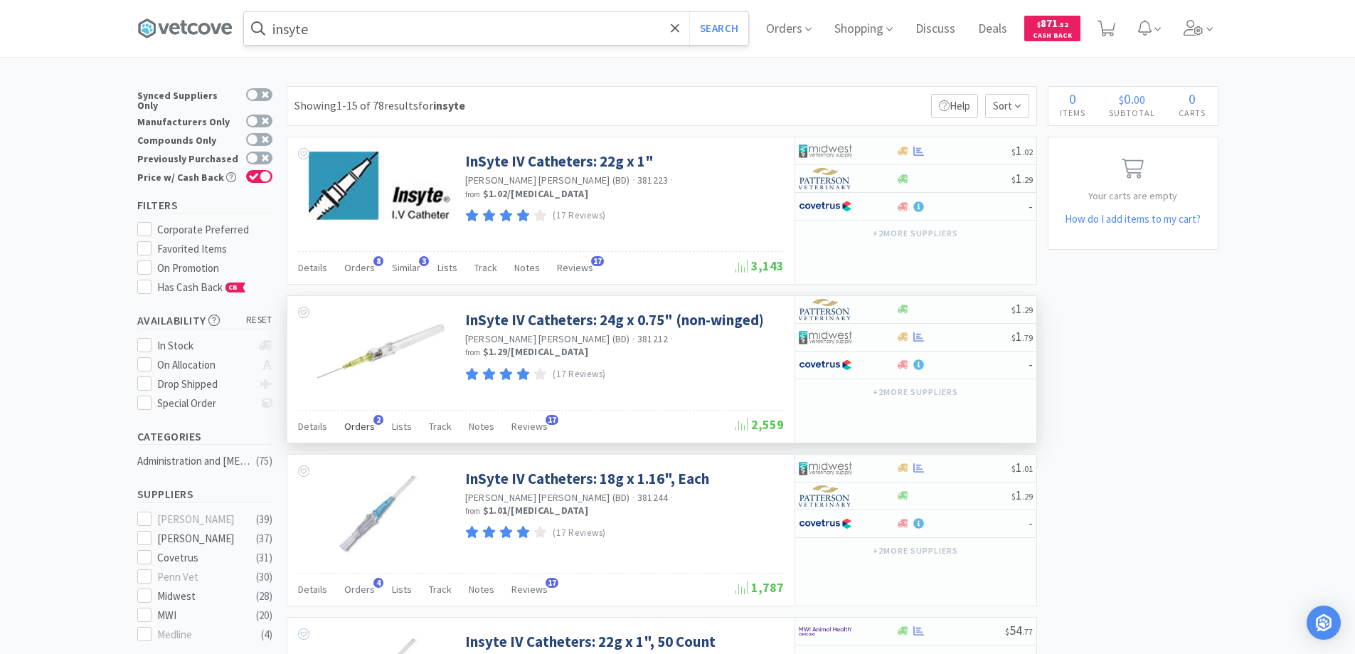
click at [373, 420] on span "2" at bounding box center [378, 420] width 10 height 10
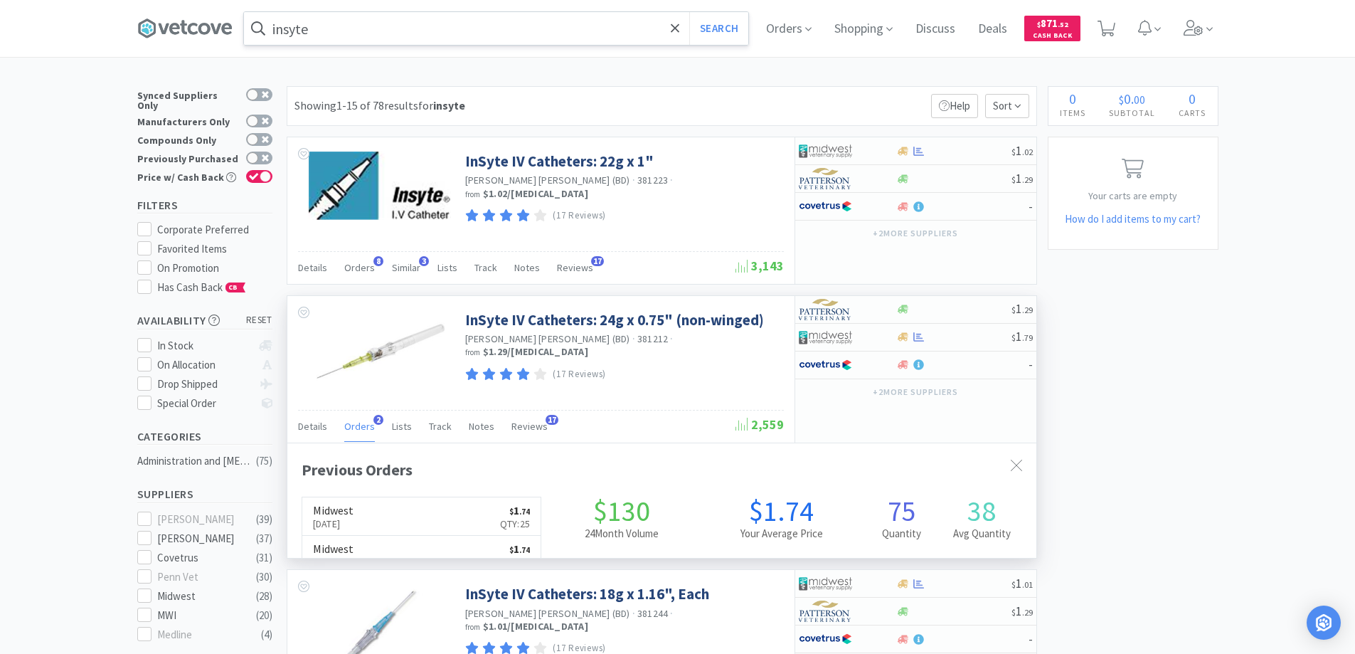
scroll to position [368, 749]
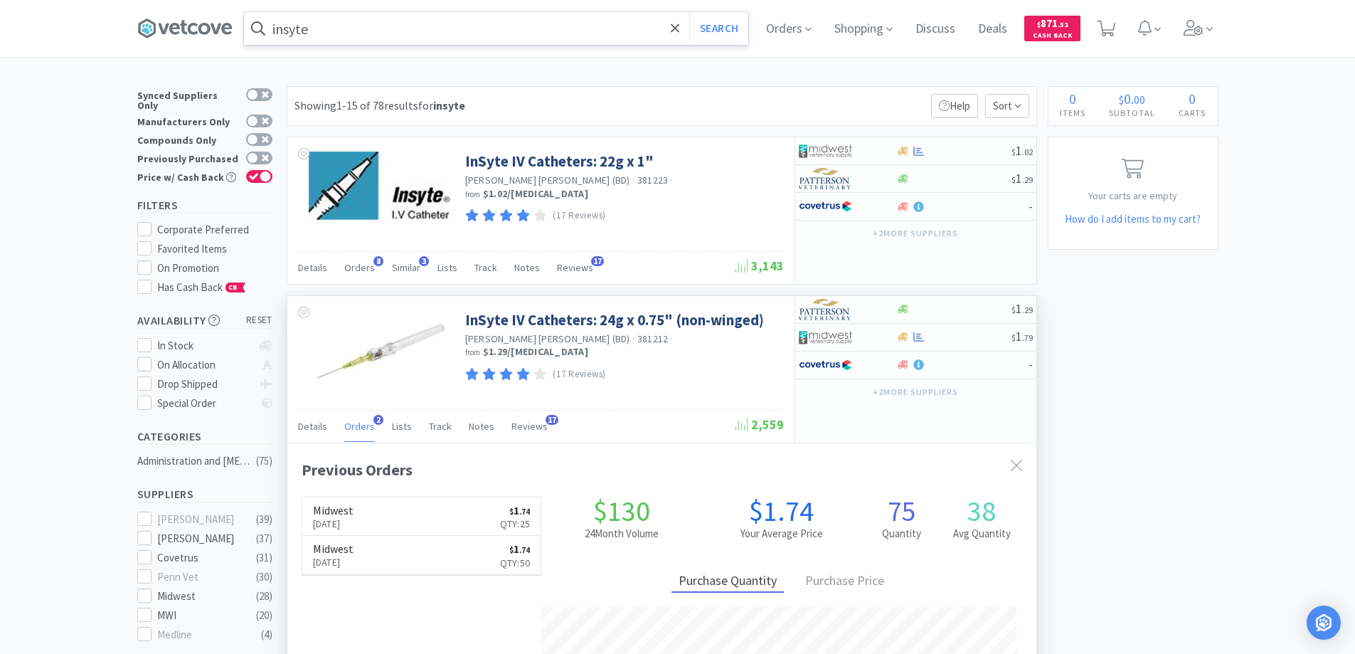
click at [373, 420] on span "2" at bounding box center [378, 420] width 10 height 10
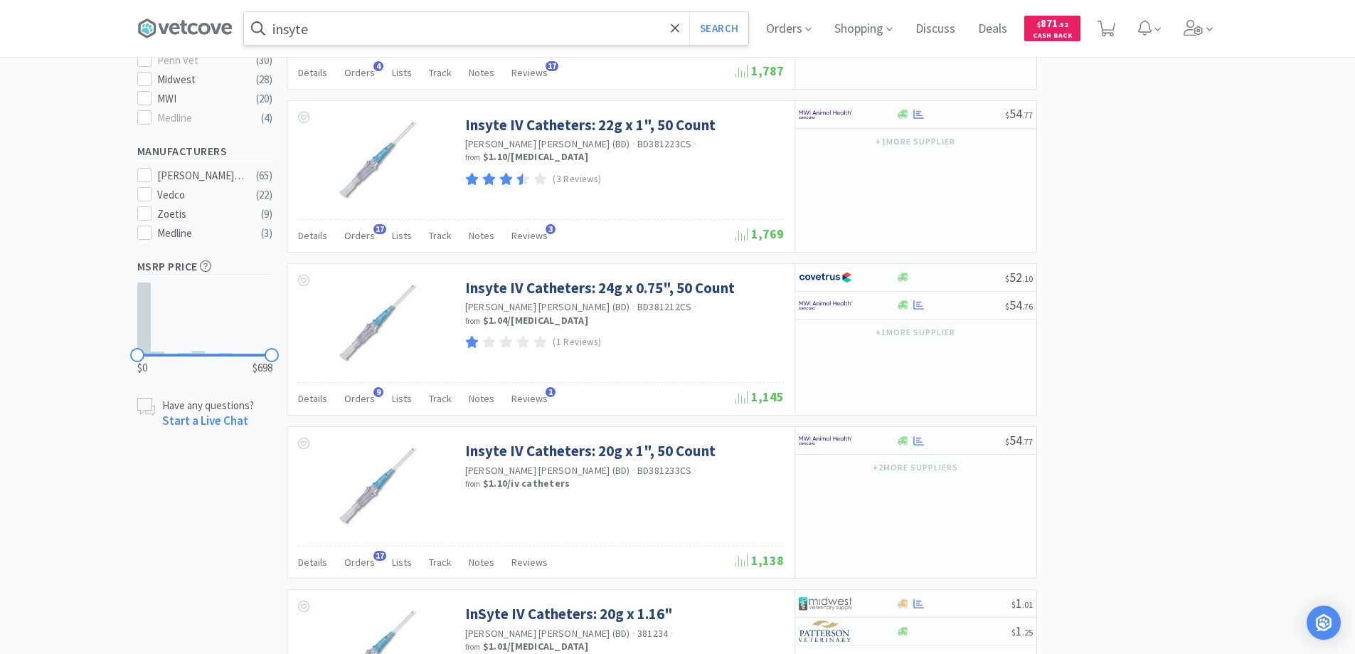
scroll to position [569, 0]
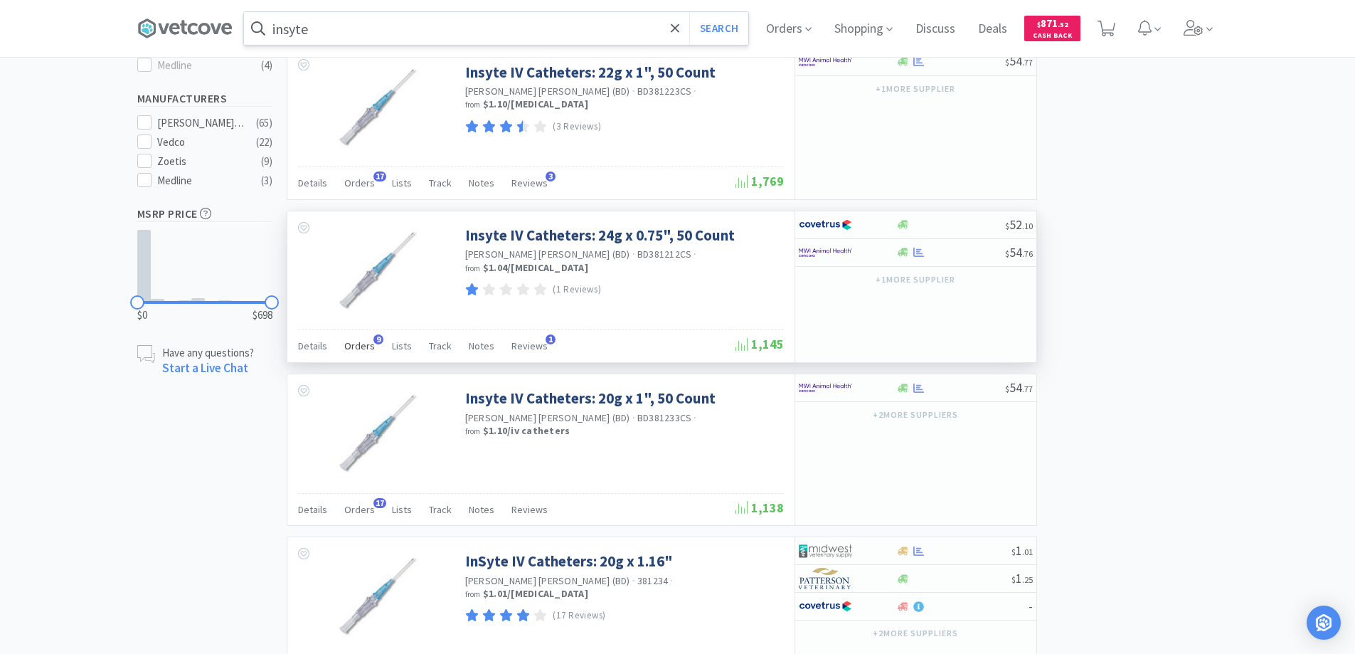
click at [373, 338] on span "9" at bounding box center [378, 339] width 10 height 10
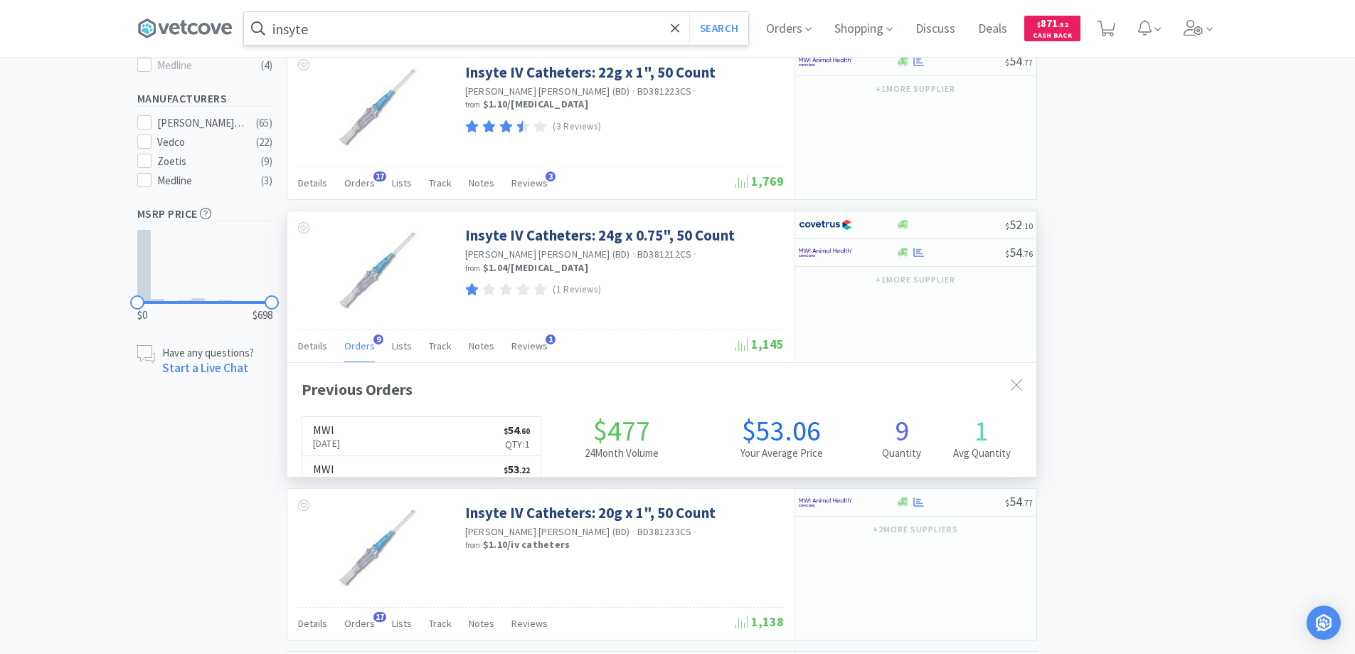
scroll to position [381, 749]
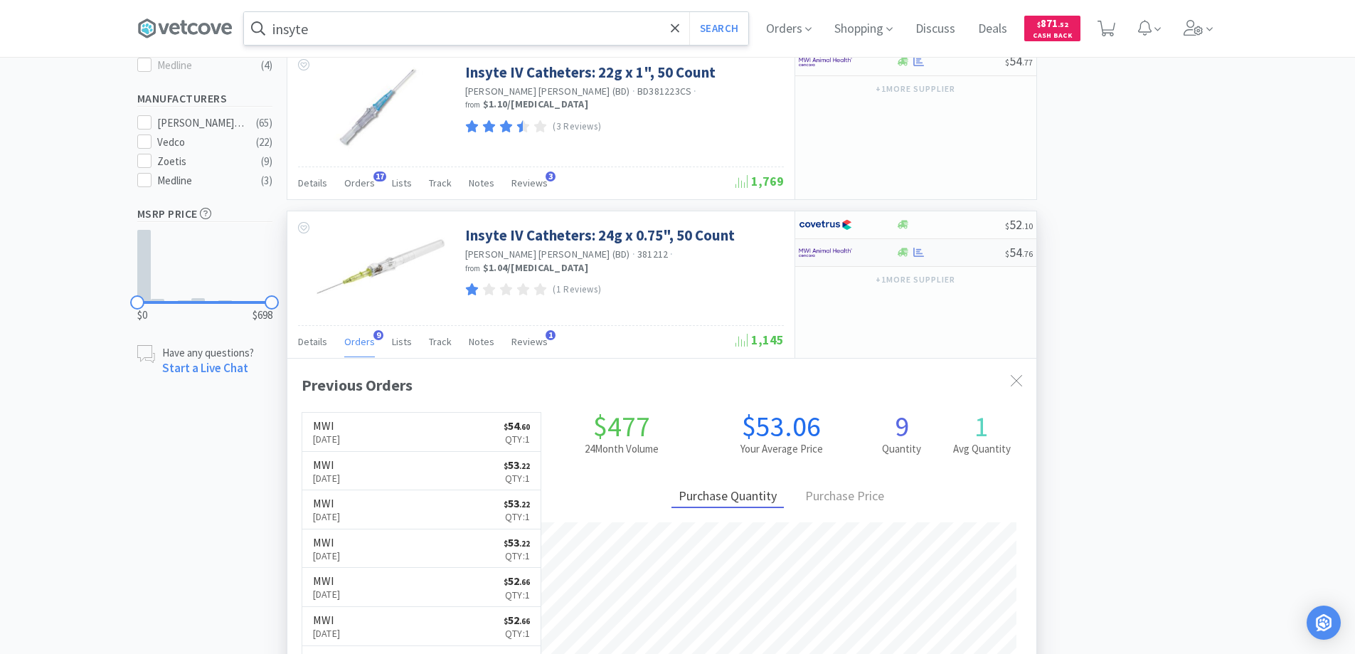
click at [869, 254] on div at bounding box center [838, 252] width 78 height 24
select select "1"
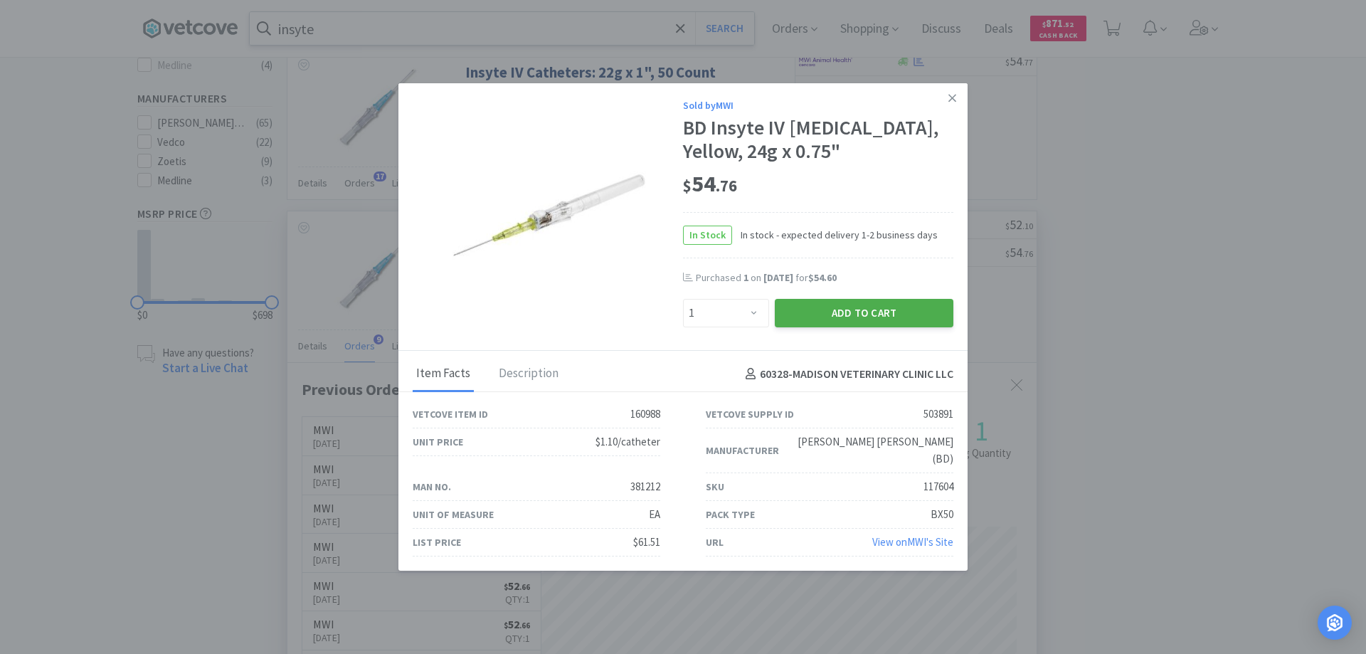
click at [842, 323] on button "Add to Cart" at bounding box center [864, 313] width 179 height 28
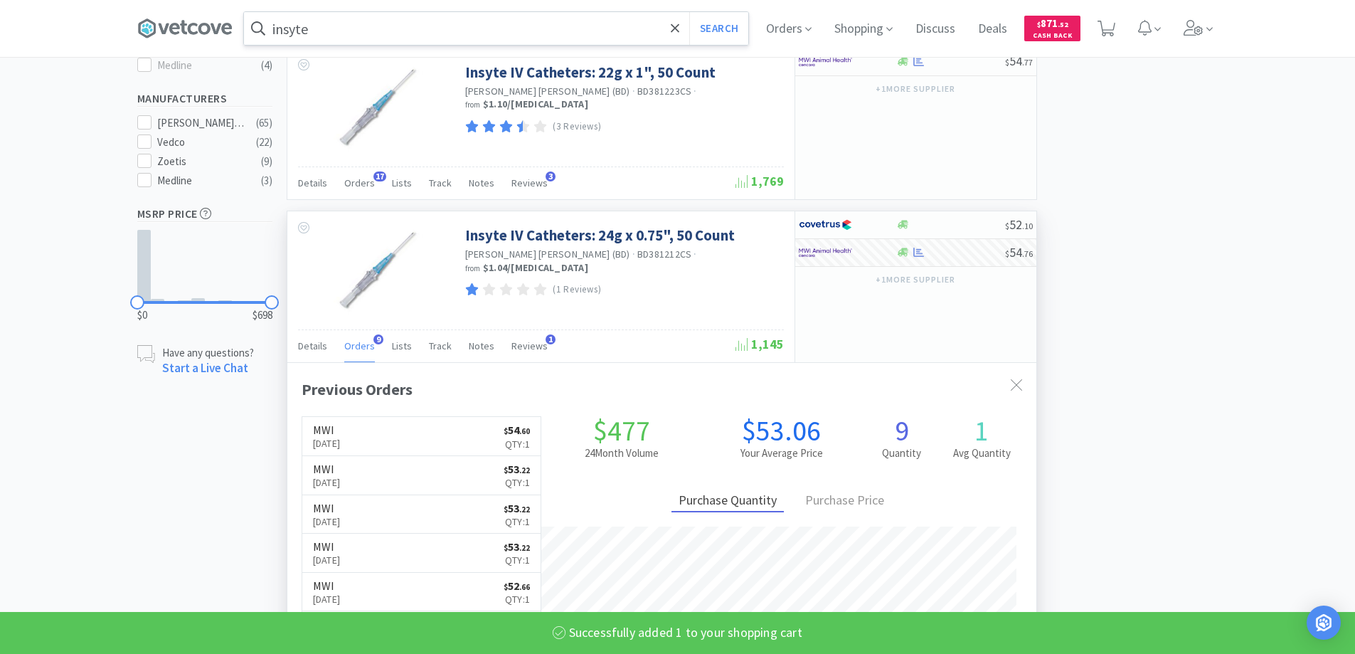
select select "1"
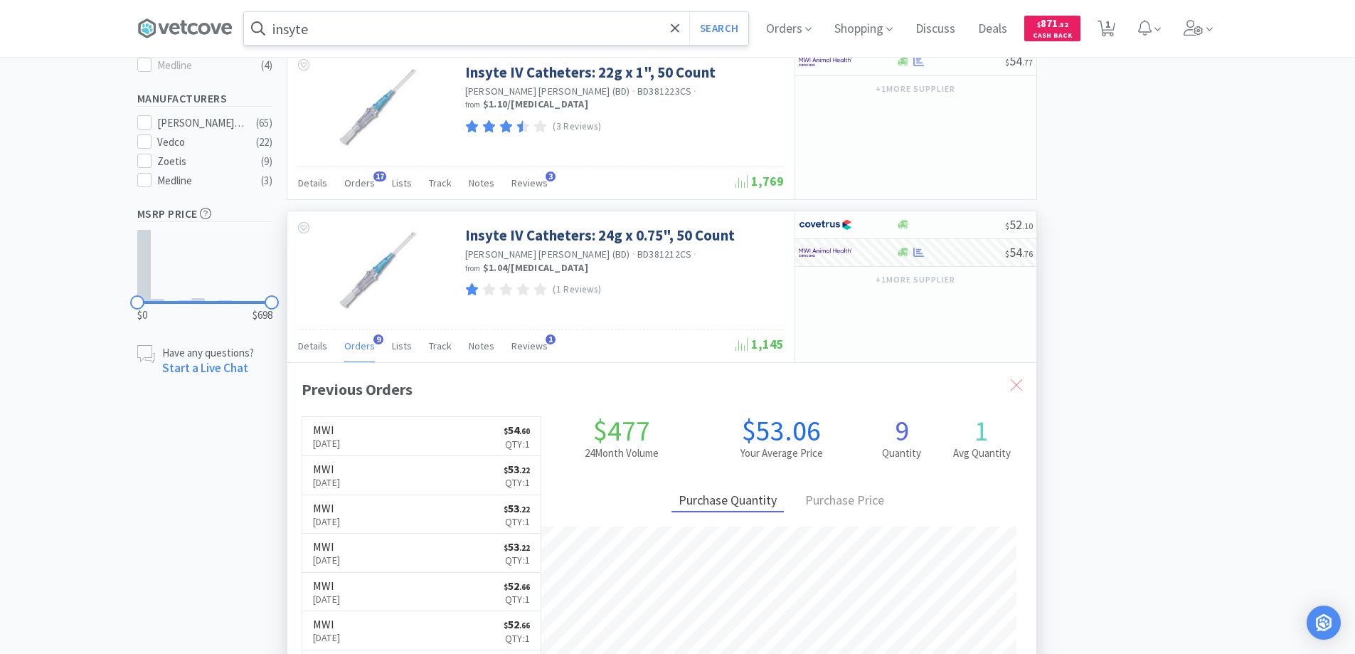
click at [1017, 381] on icon at bounding box center [1016, 384] width 11 height 11
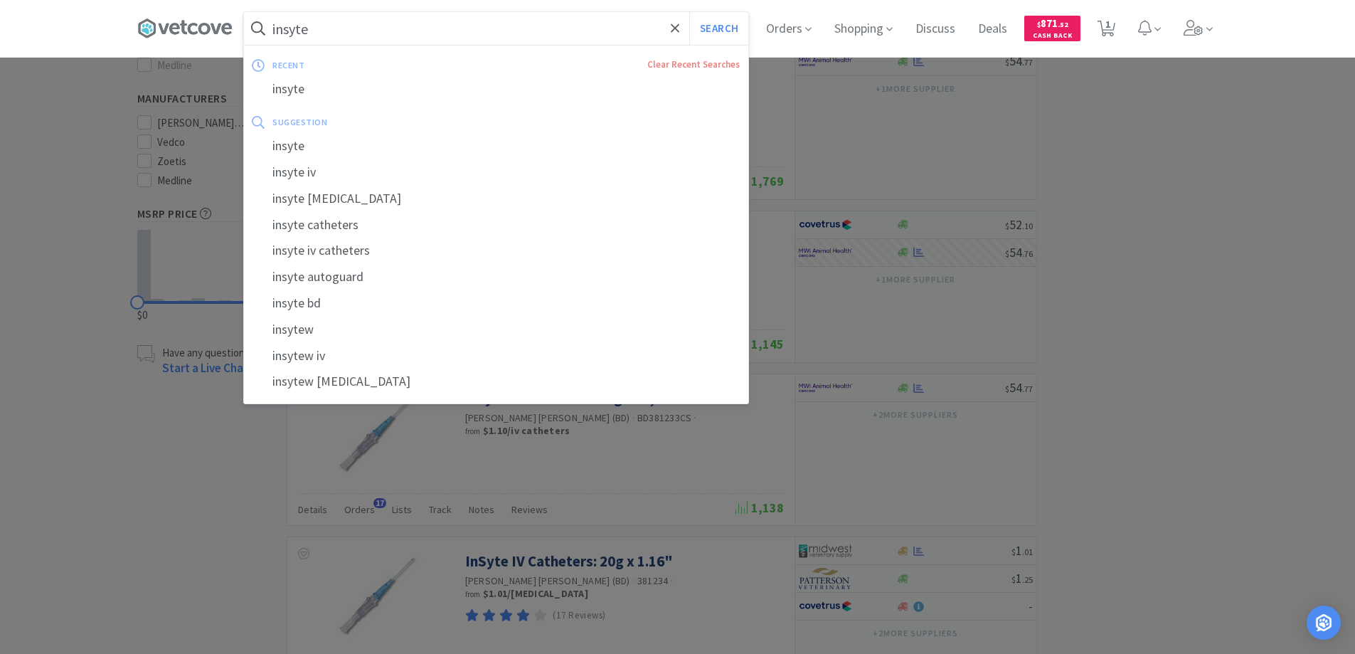
click at [336, 33] on input "insyte" at bounding box center [496, 28] width 504 height 33
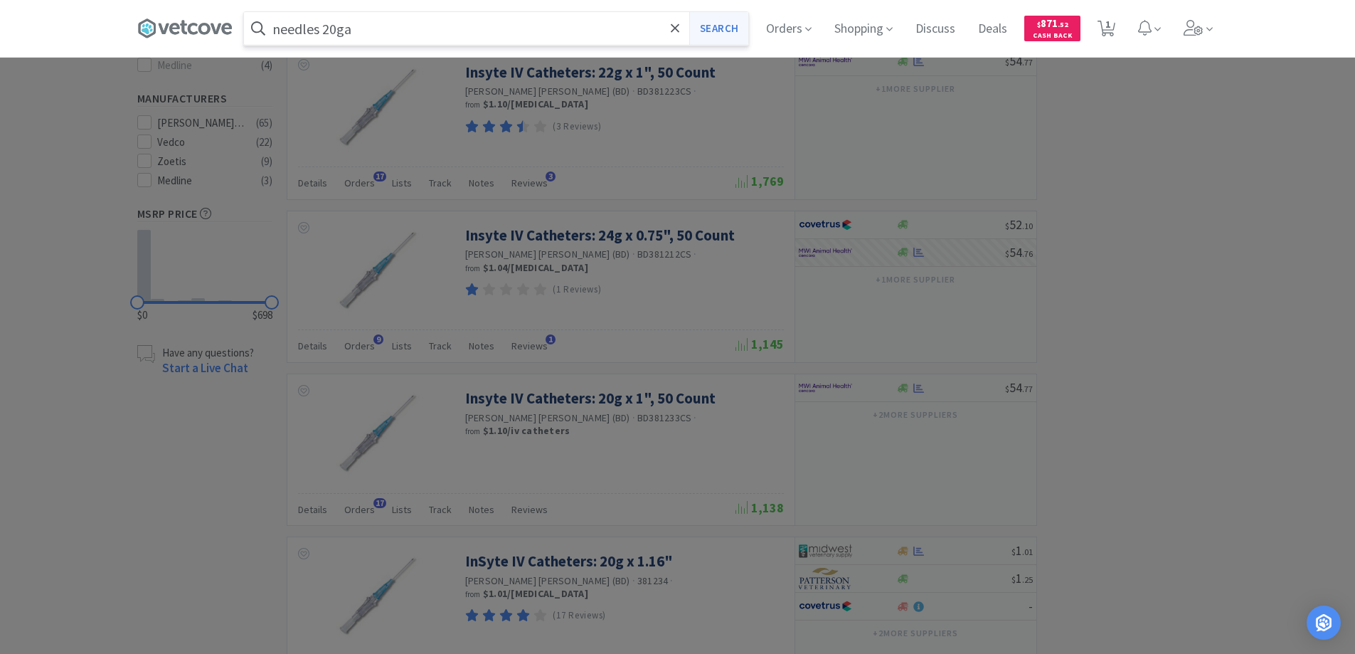
type input "needles 20ga"
click at [724, 24] on button "Search" at bounding box center [718, 28] width 59 height 33
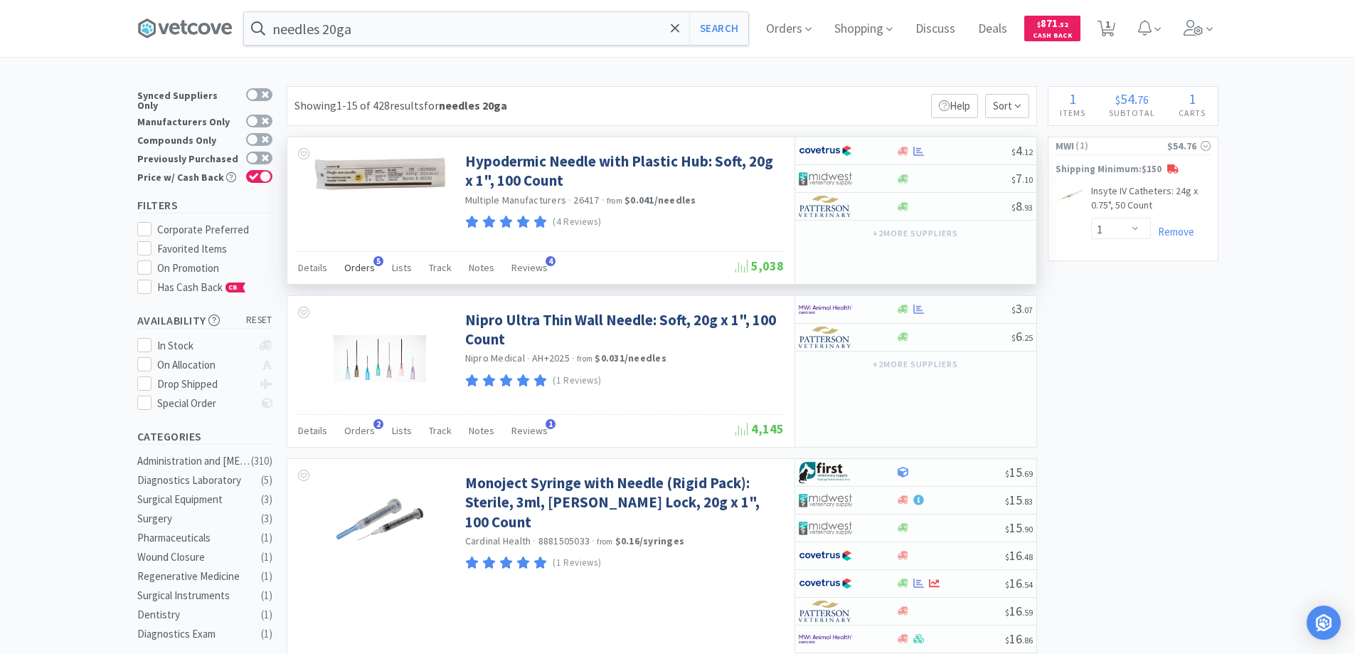
click at [373, 260] on span "5" at bounding box center [378, 261] width 10 height 10
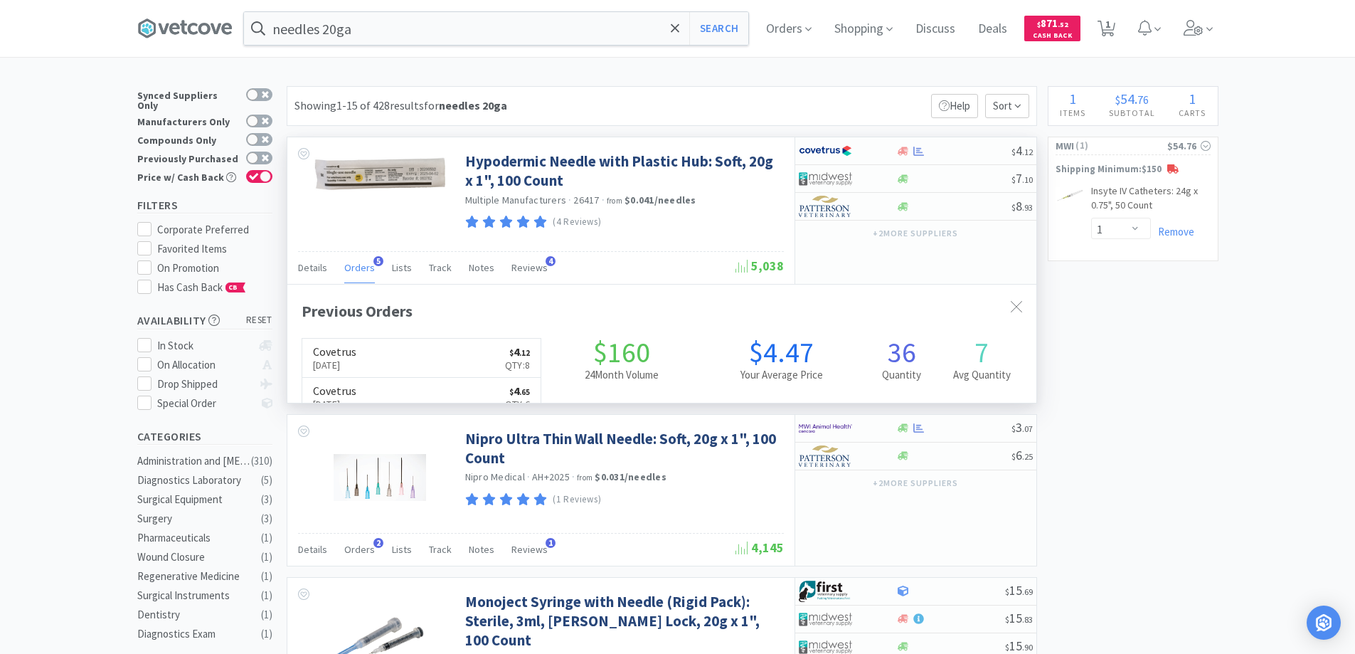
scroll to position [368, 749]
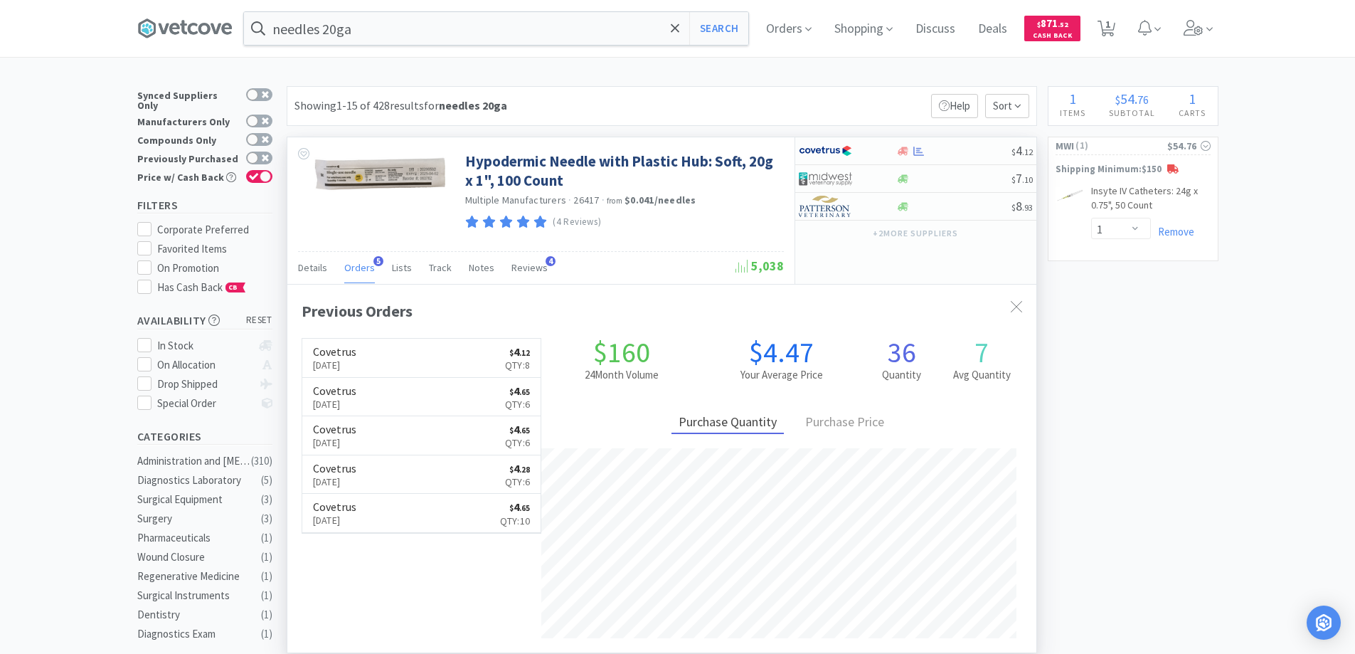
click at [373, 260] on span "5" at bounding box center [378, 261] width 10 height 10
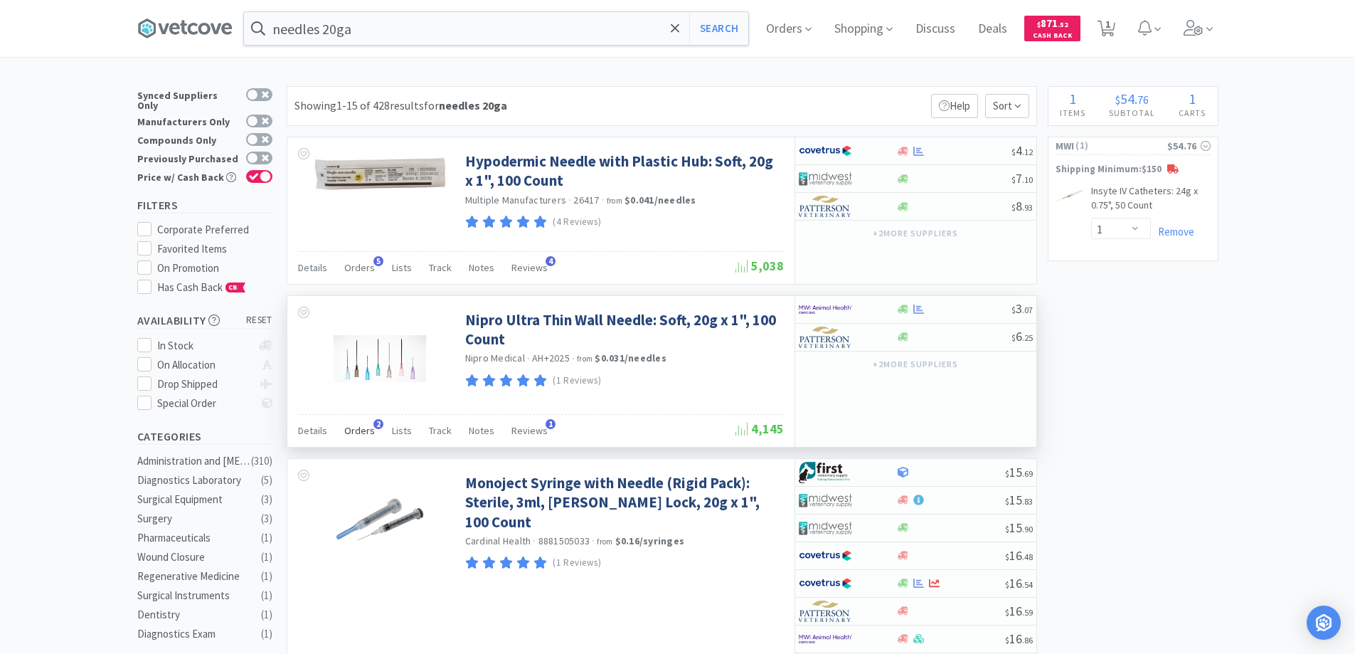
click at [374, 423] on span "2" at bounding box center [378, 424] width 10 height 10
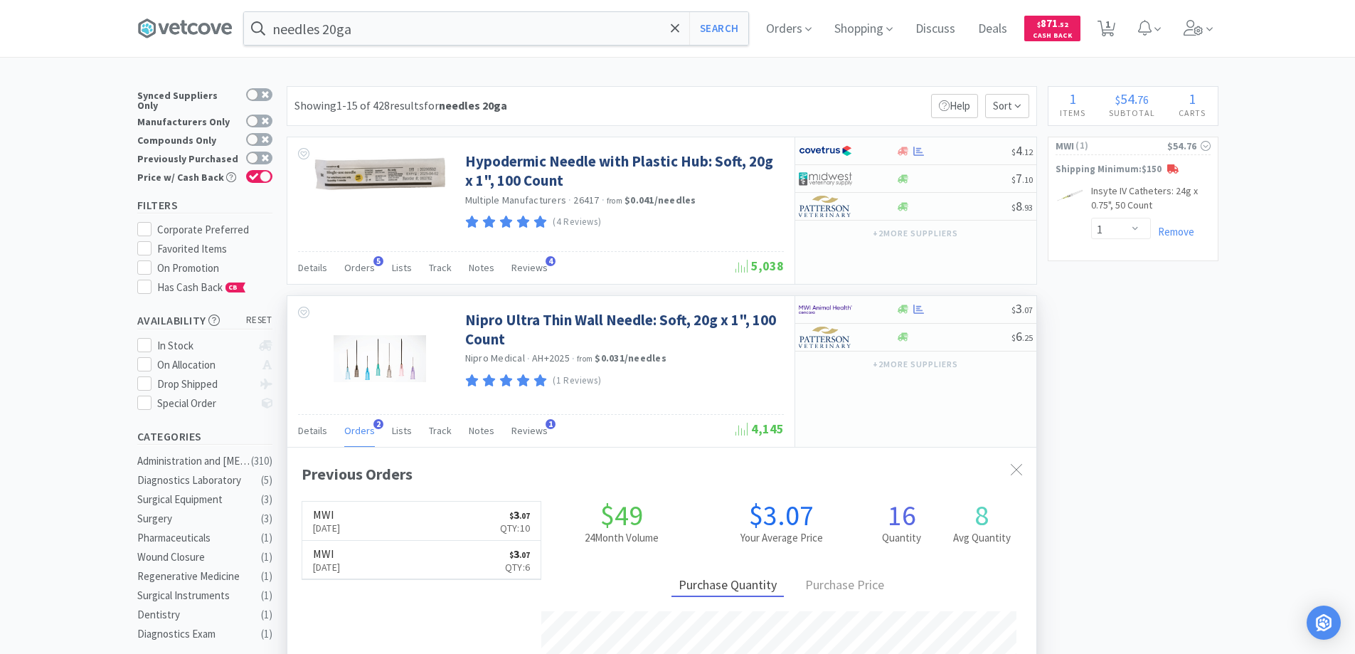
click at [374, 423] on span "2" at bounding box center [378, 424] width 10 height 10
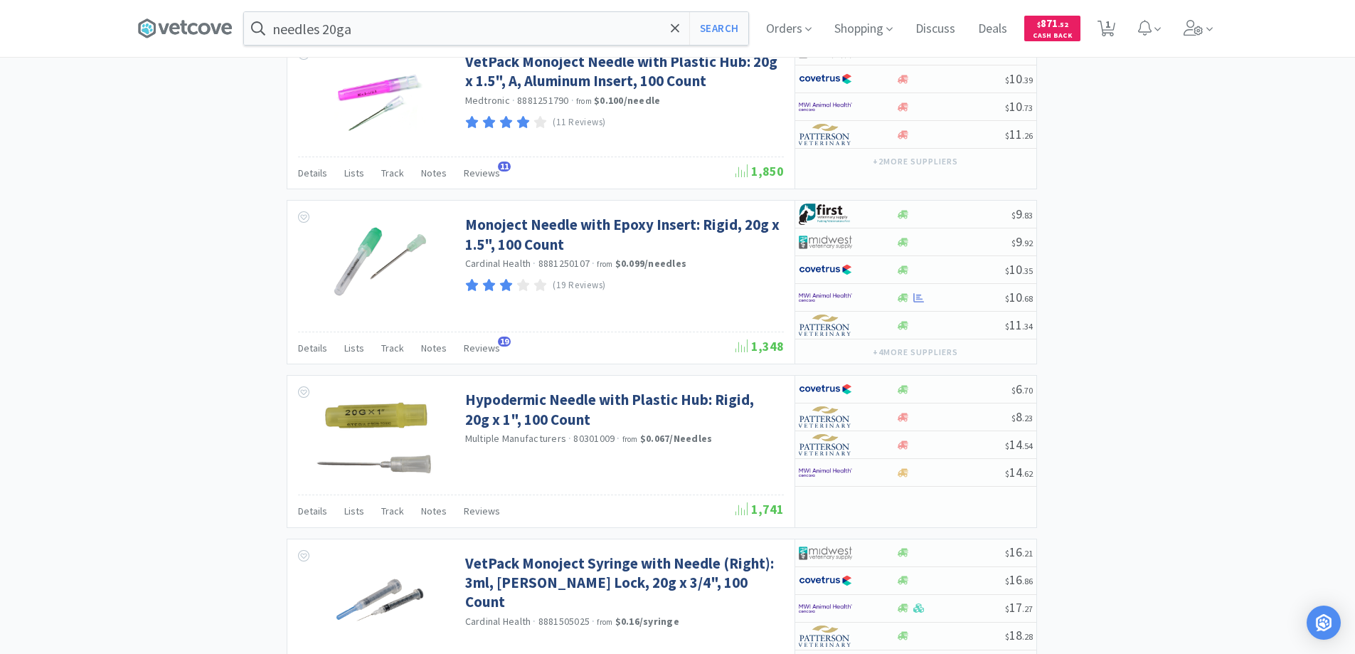
scroll to position [2375, 0]
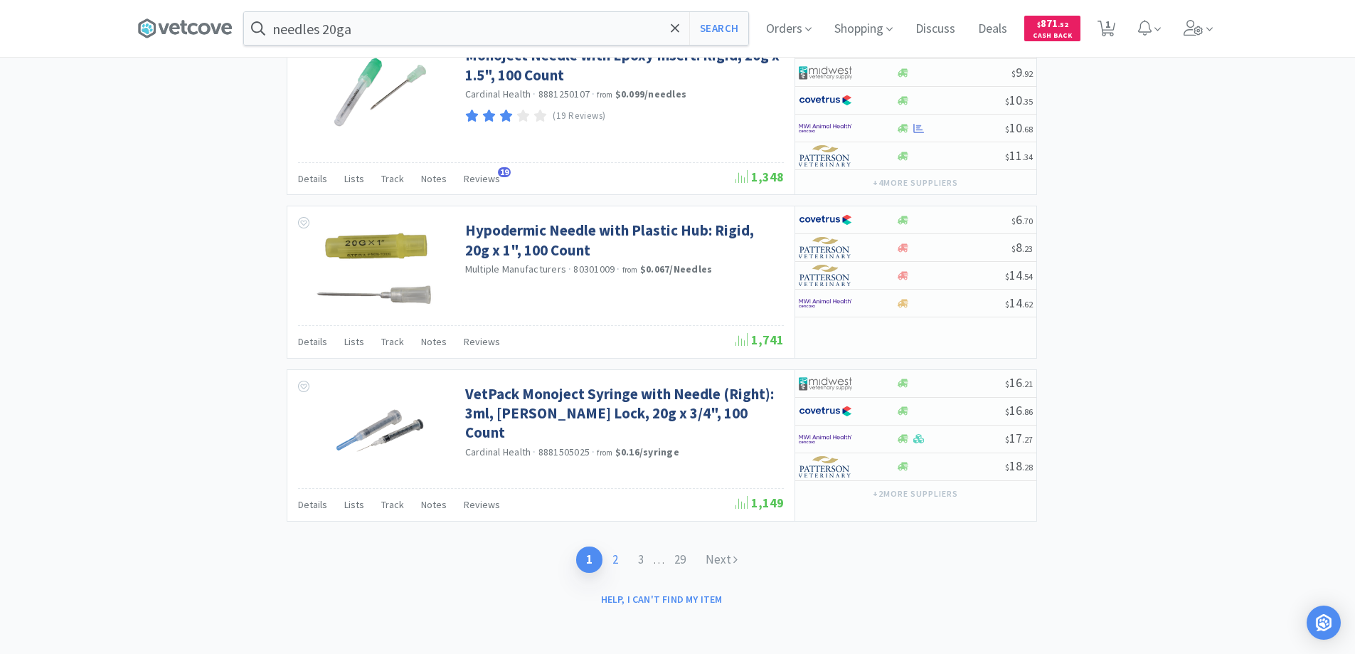
click at [611, 557] on link "2" at bounding box center [616, 559] width 26 height 26
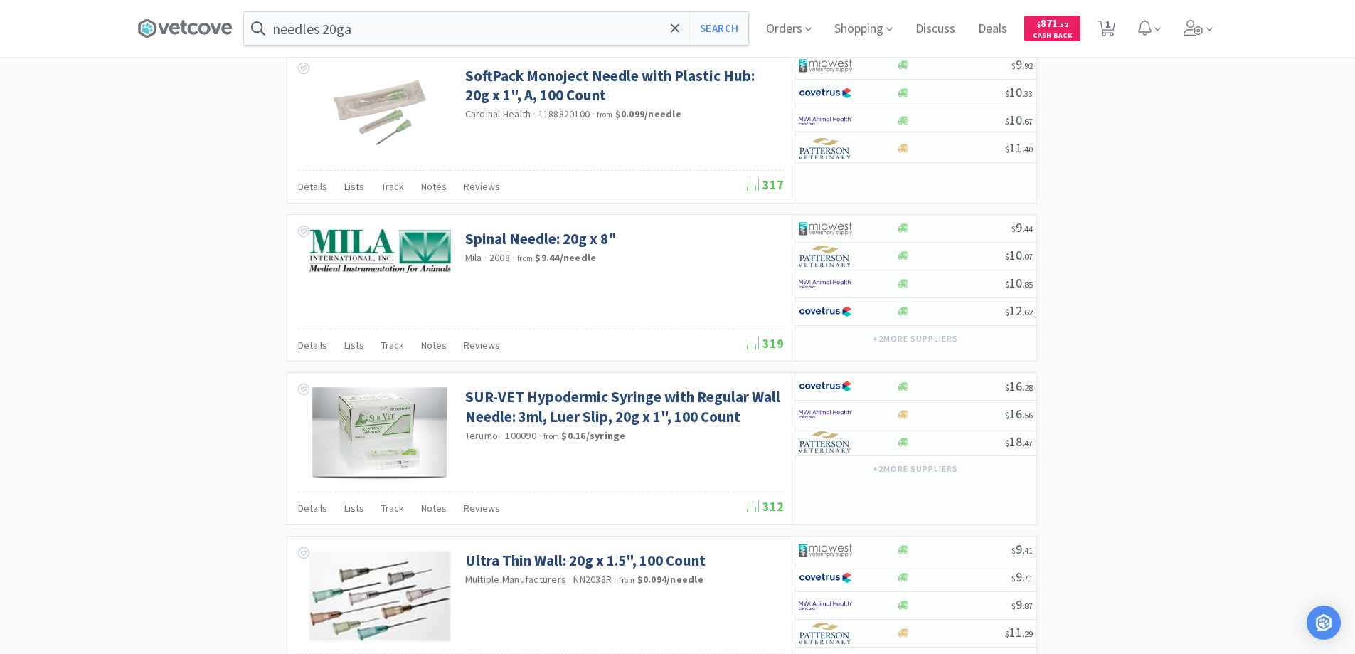
scroll to position [2083, 0]
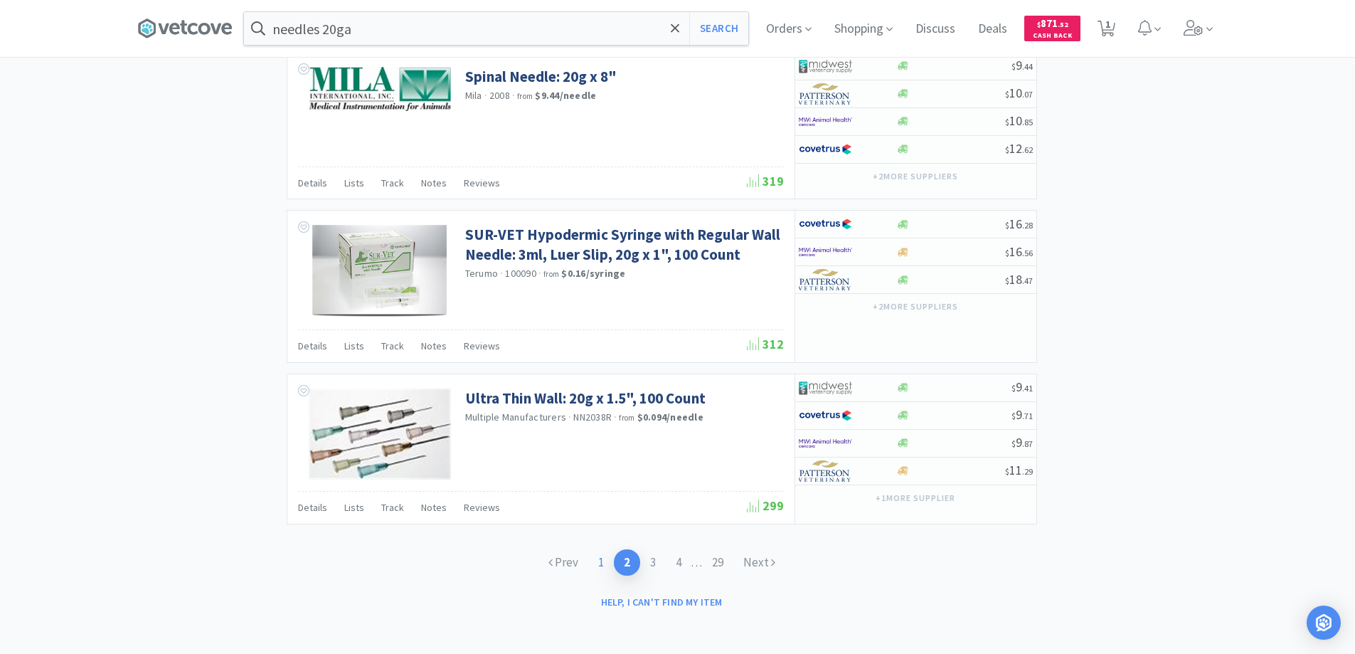
click at [598, 560] on link "1" at bounding box center [601, 562] width 26 height 26
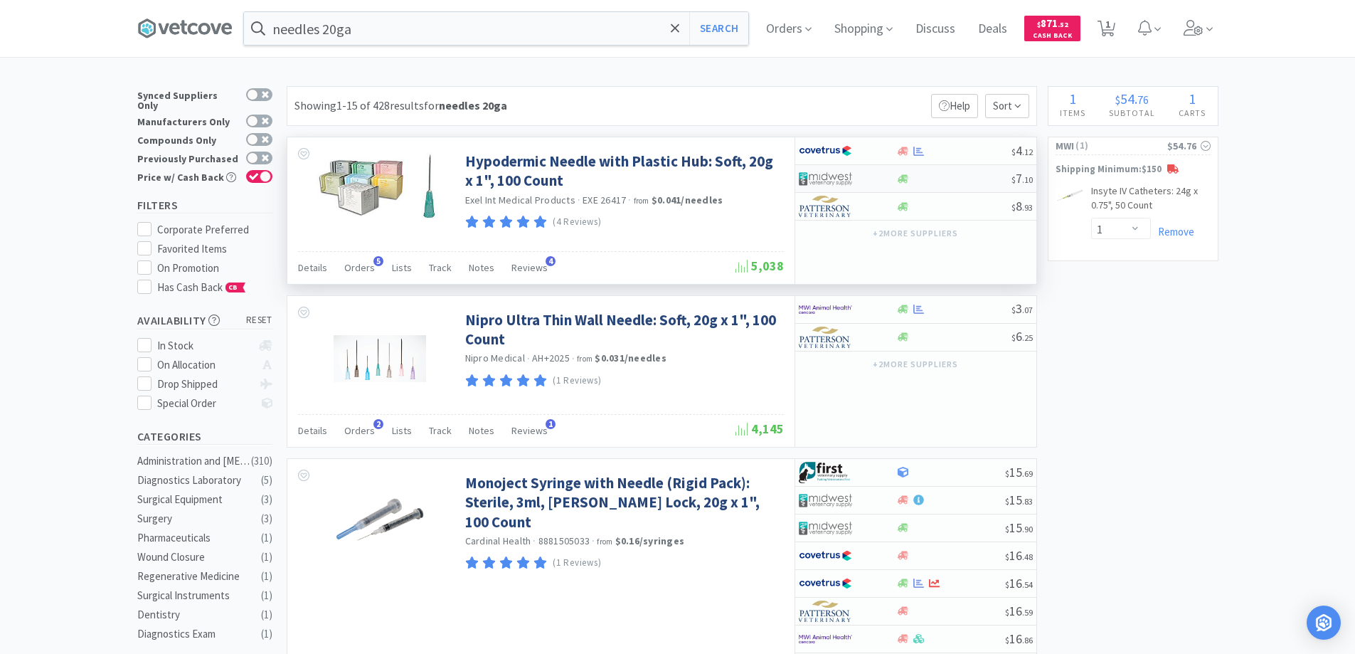
click at [870, 174] on div at bounding box center [838, 178] width 78 height 24
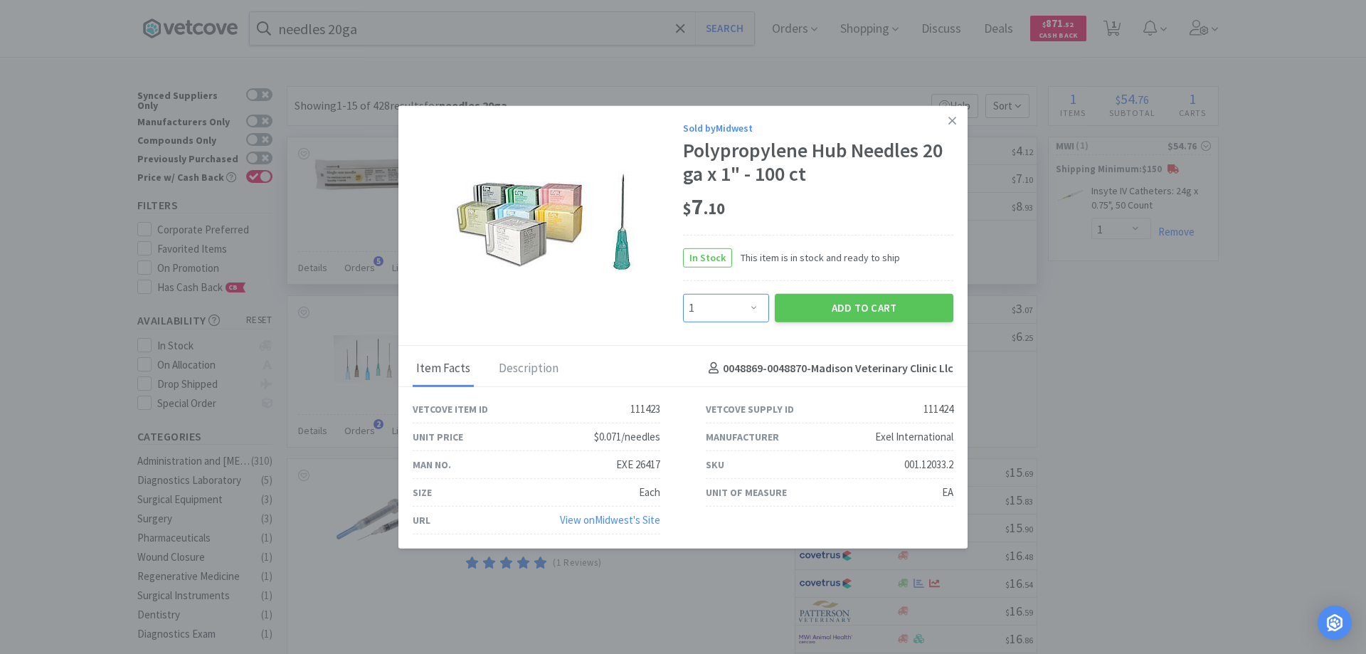
click at [753, 308] on select "Enter Quantity 1 2 3 4 5 6 7 8 9 10 11 12 13 14 15 16 17 18 19 20 Enter Quantity" at bounding box center [726, 307] width 86 height 28
select select "10"
click at [683, 293] on select "Enter Quantity 1 2 3 4 5 6 7 8 9 10 11 12 13 14 15 16 17 18 19 20 Enter Quantity" at bounding box center [726, 307] width 86 height 28
click at [824, 313] on button "Add to Cart" at bounding box center [864, 307] width 179 height 28
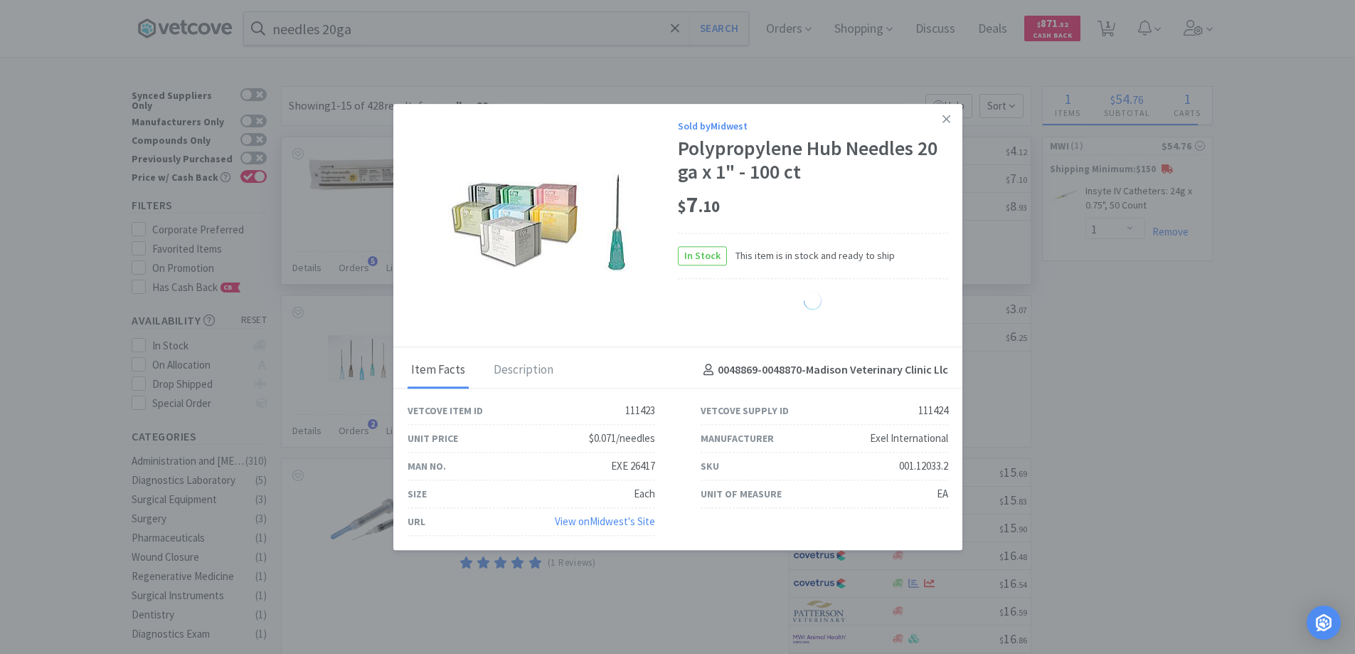
select select "10"
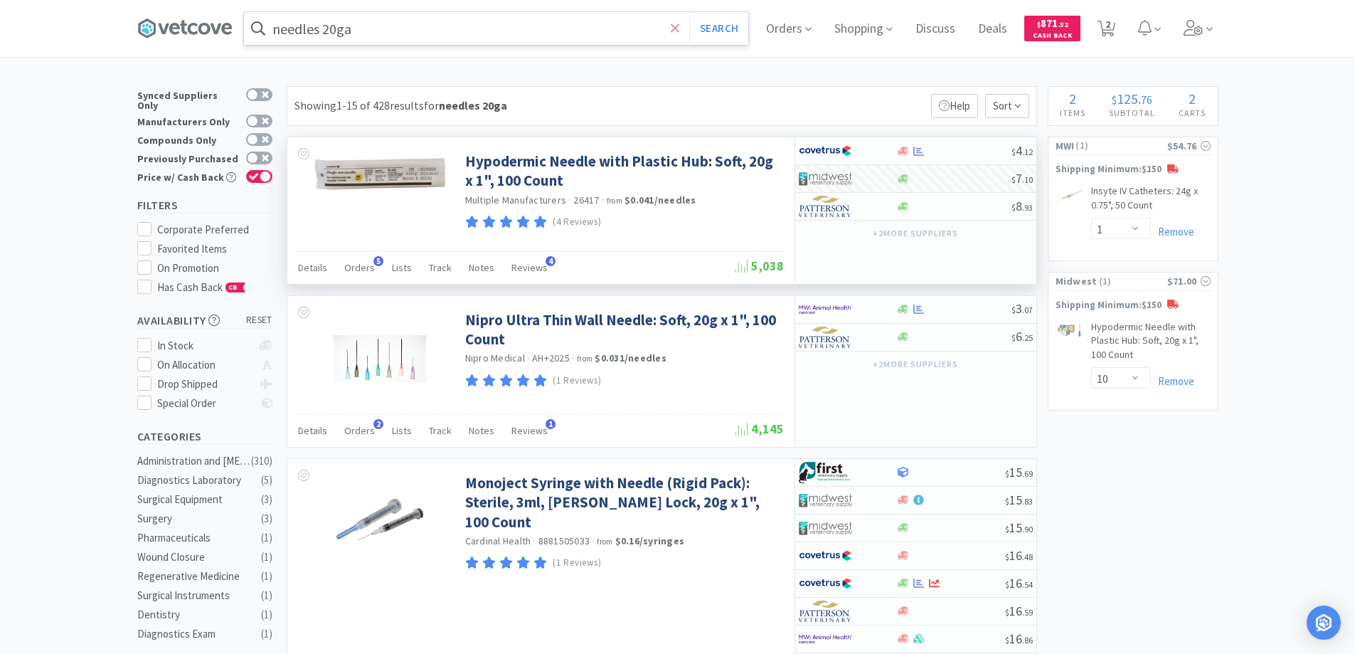
click at [680, 25] on icon at bounding box center [675, 28] width 9 height 14
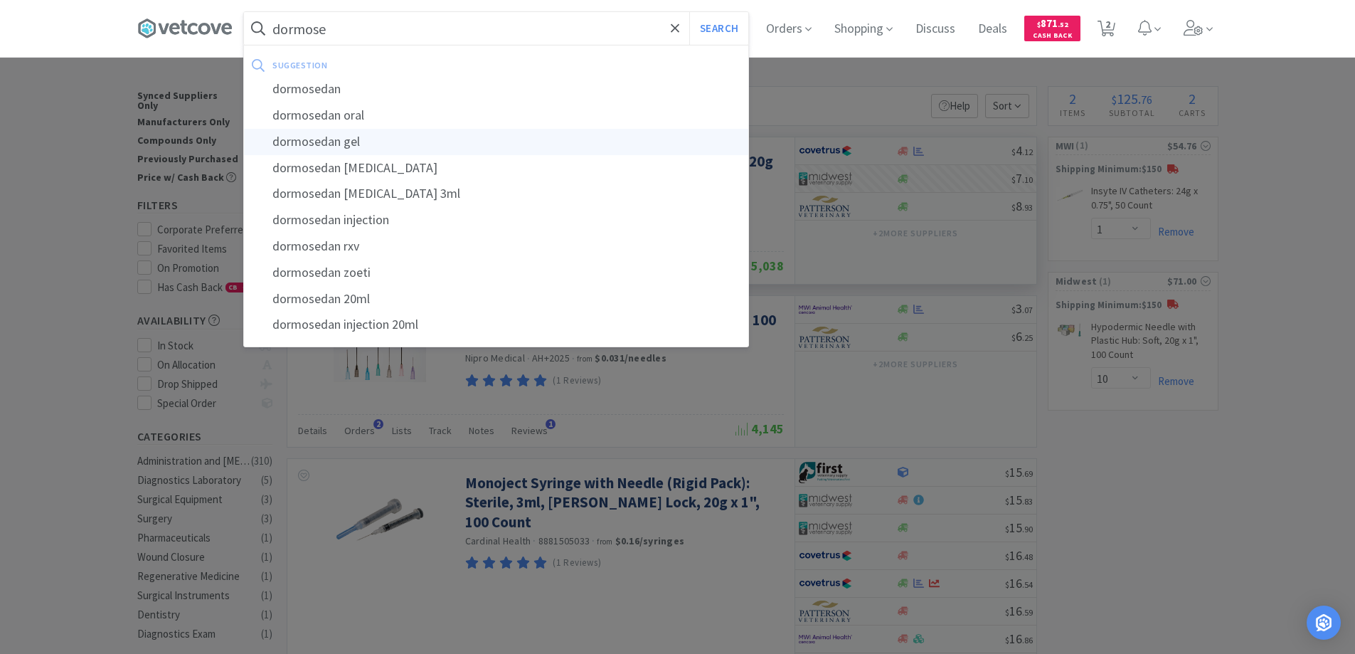
click at [332, 142] on div "dormosedan gel" at bounding box center [496, 142] width 504 height 26
type input "dormosedan gel"
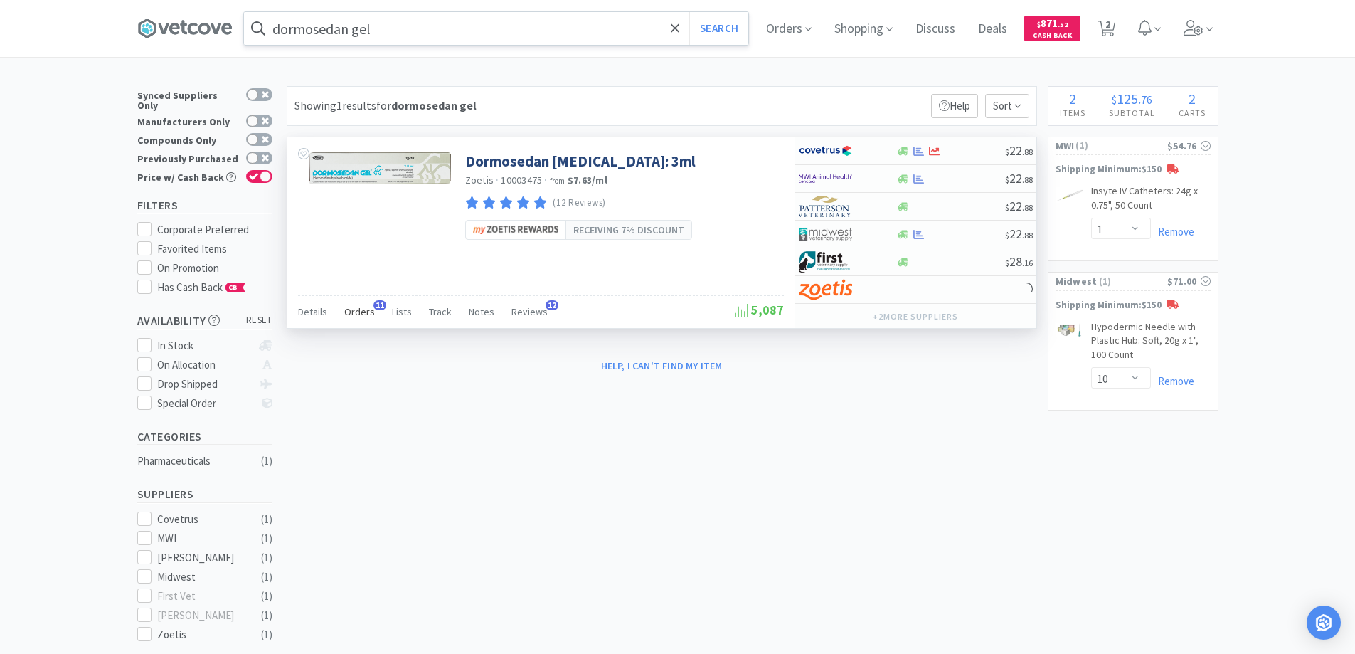
click at [376, 306] on span "11" at bounding box center [379, 305] width 13 height 10
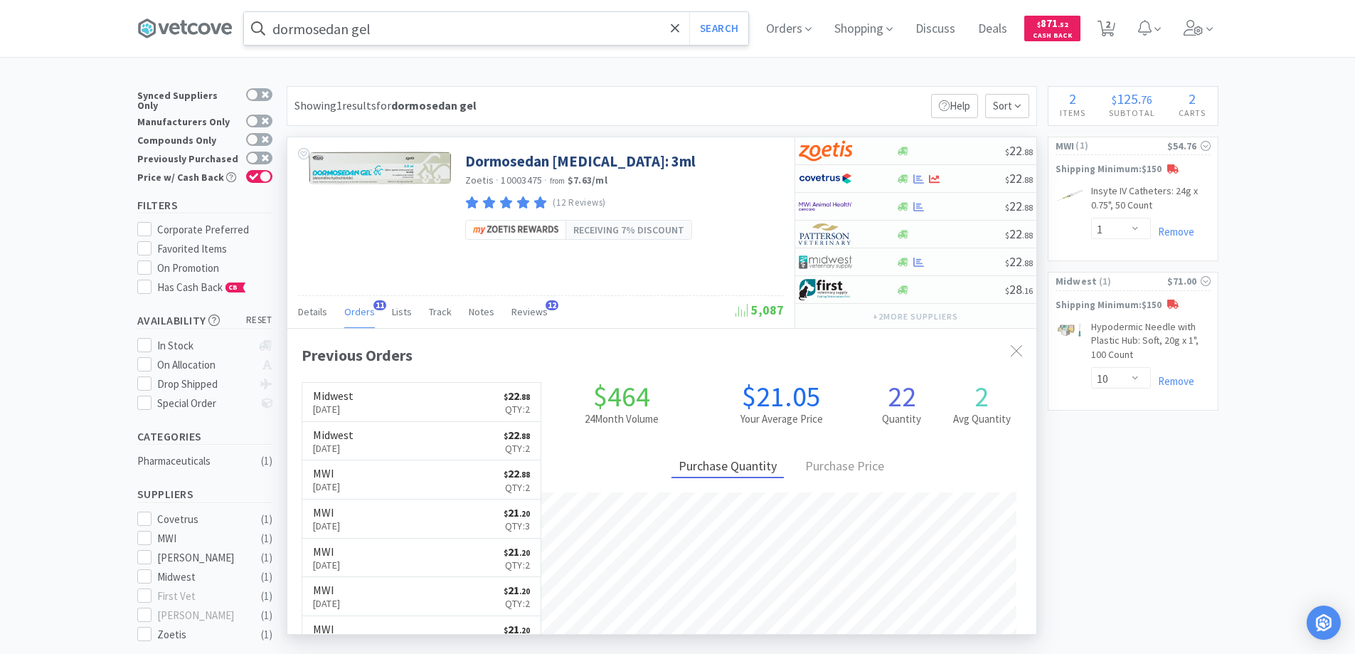
scroll to position [381, 749]
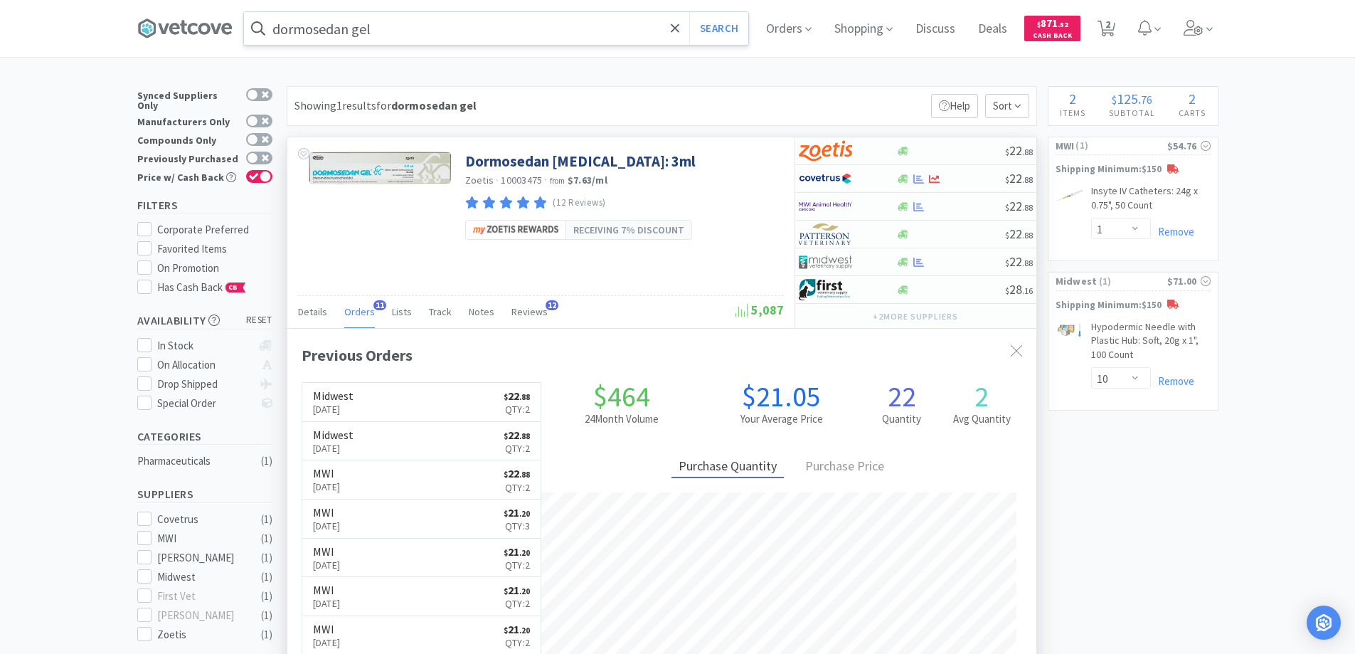
click at [376, 306] on span "11" at bounding box center [379, 305] width 13 height 10
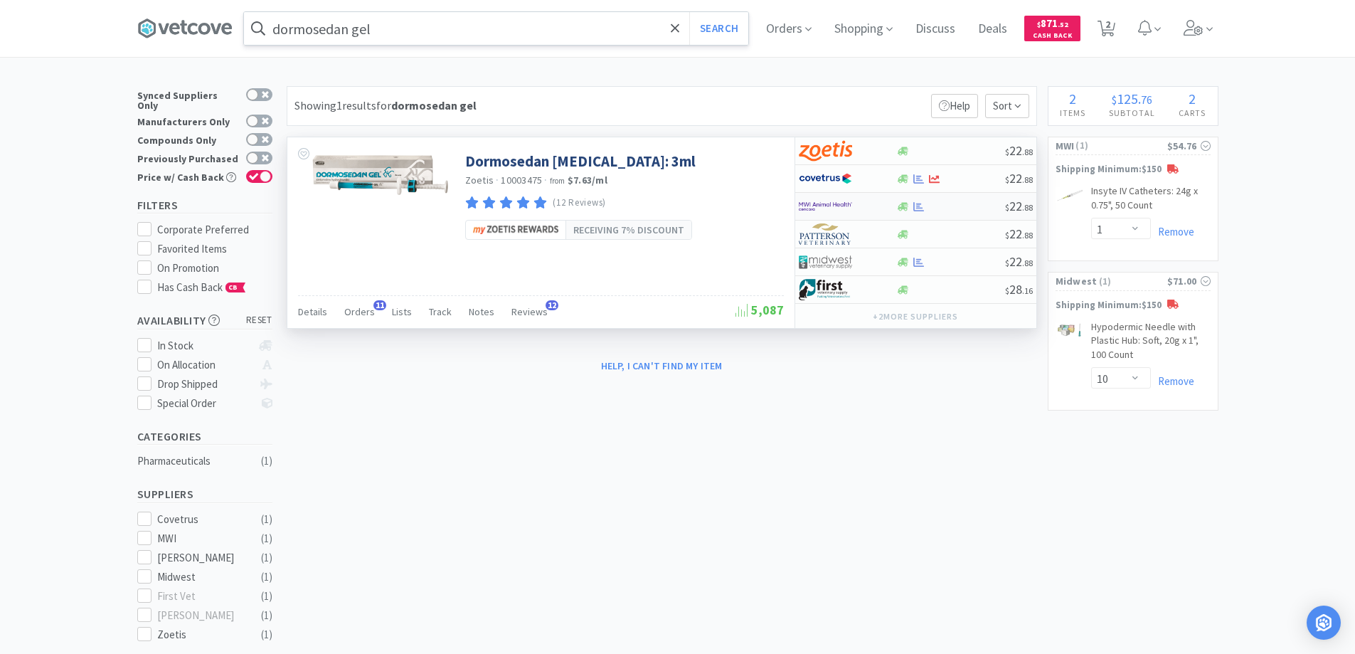
click at [859, 204] on div at bounding box center [838, 206] width 78 height 24
select select "1"
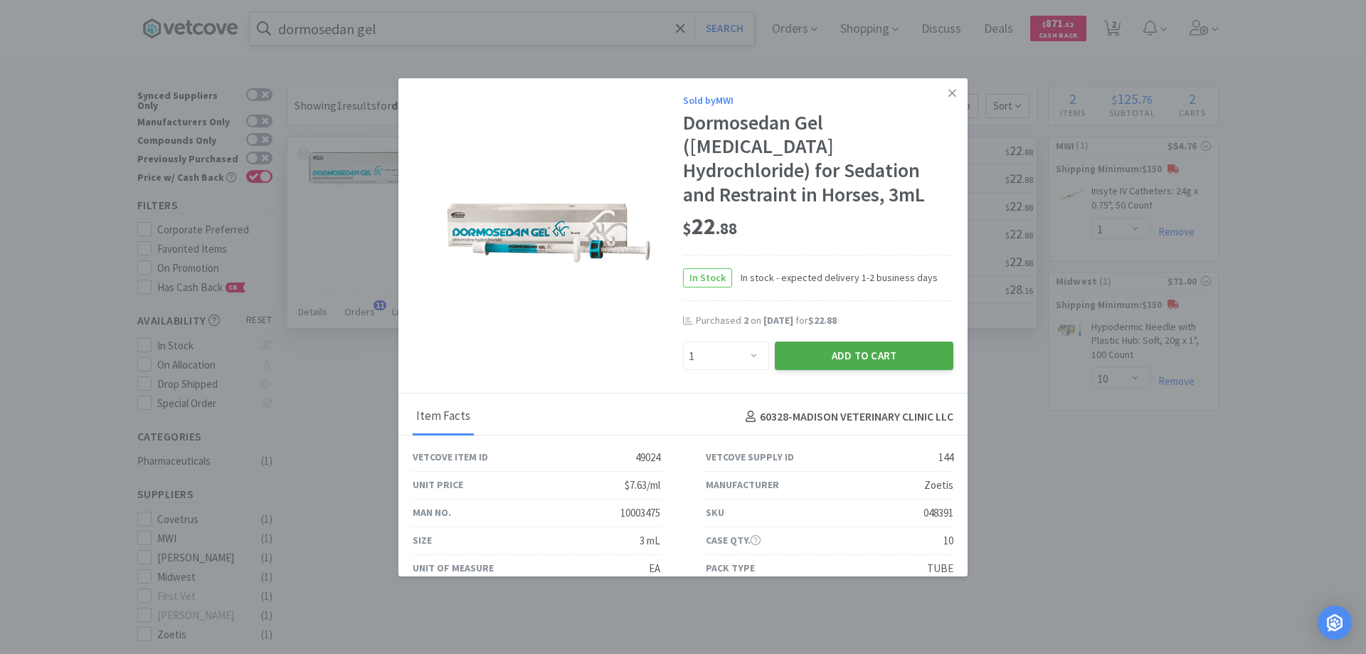
click at [815, 341] on button "Add to Cart" at bounding box center [864, 355] width 179 height 28
select select "1"
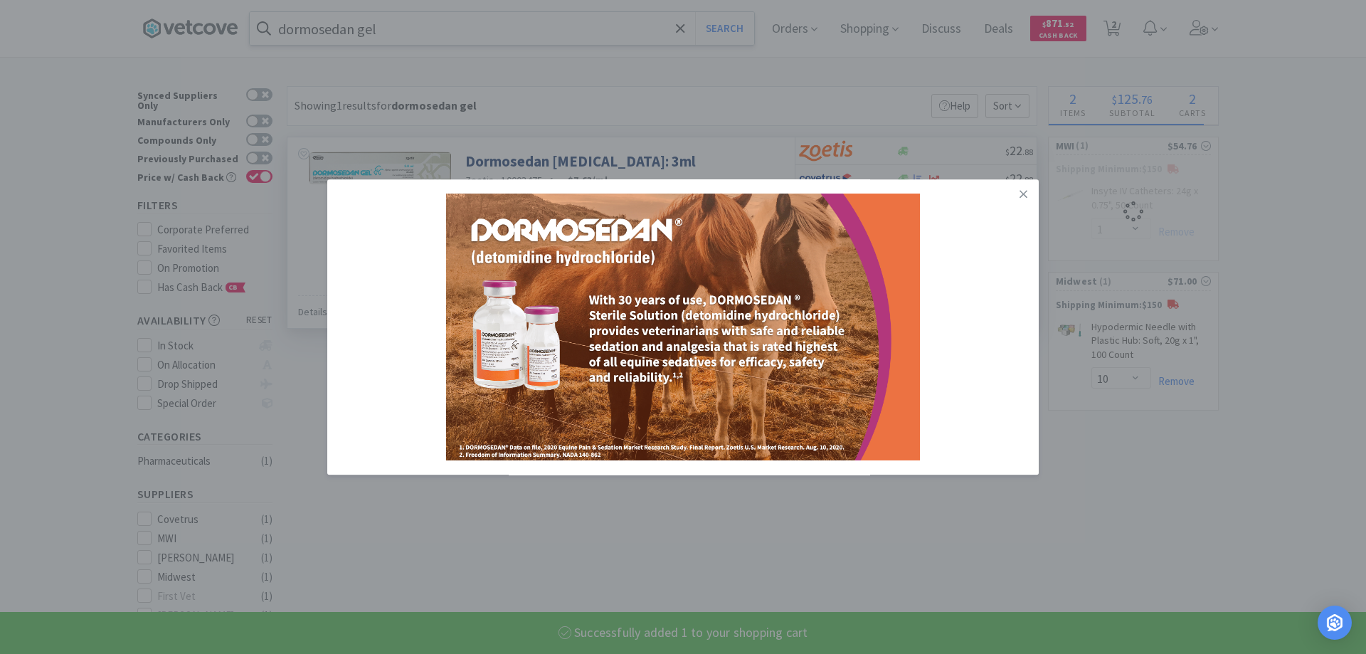
select select "1"
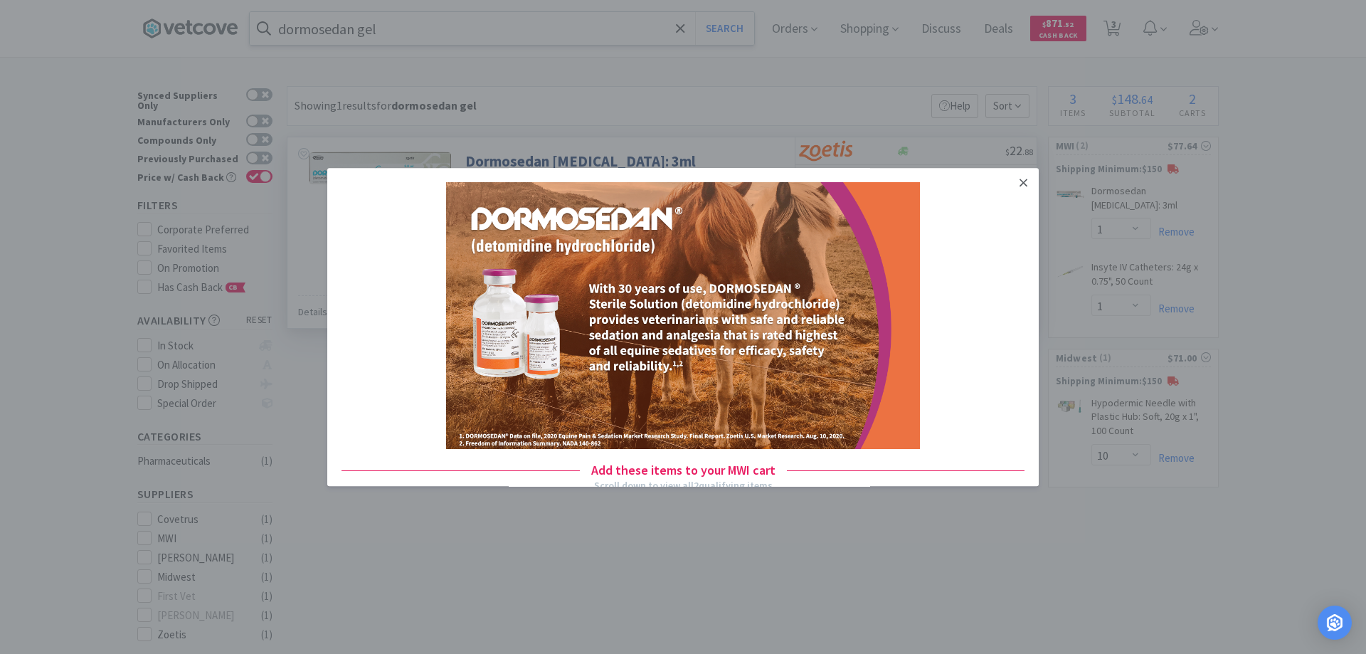
click at [1019, 179] on icon at bounding box center [1023, 182] width 8 height 13
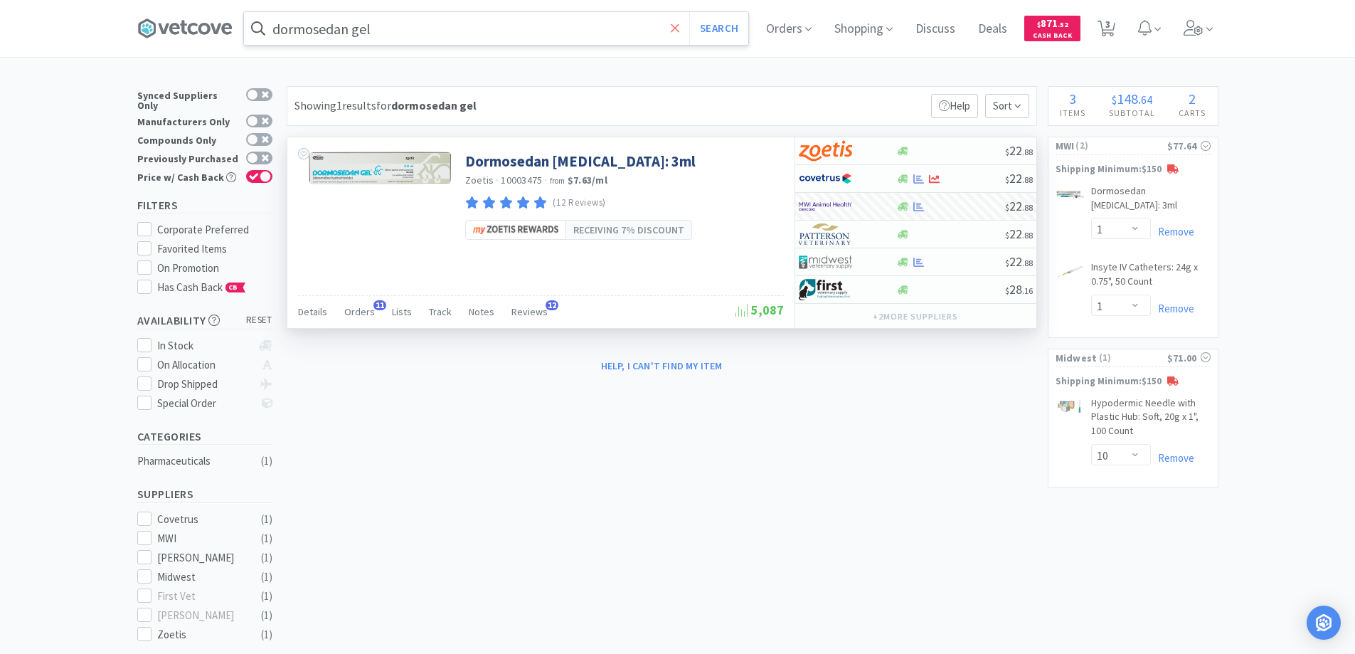
click at [678, 24] on icon at bounding box center [675, 28] width 9 height 14
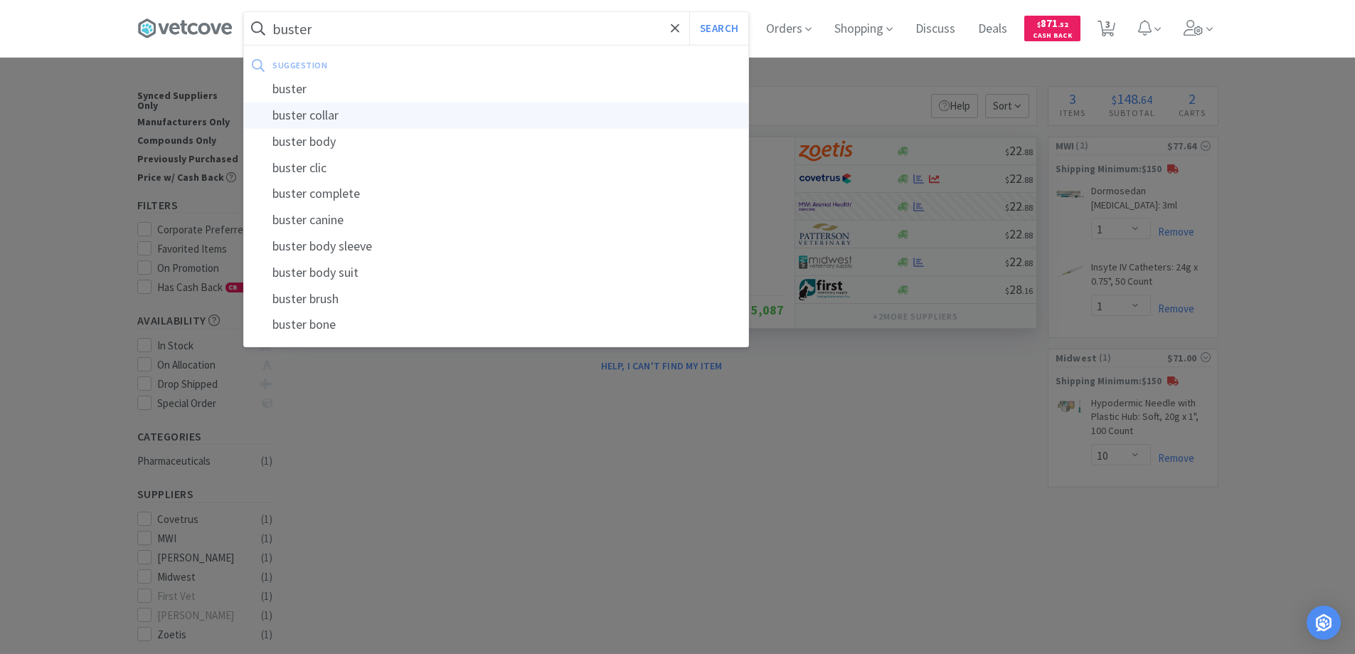
click at [324, 117] on div "buster collar" at bounding box center [496, 115] width 504 height 26
type input "buster collar"
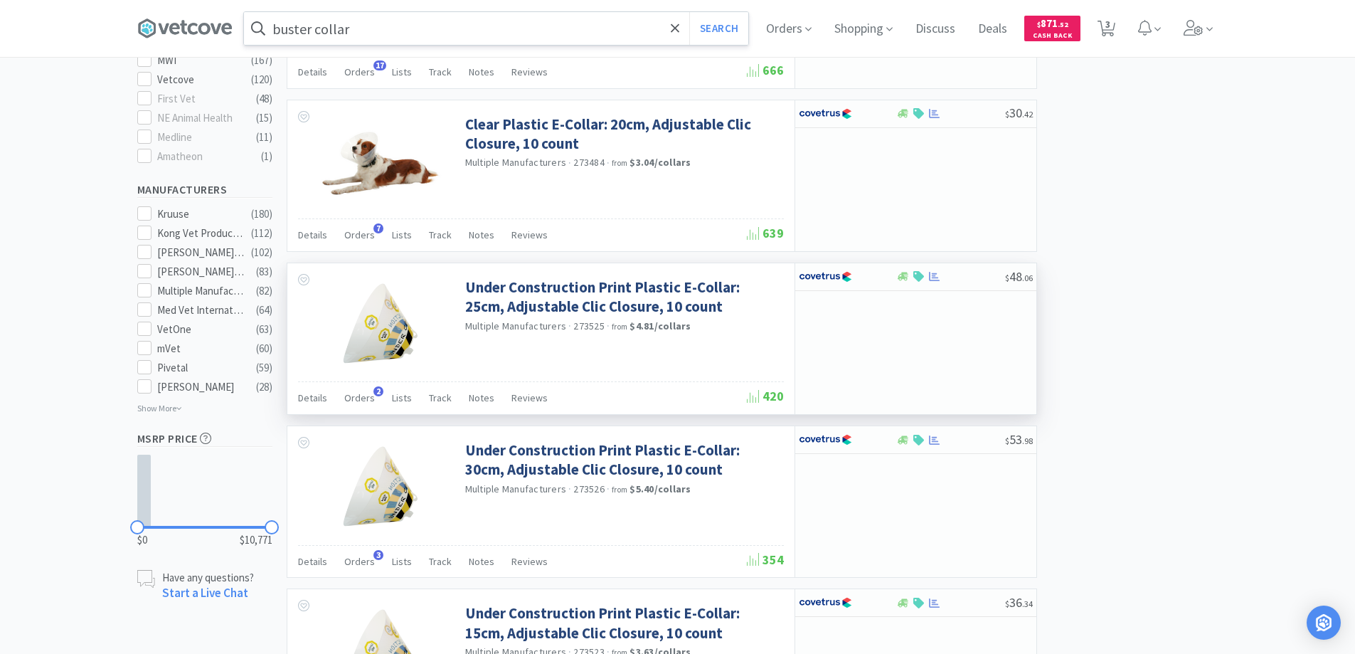
scroll to position [711, 0]
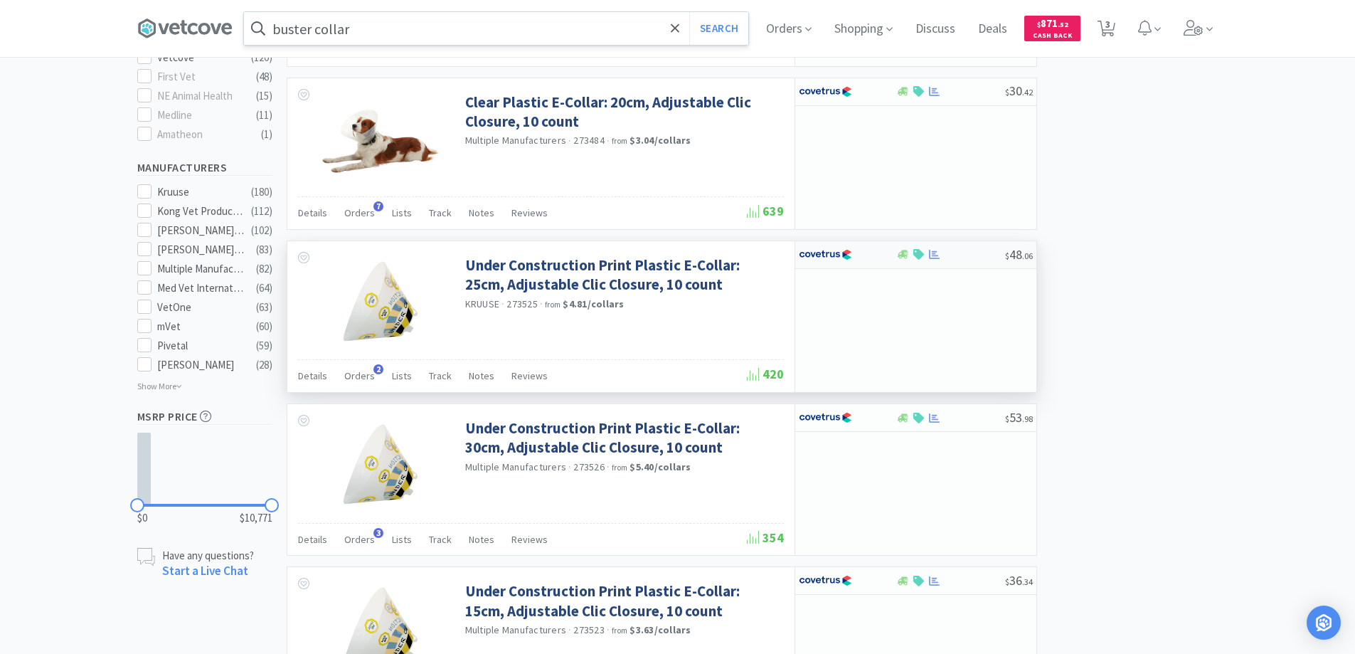
click at [869, 253] on div at bounding box center [838, 255] width 78 height 24
select select "1"
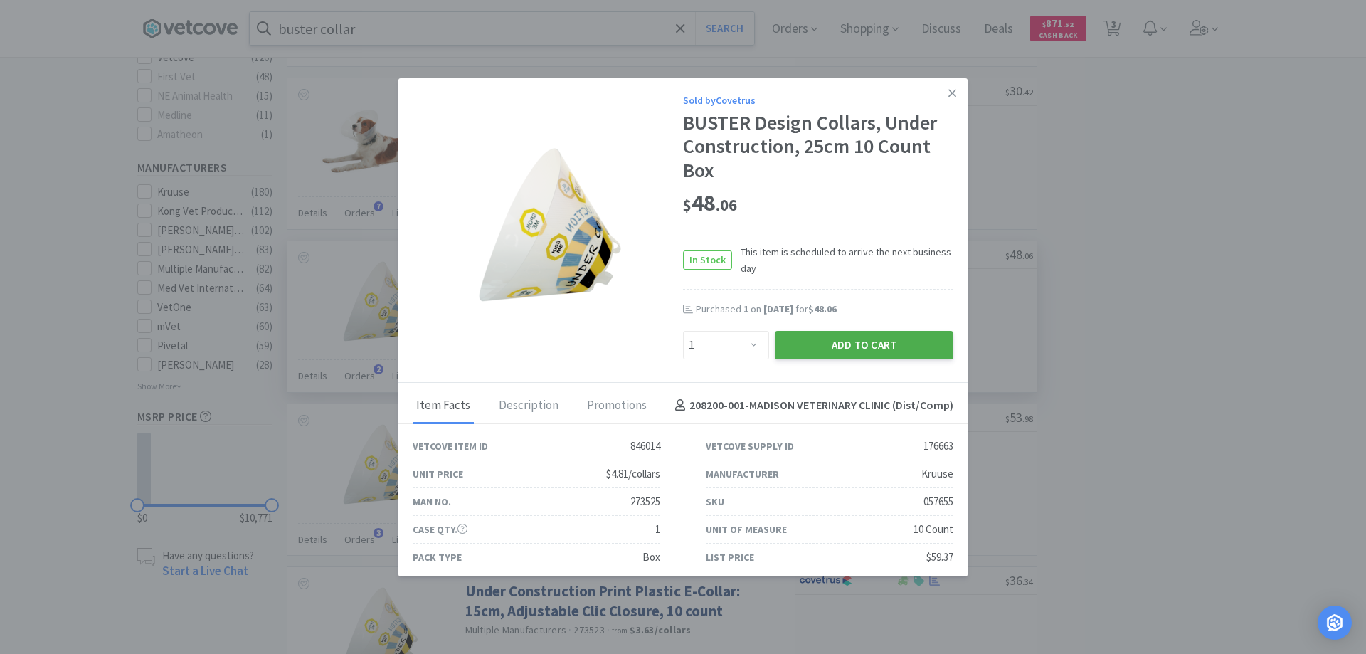
click at [832, 339] on button "Add to Cart" at bounding box center [864, 345] width 179 height 28
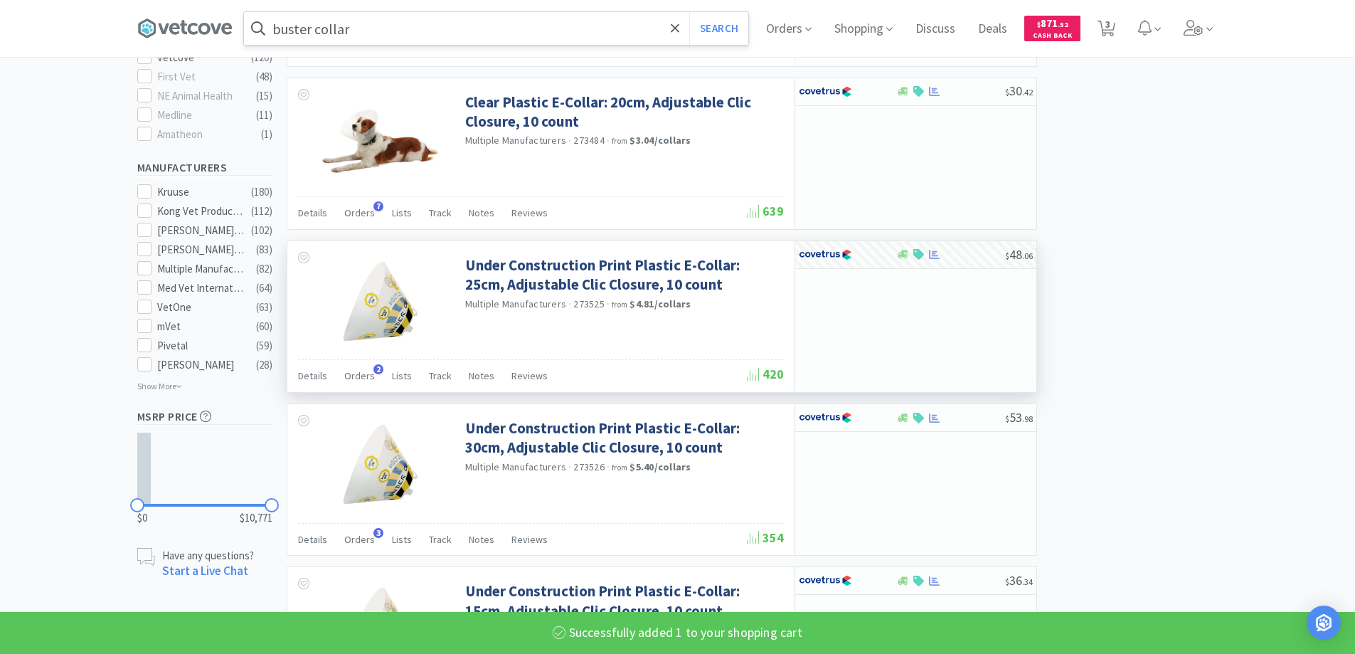
select select "1"
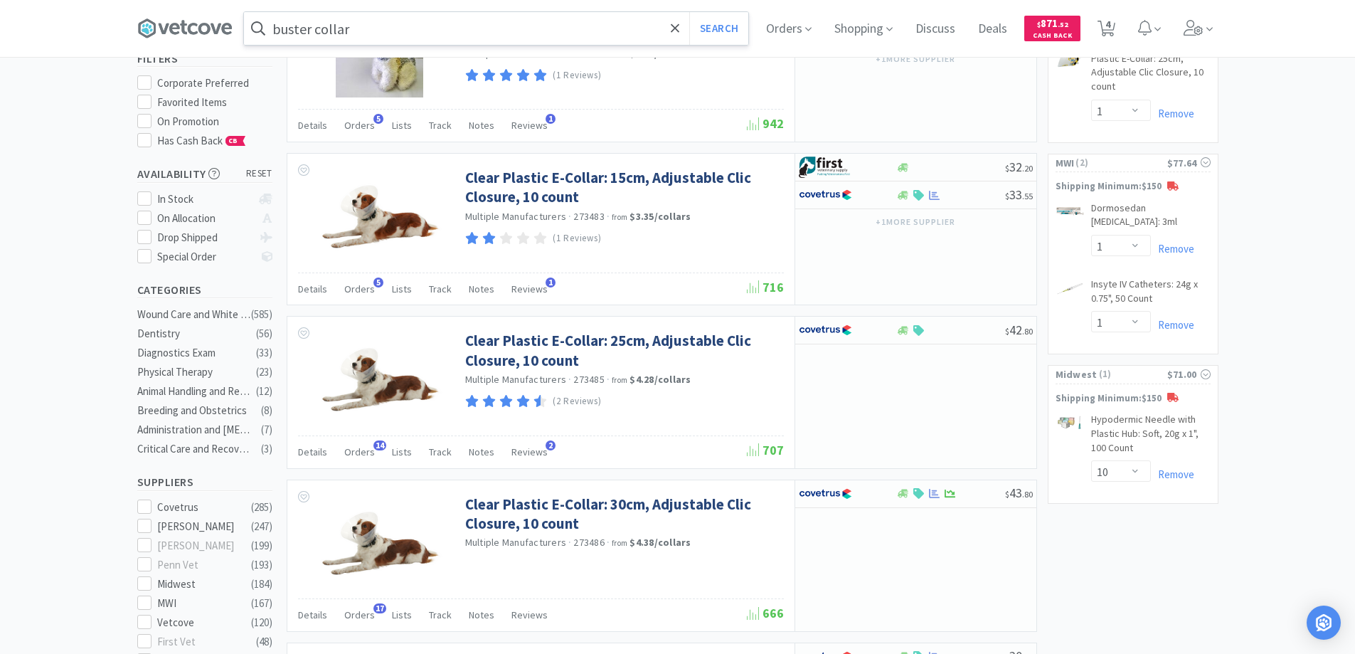
scroll to position [0, 0]
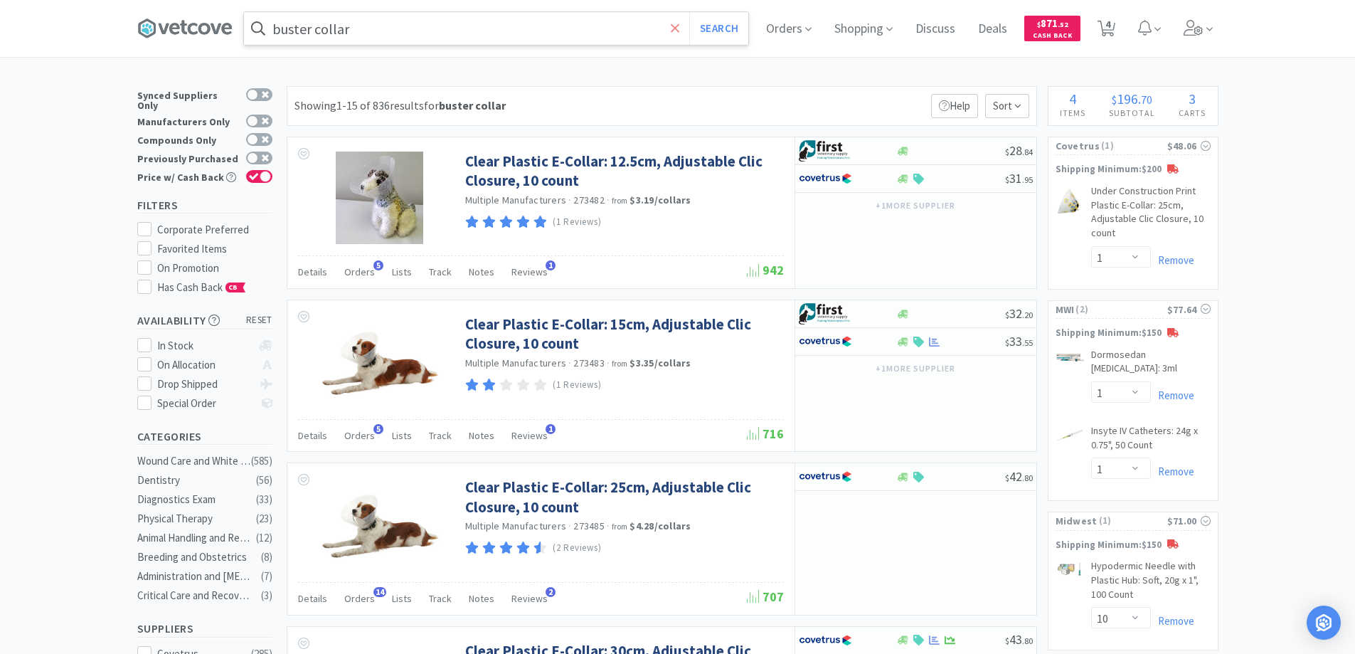
click at [679, 27] on icon at bounding box center [675, 27] width 9 height 9
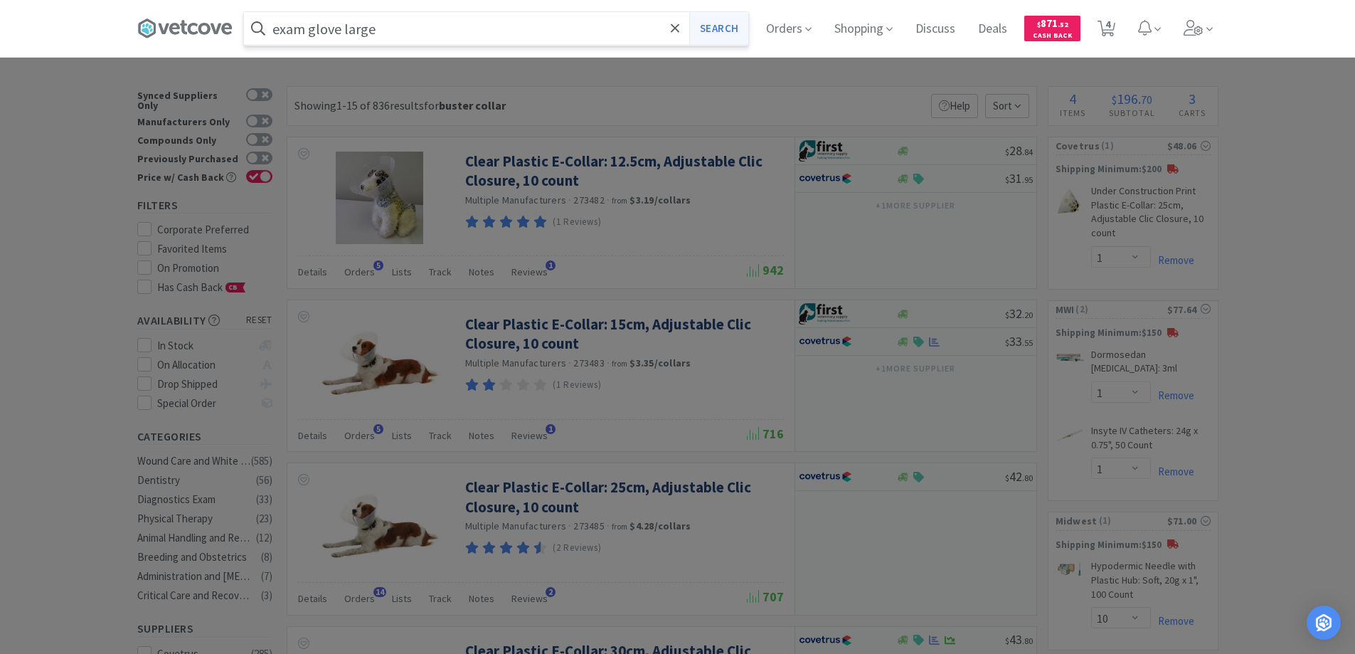
type input "exam glove large"
click at [726, 26] on button "Search" at bounding box center [718, 28] width 59 height 33
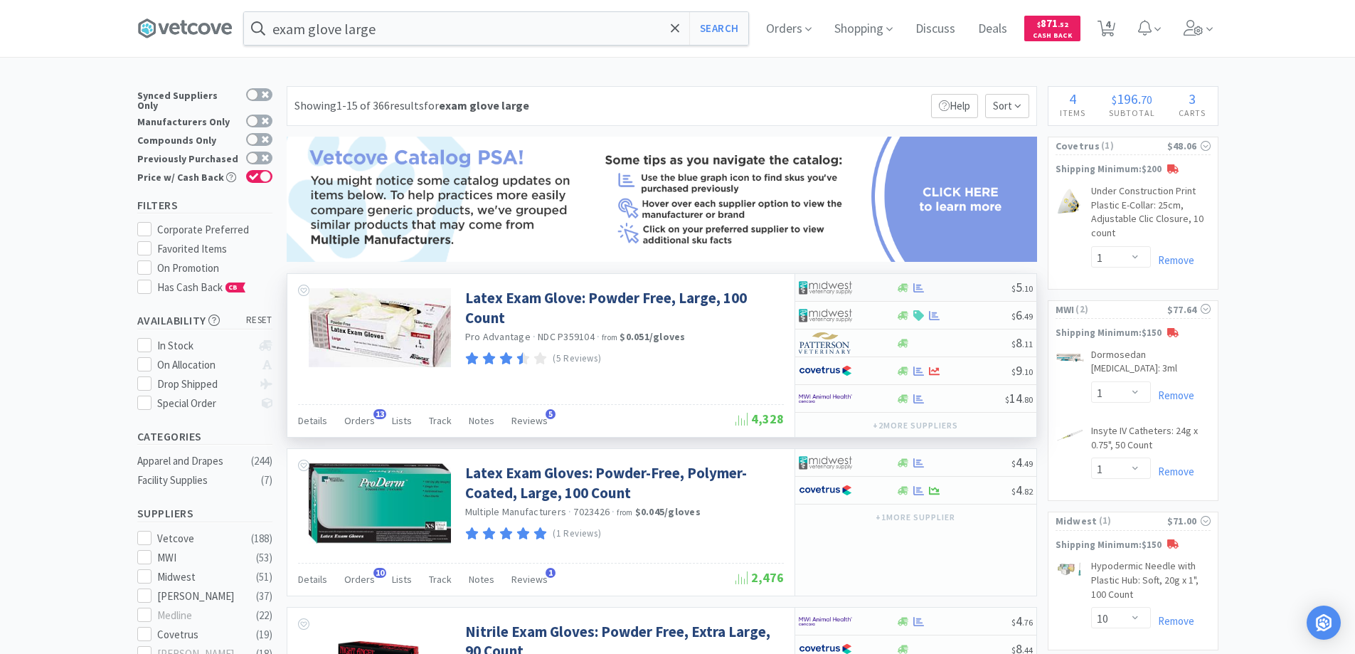
click at [864, 289] on div at bounding box center [838, 287] width 78 height 24
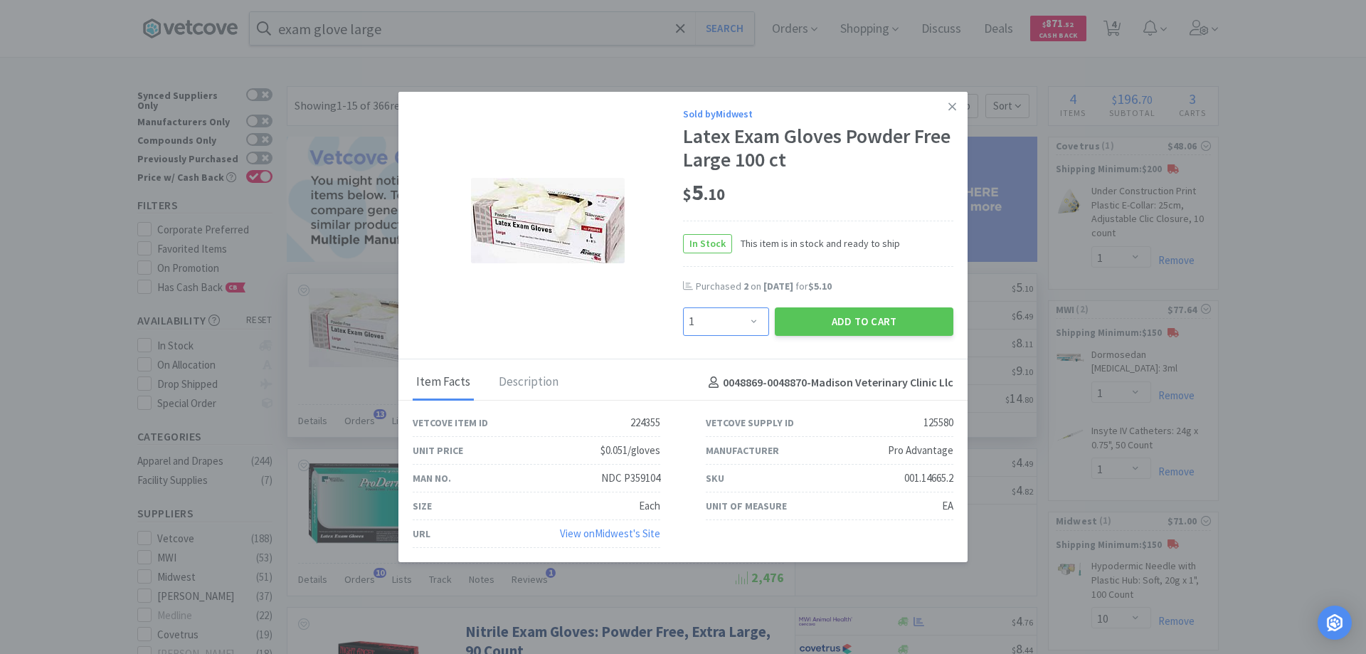
click at [755, 322] on select "Enter Quantity 1 2 3 4 5 6 7 8 9 10 11 12 13 14 15 16 17 18 19 20 Enter Quantity" at bounding box center [726, 321] width 86 height 28
select select "2"
click at [683, 307] on select "Enter Quantity 1 2 3 4 5 6 7 8 9 10 11 12 13 14 15 16 17 18 19 20 Enter Quantity" at bounding box center [726, 321] width 86 height 28
click at [844, 321] on button "Add to Cart" at bounding box center [864, 321] width 179 height 28
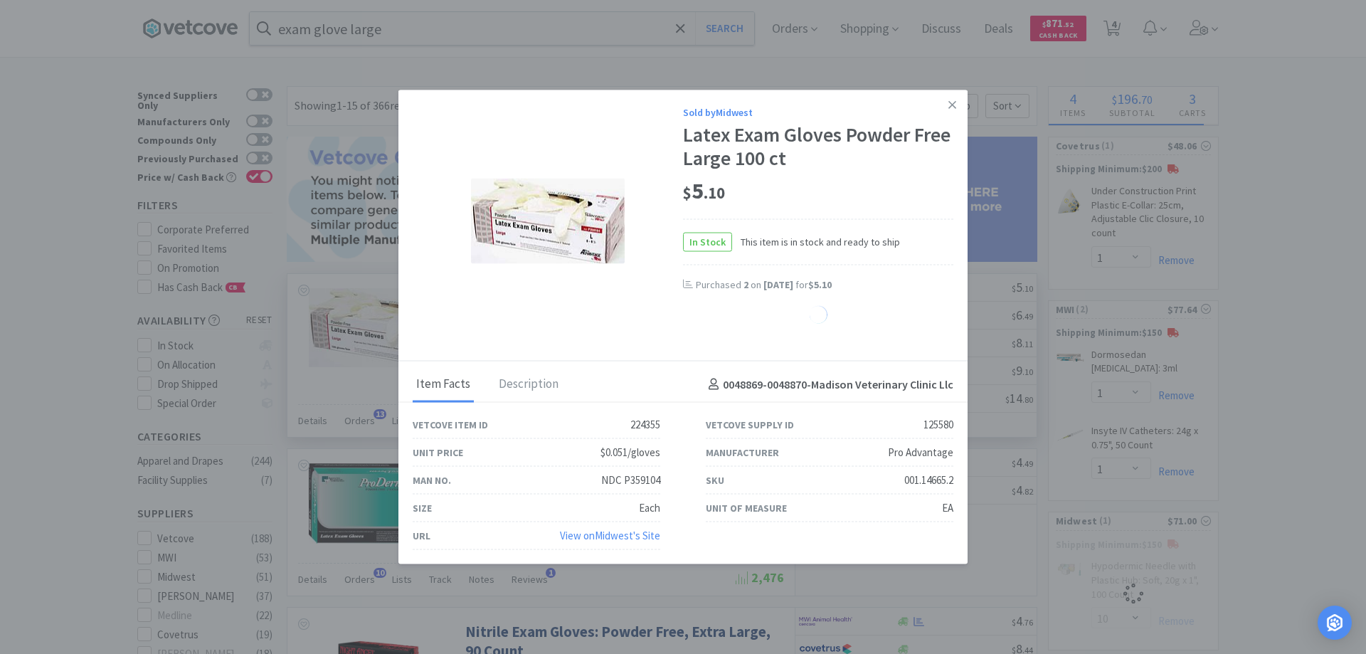
select select "2"
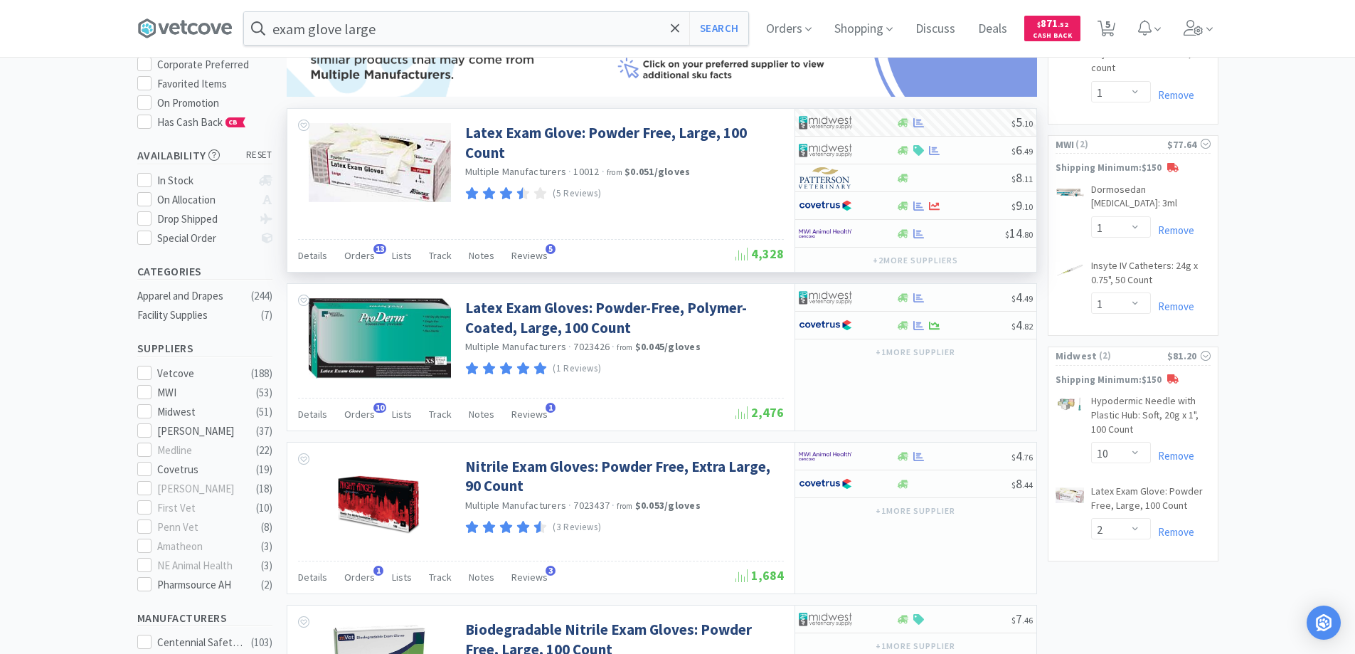
scroll to position [213, 0]
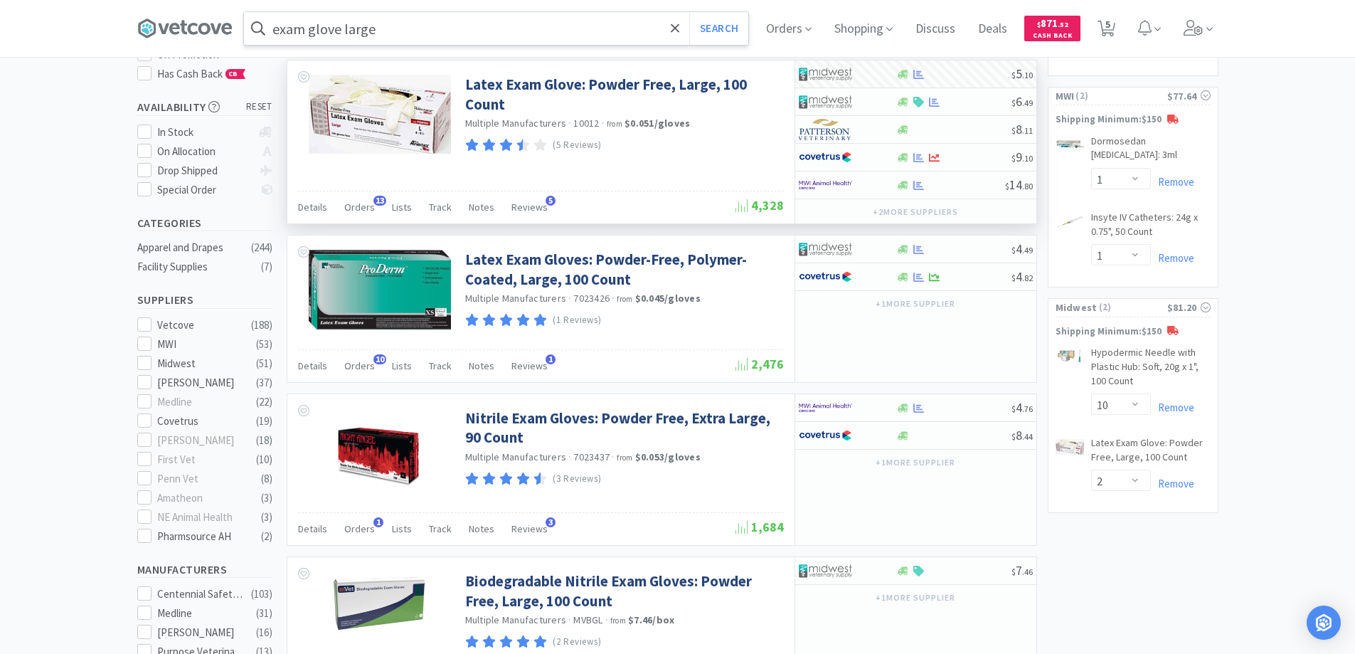
click at [660, 27] on input "exam glove large" at bounding box center [496, 28] width 504 height 33
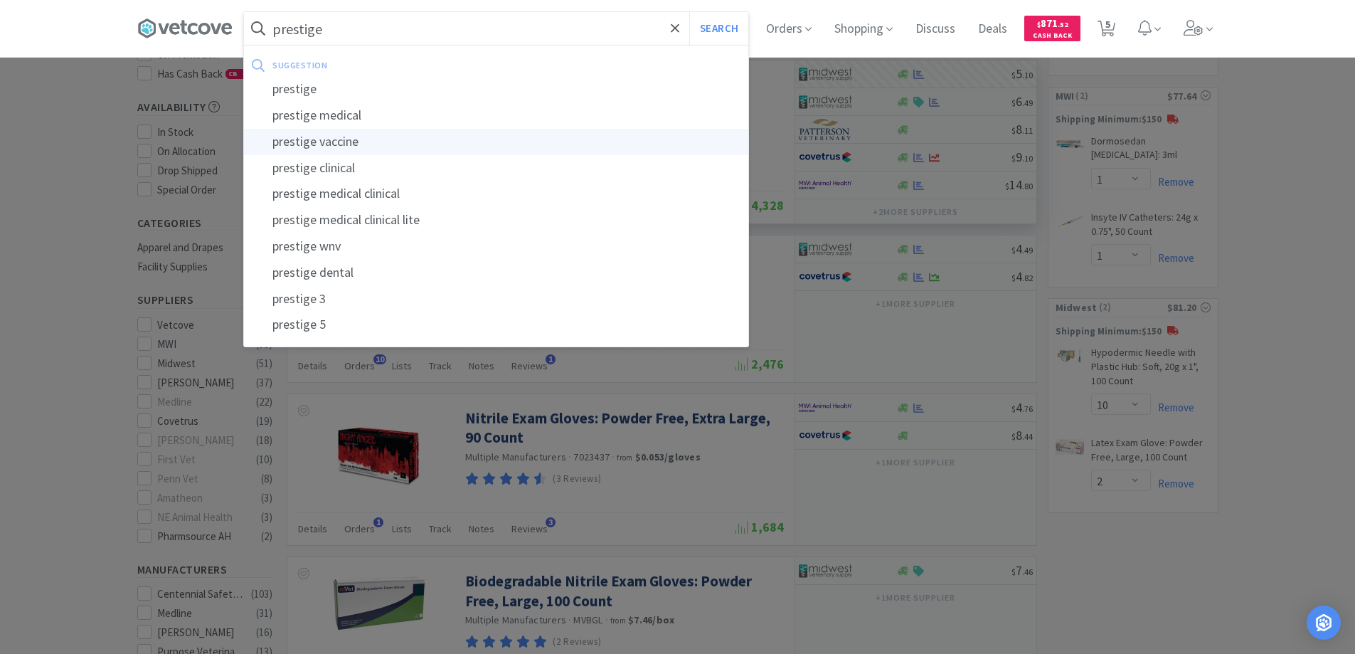
click at [331, 142] on div "prestige vaccine" at bounding box center [496, 142] width 504 height 26
type input "prestige vaccine"
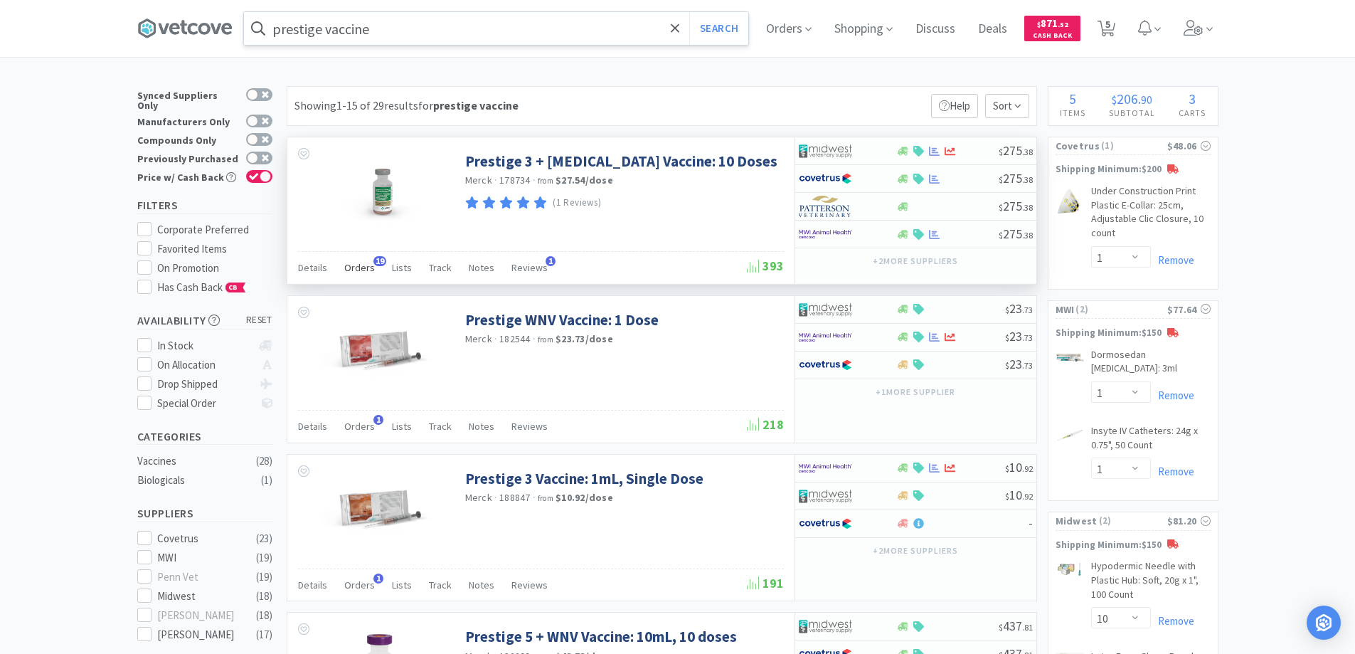
click at [376, 260] on span "19" at bounding box center [379, 261] width 13 height 10
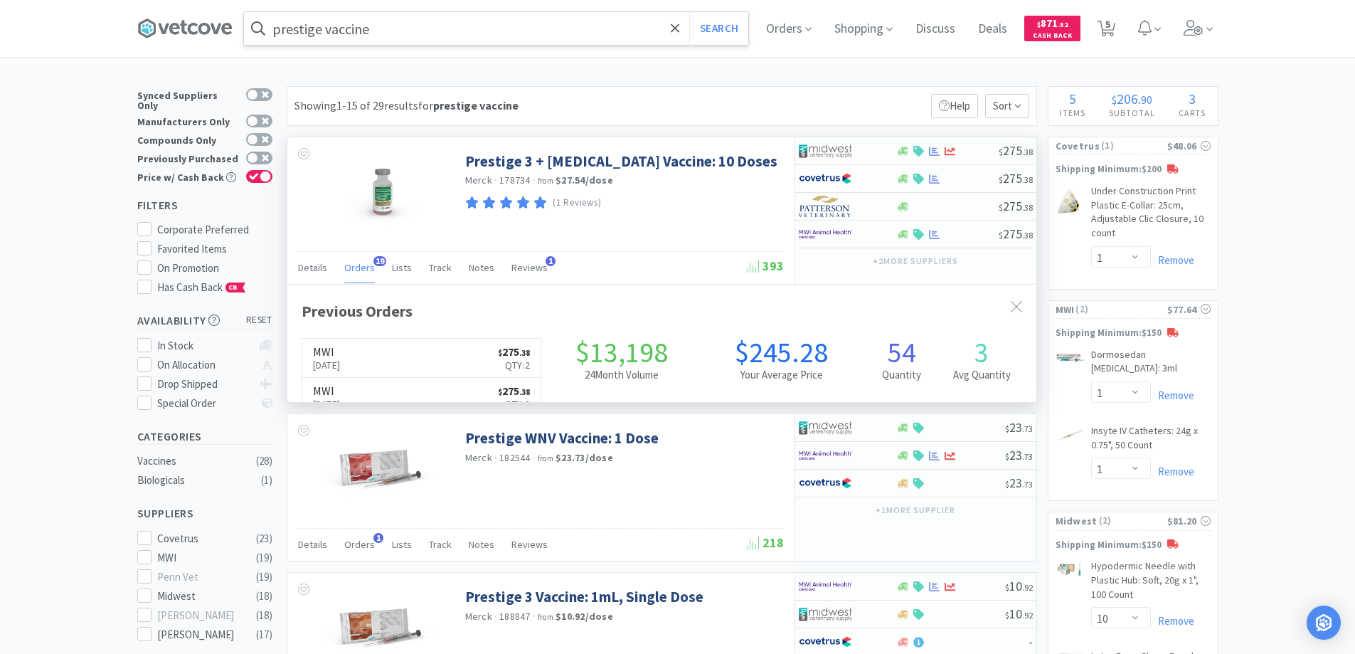
scroll to position [381, 749]
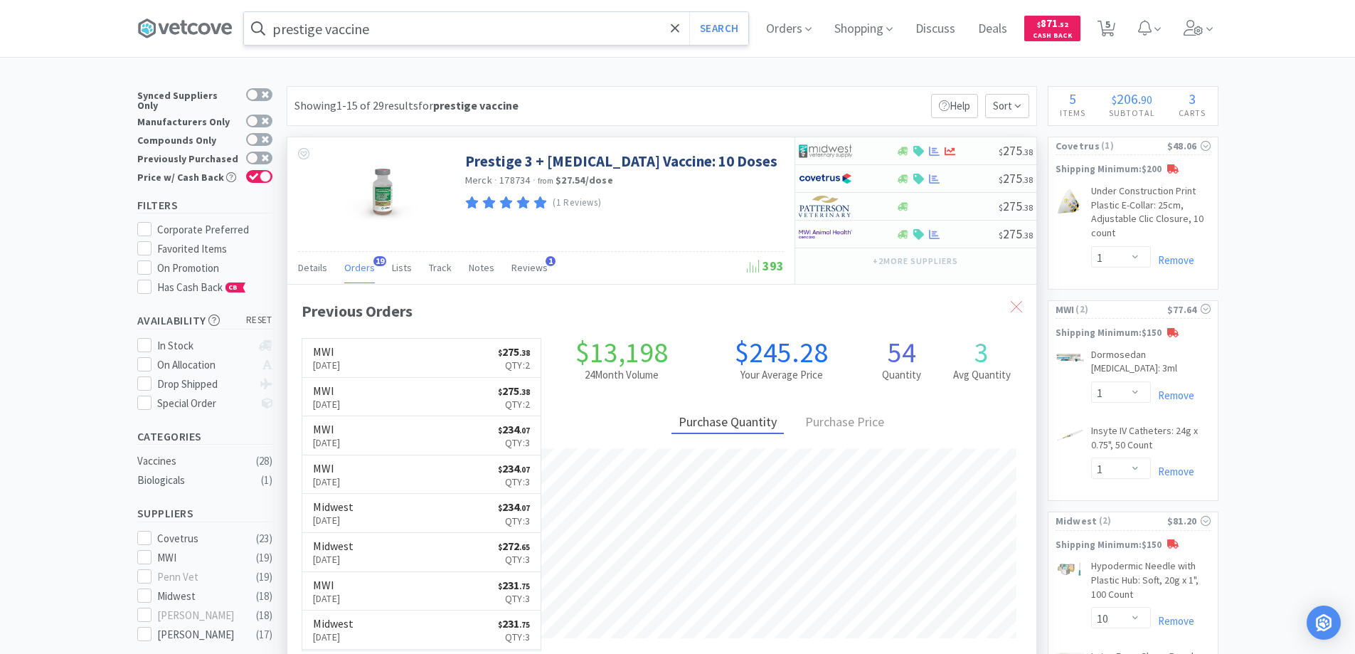
click at [1012, 303] on icon at bounding box center [1016, 306] width 11 height 11
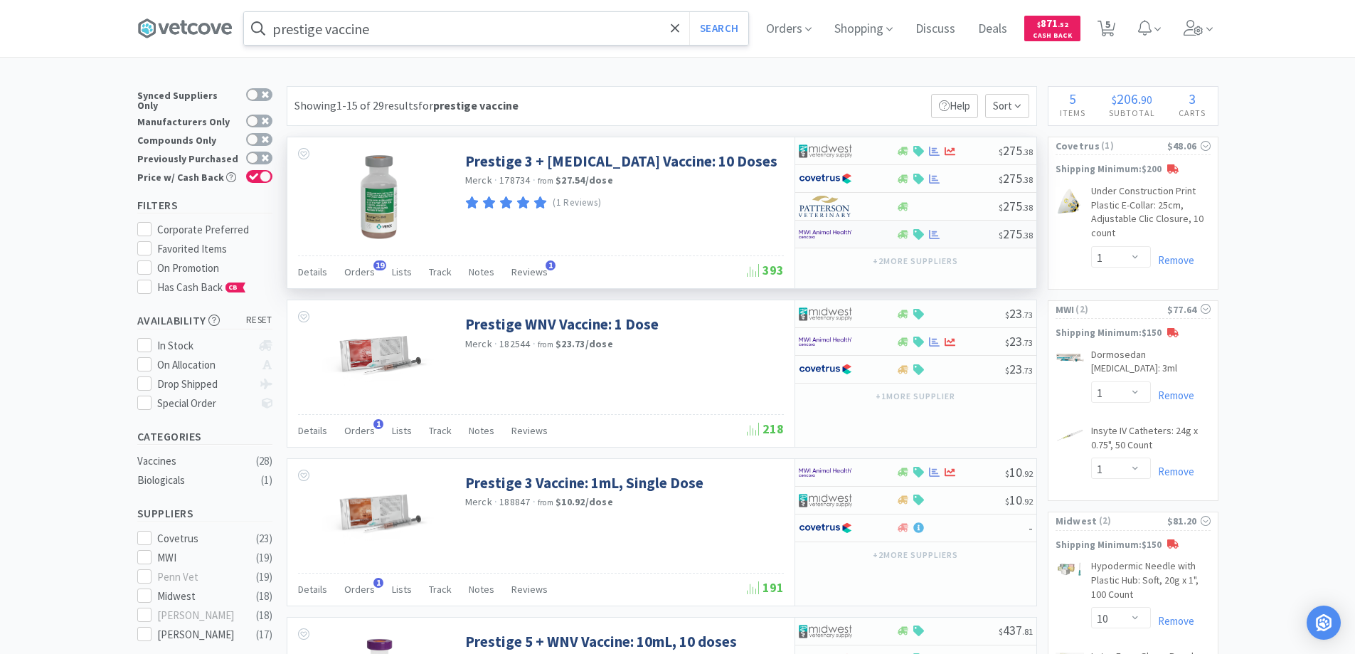
click at [861, 232] on div at bounding box center [838, 234] width 78 height 24
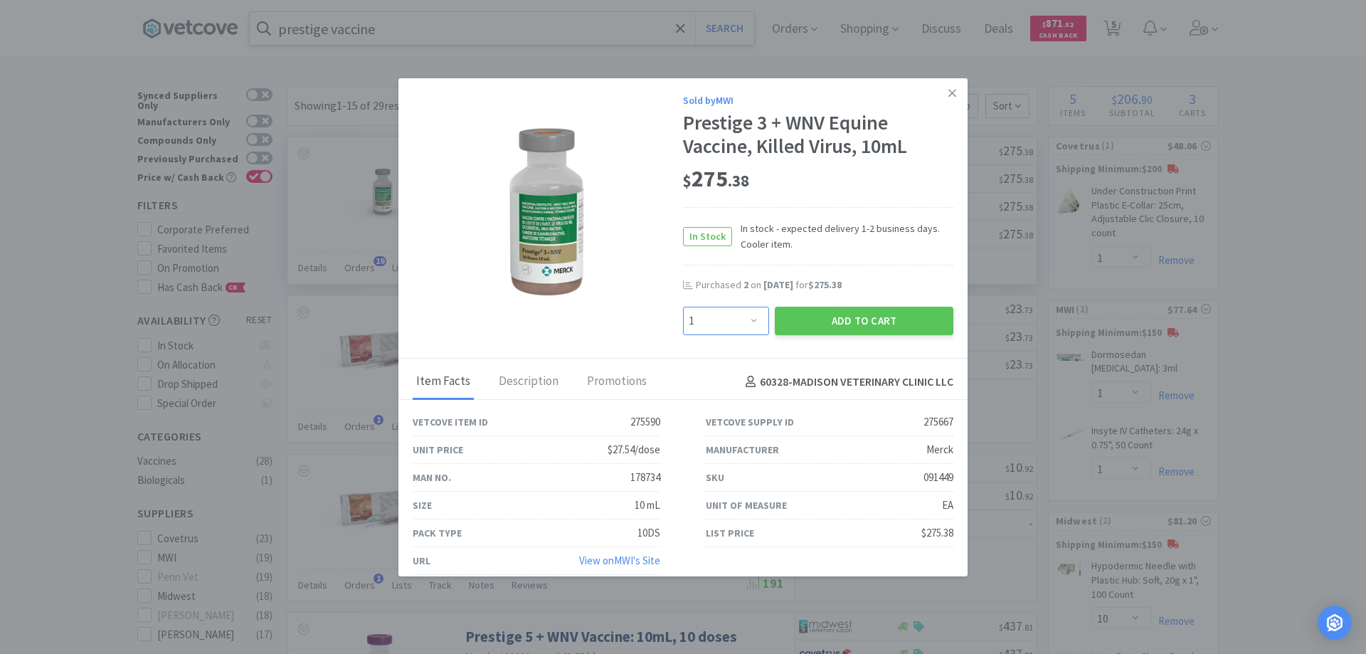
click at [746, 320] on select "Enter Quantity 1 2 3 4 5 6 7 8 9 10 11 12 13 14 15 16 17 18 19 20 Enter Quantity" at bounding box center [726, 321] width 86 height 28
select select "2"
click at [683, 307] on select "Enter Quantity 1 2 3 4 5 6 7 8 9 10 11 12 13 14 15 16 17 18 19 20 Enter Quantity" at bounding box center [726, 321] width 86 height 28
click at [826, 322] on button "Add to Cart" at bounding box center [864, 321] width 179 height 28
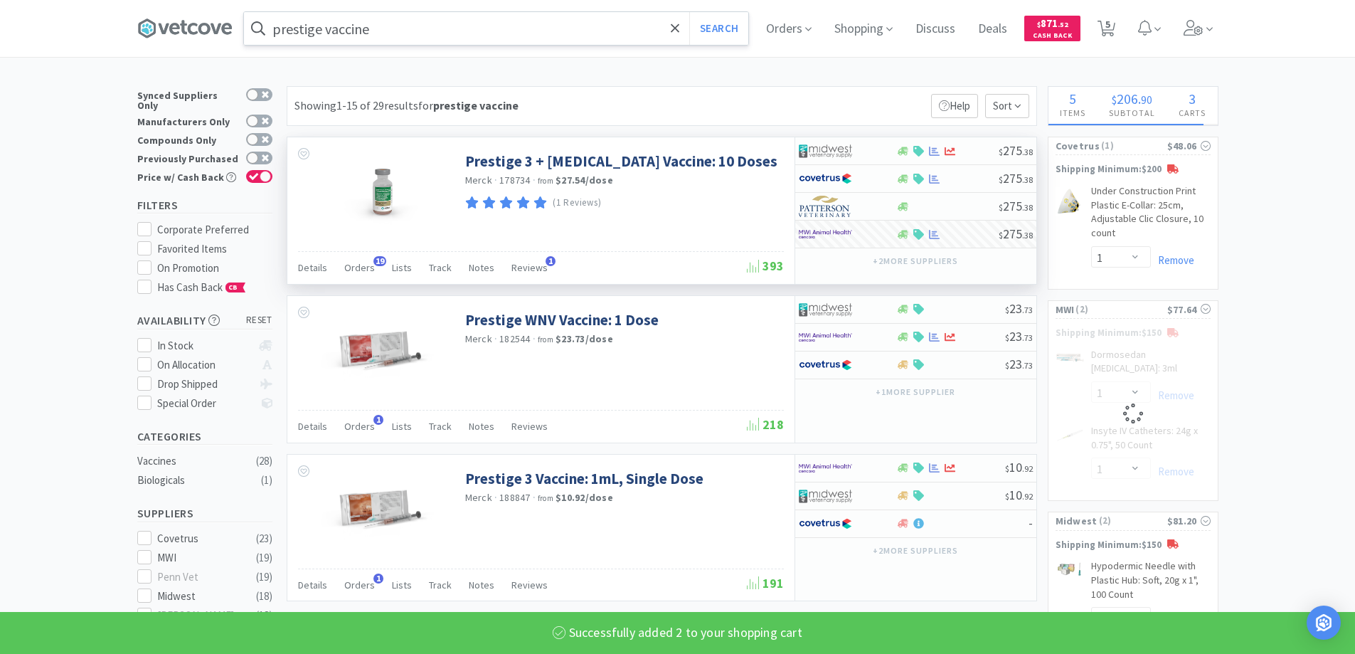
select select "2"
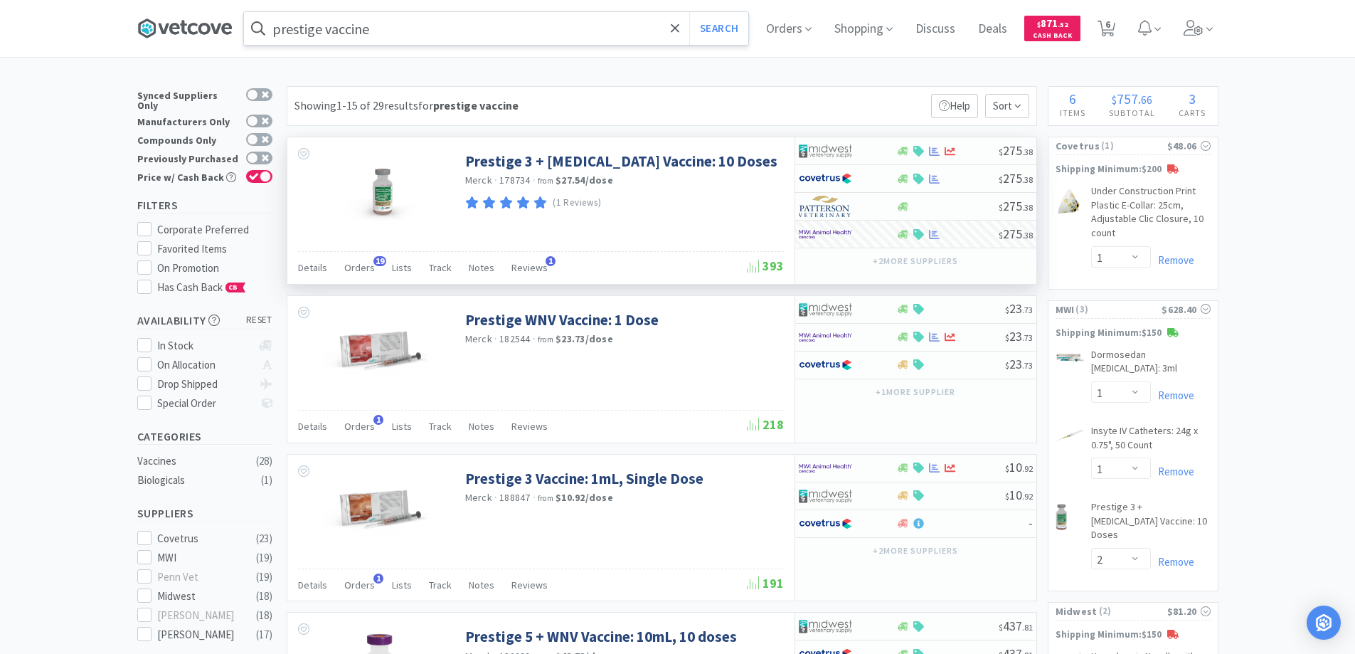
click at [198, 28] on icon at bounding box center [184, 28] width 95 height 21
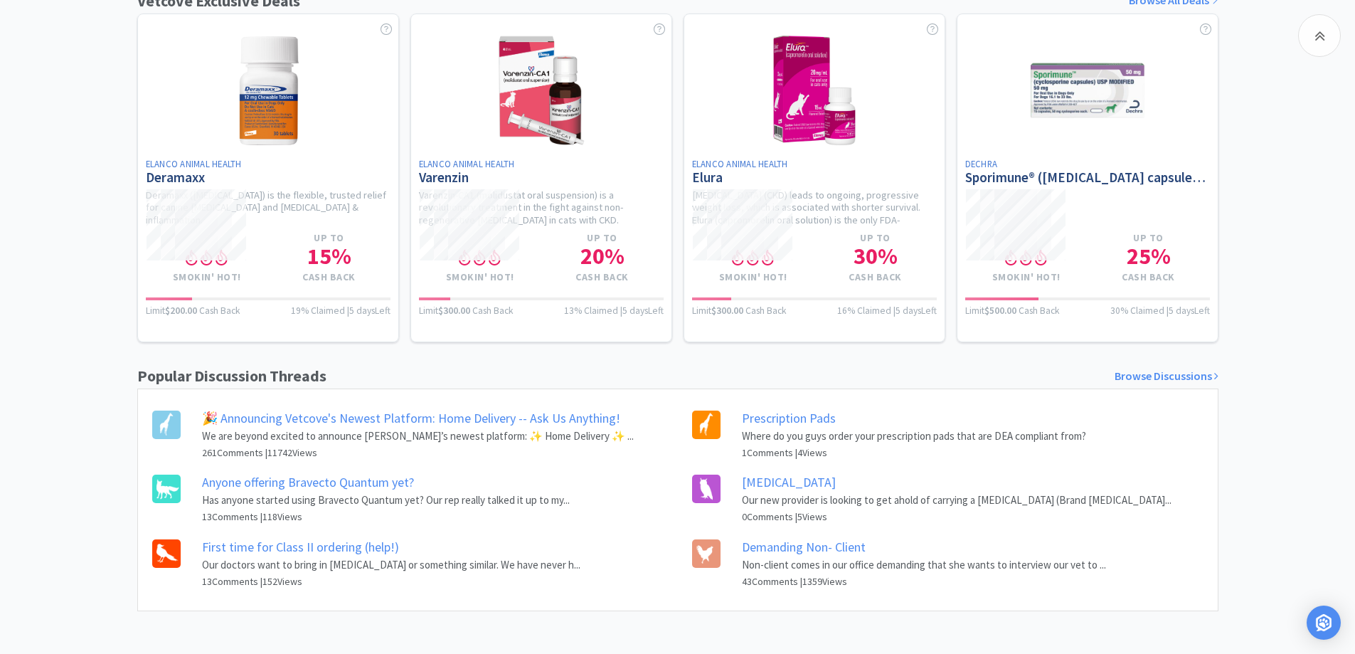
scroll to position [759, 0]
click at [764, 484] on link "[MEDICAL_DATA]" at bounding box center [789, 482] width 94 height 16
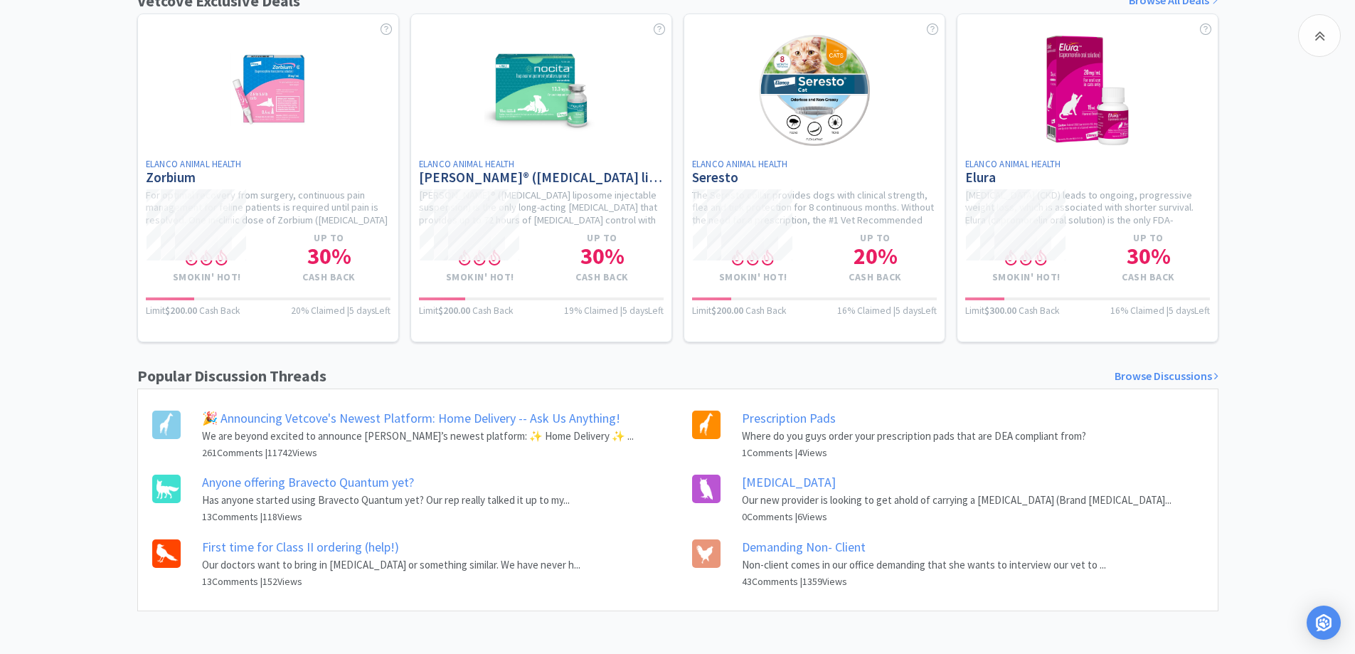
scroll to position [759, 0]
click at [249, 550] on link "First time for Class II ordering (help!)" at bounding box center [300, 547] width 197 height 16
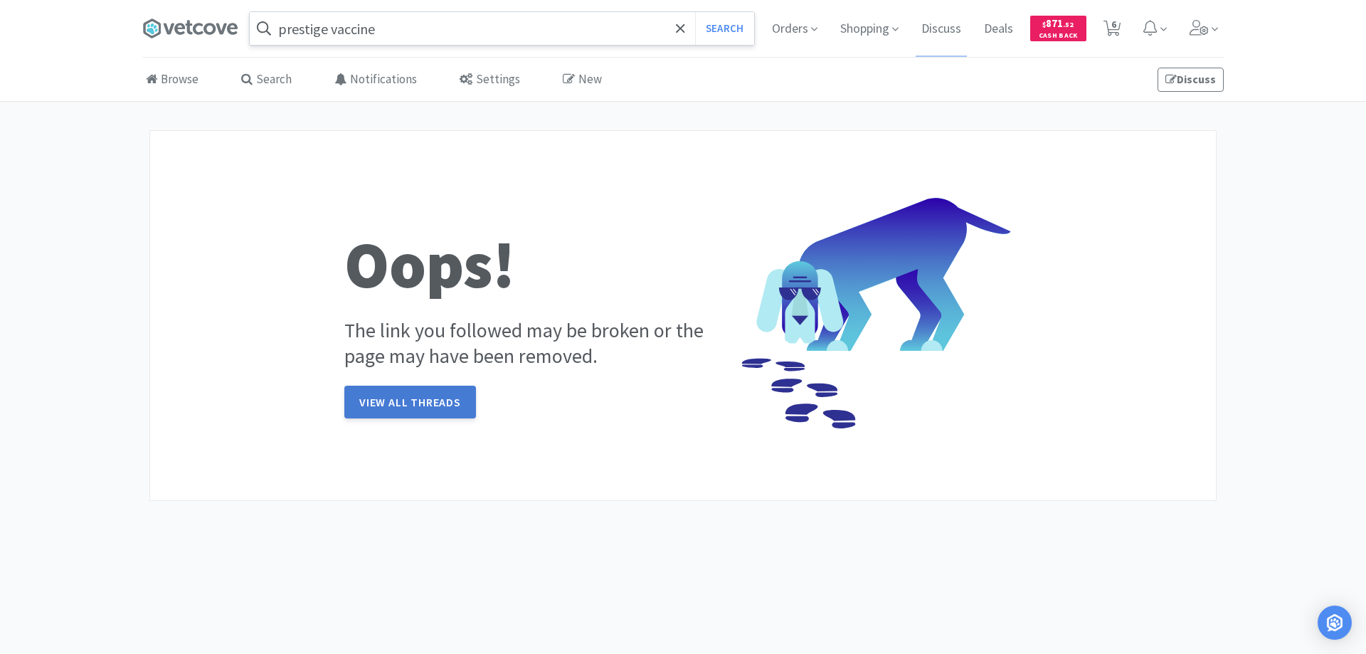
click at [397, 386] on link "View All Threads" at bounding box center [410, 402] width 132 height 33
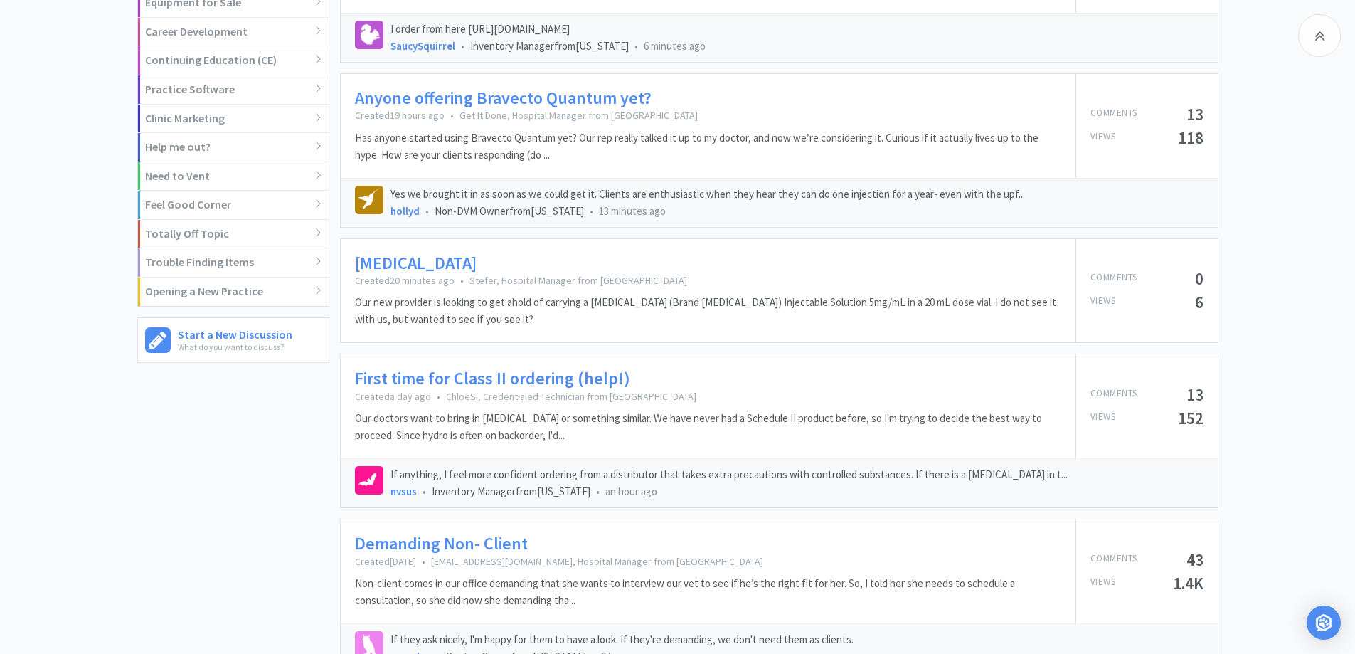
scroll to position [498, 0]
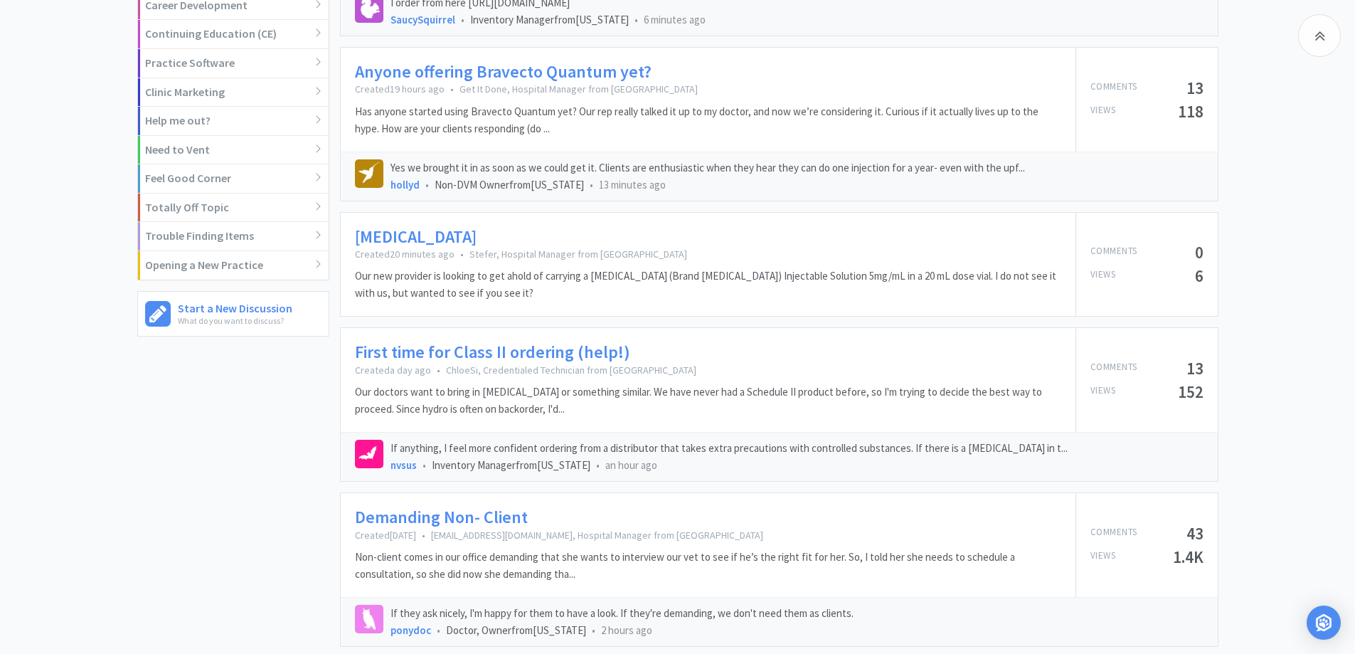
click at [450, 354] on link "First time for Class II ordering (help!)" at bounding box center [492, 352] width 275 height 21
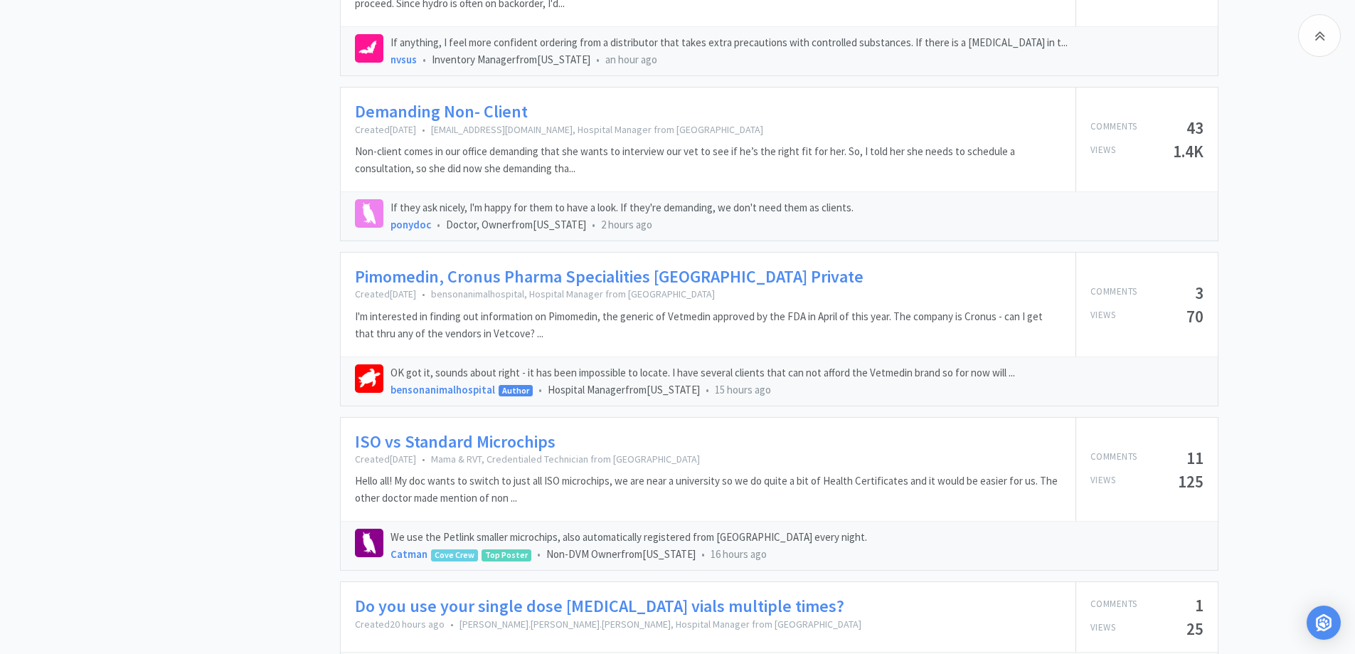
scroll to position [925, 0]
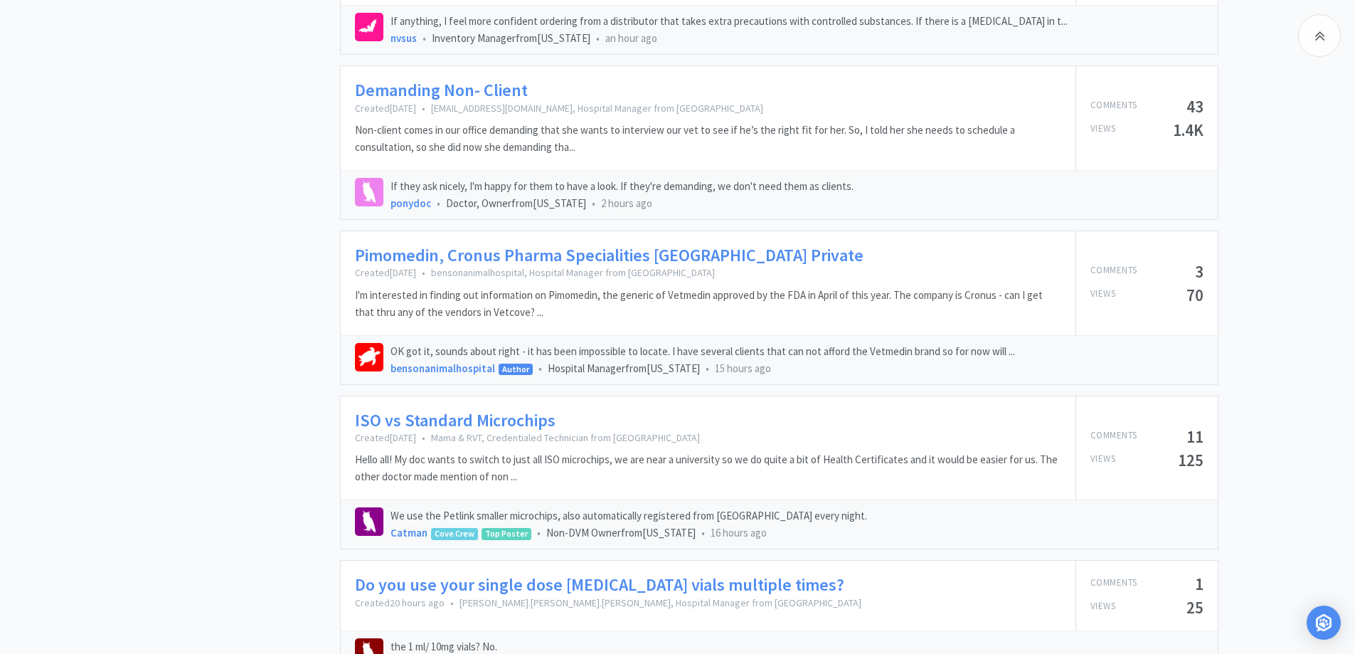
click at [420, 254] on link "Pimomedin, Cronus Pharma Specialities [GEOGRAPHIC_DATA] Private" at bounding box center [609, 255] width 509 height 21
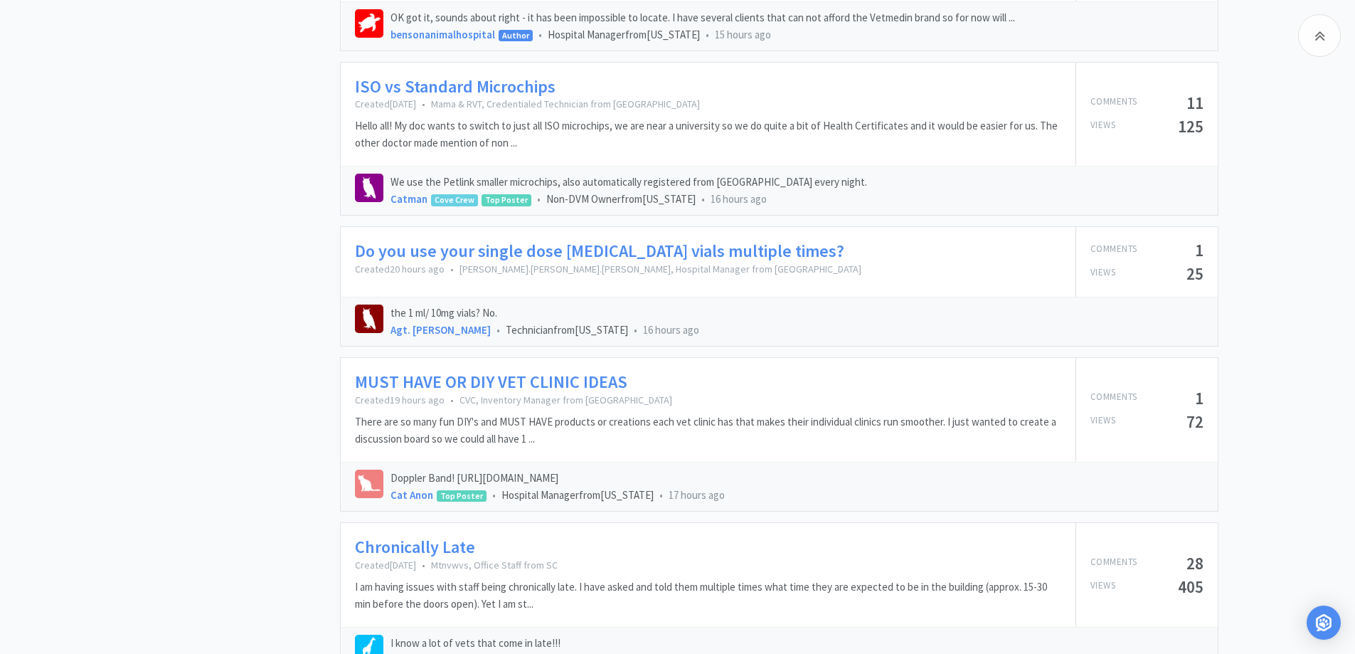
scroll to position [1258, 0]
click at [479, 381] on link "MUST HAVE OR DIY VET CLINIC IDEAS" at bounding box center [491, 383] width 272 height 21
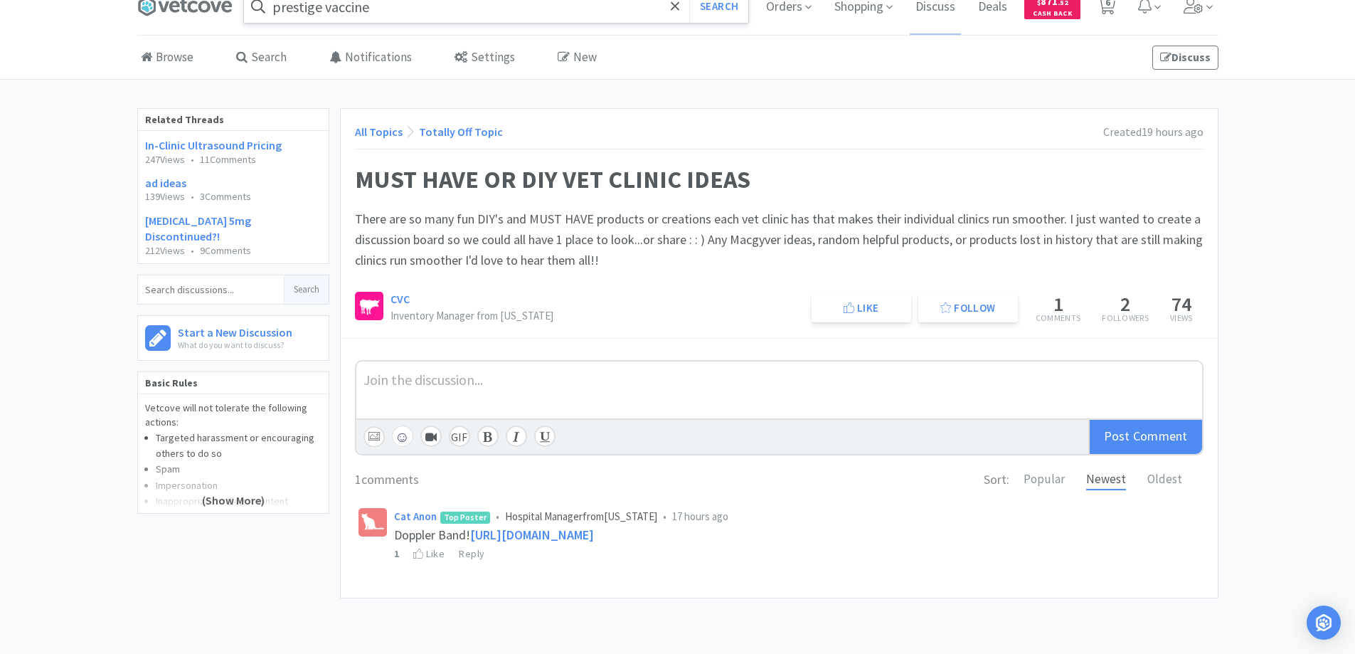
scroll to position [34, 0]
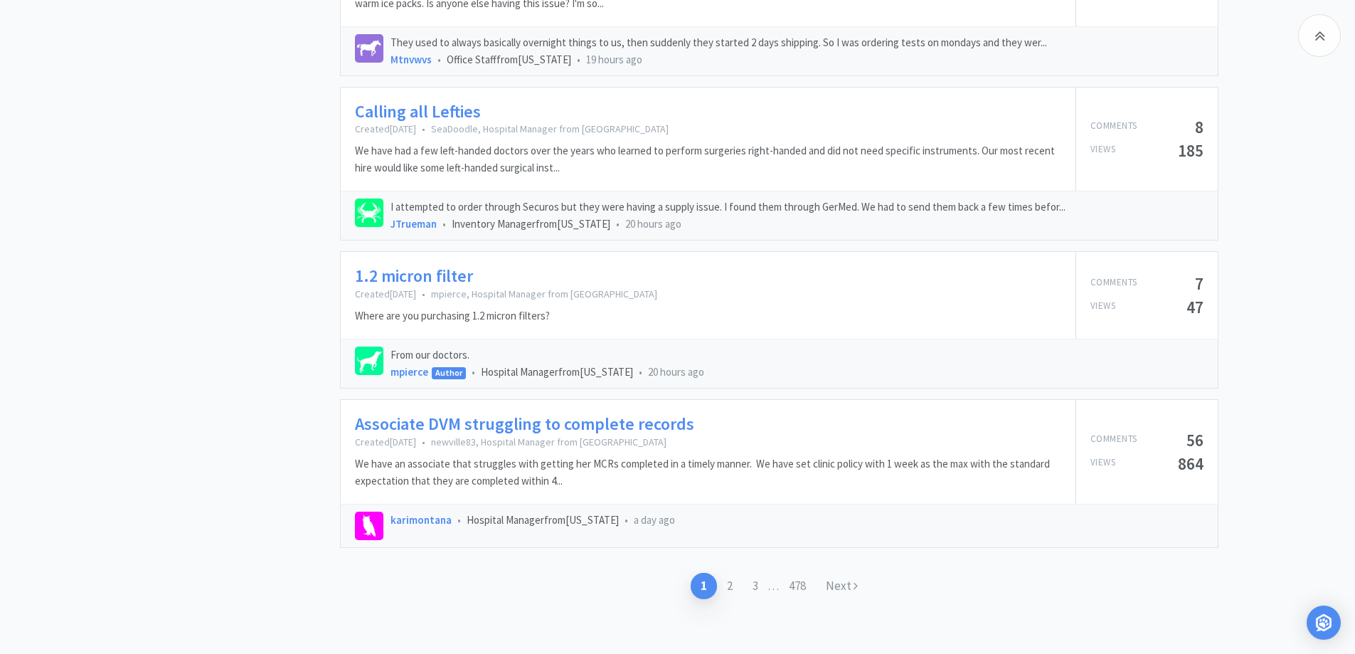
scroll to position [2040, 0]
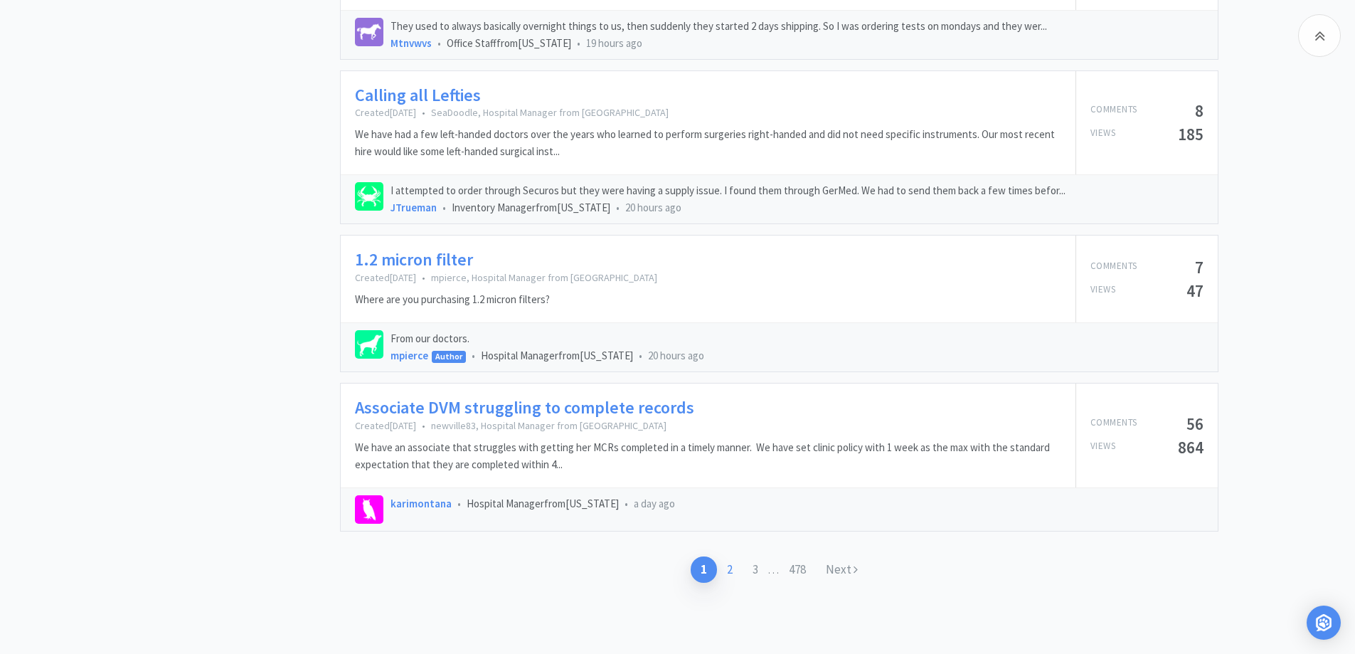
click at [728, 568] on link "2" at bounding box center [730, 569] width 26 height 26
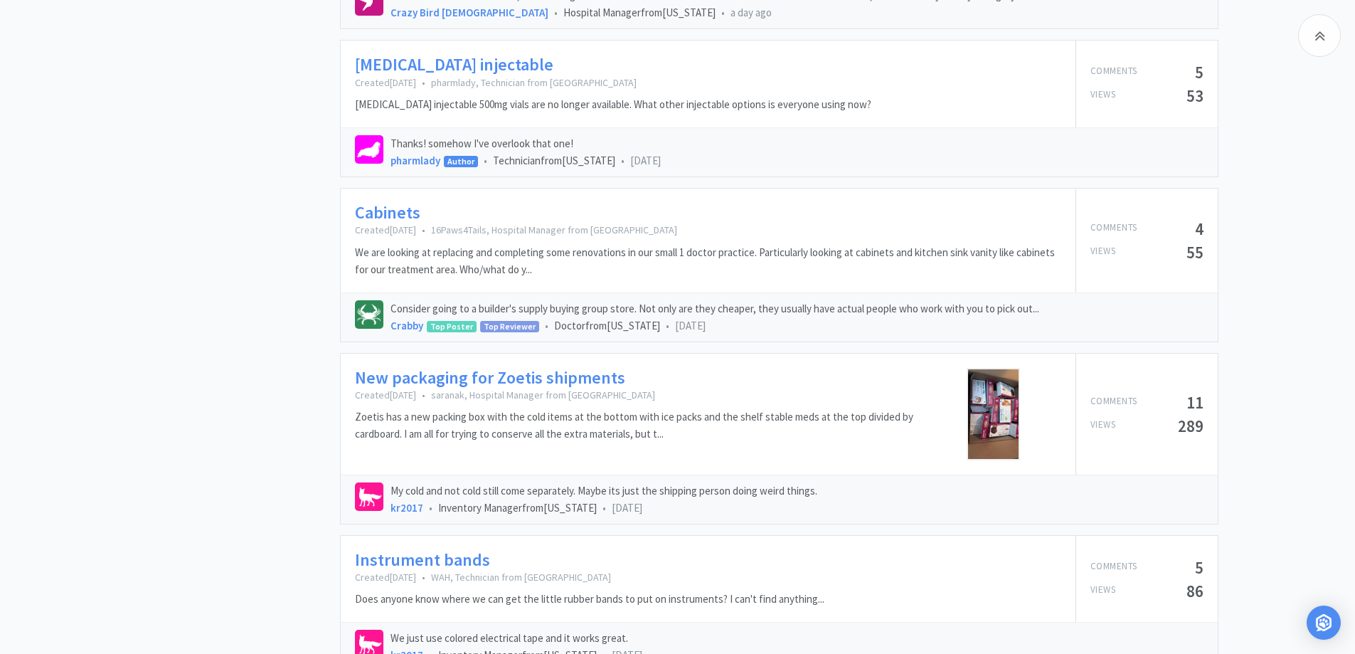
scroll to position [1067, 0]
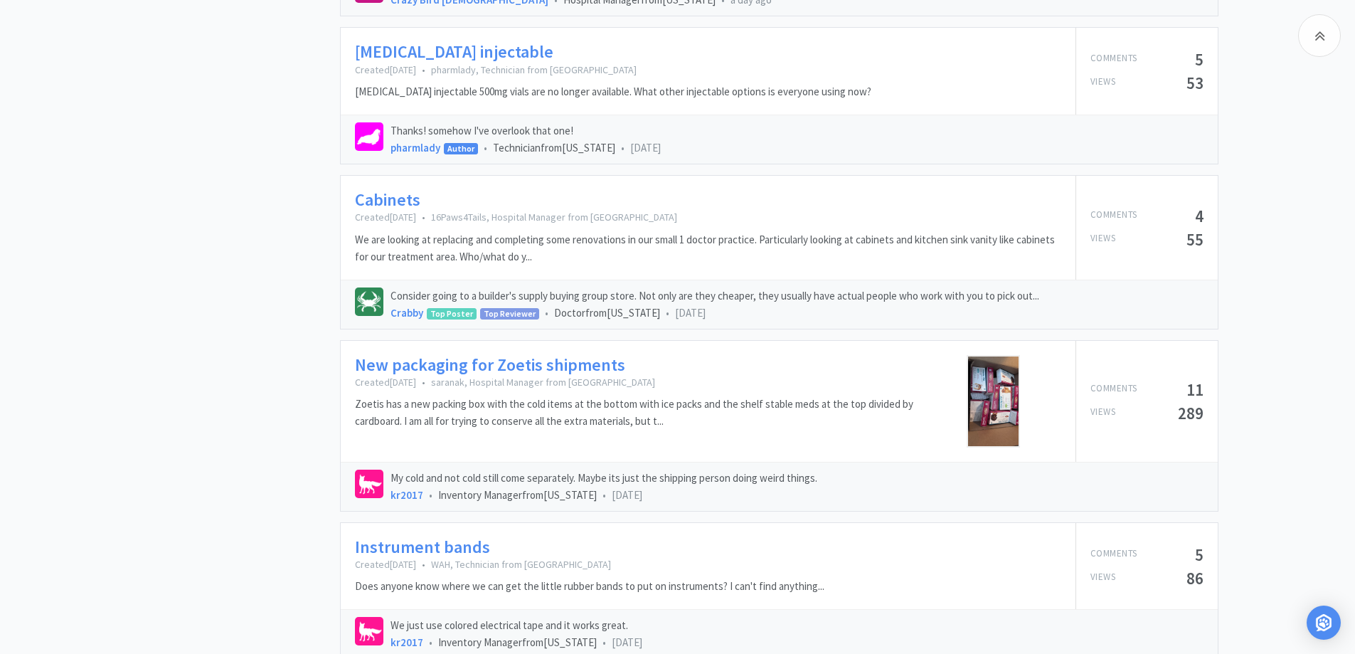
click at [447, 368] on link "New packaging for Zoetis shipments" at bounding box center [490, 365] width 270 height 21
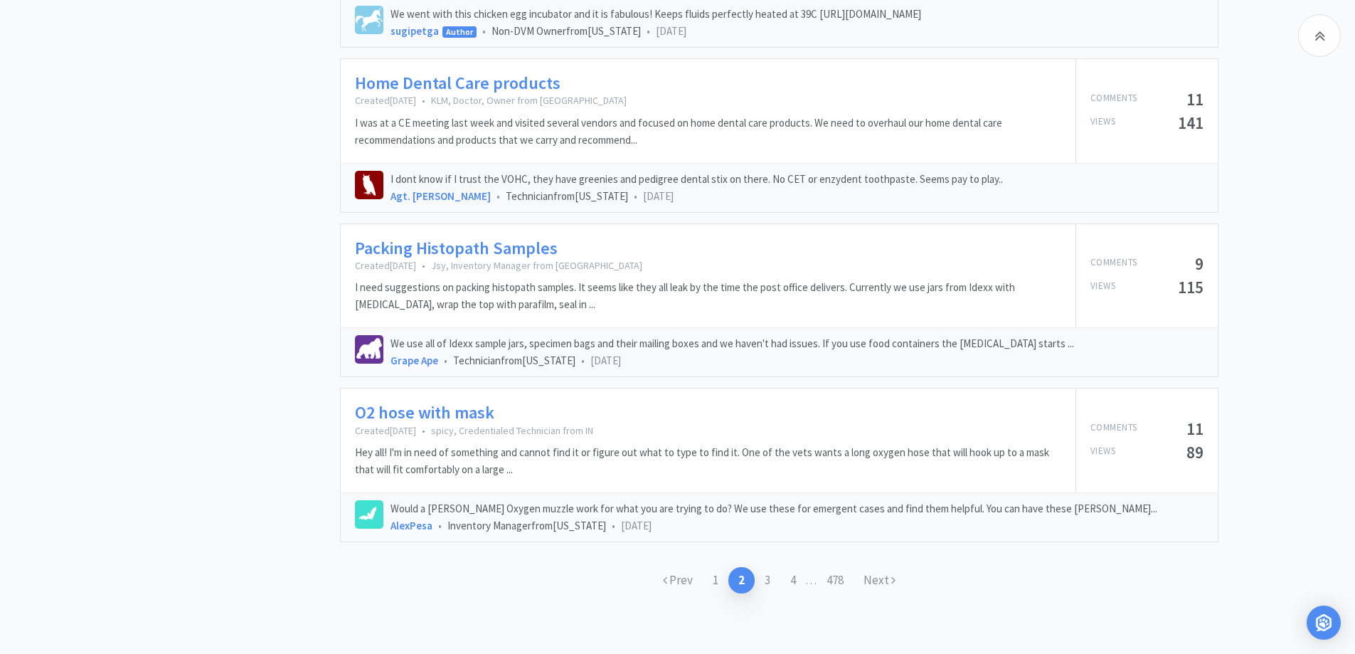
scroll to position [2167, 0]
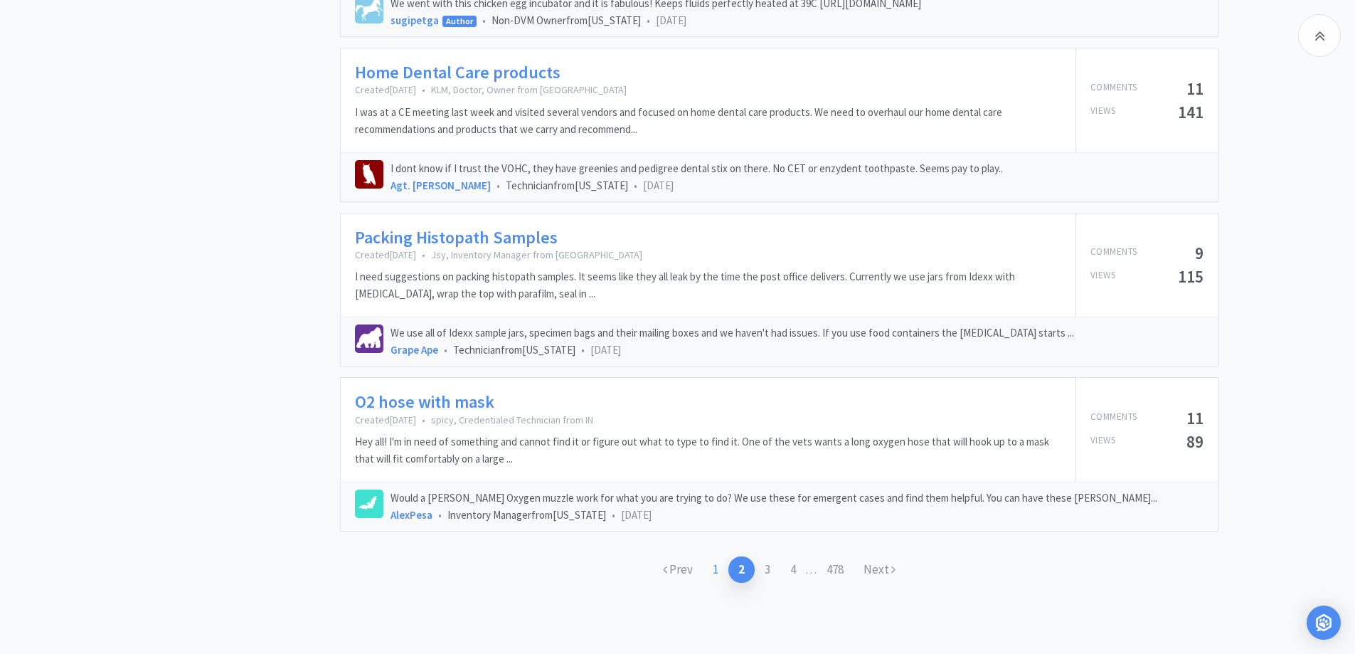
click at [712, 568] on link "1" at bounding box center [716, 569] width 26 height 26
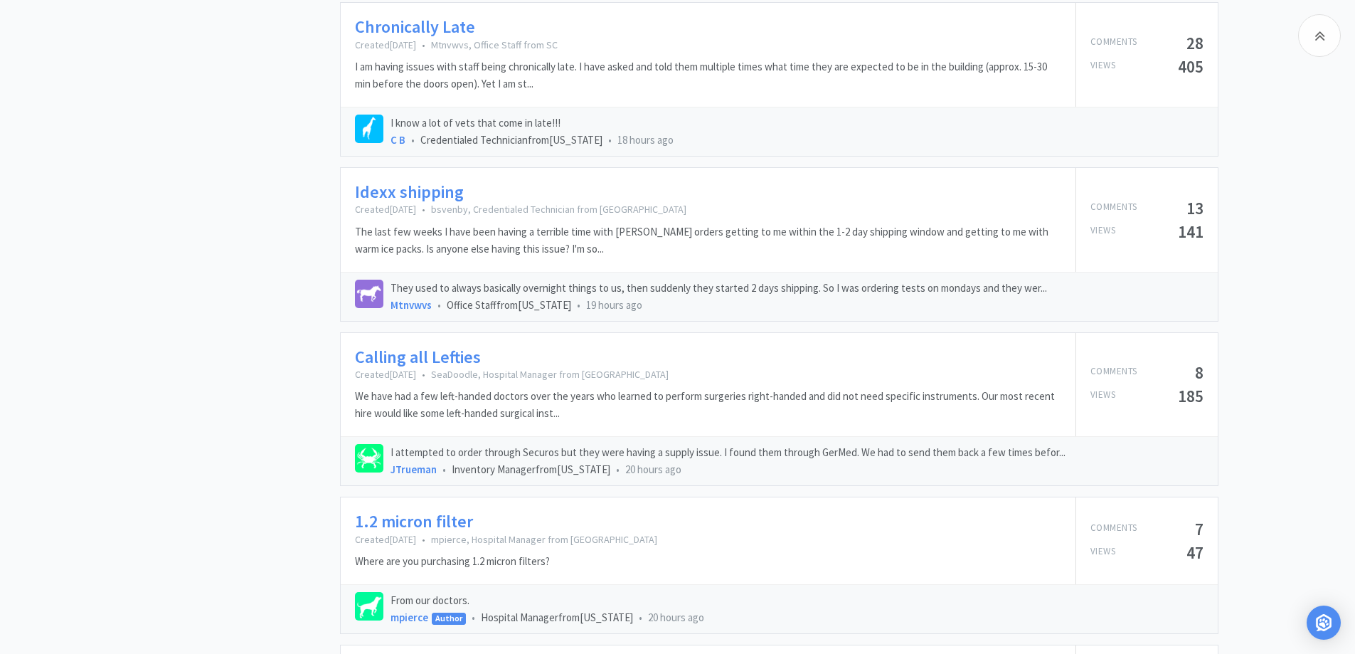
scroll to position [2040, 0]
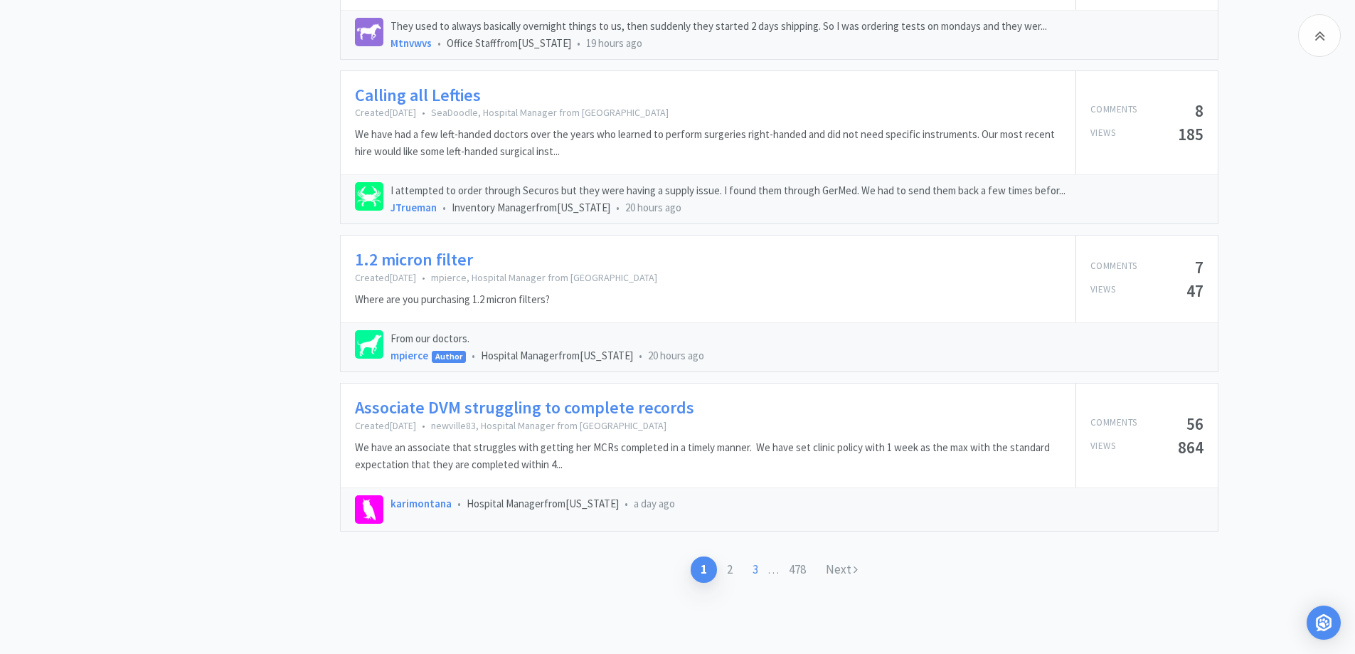
click at [750, 566] on link "3" at bounding box center [756, 569] width 26 height 26
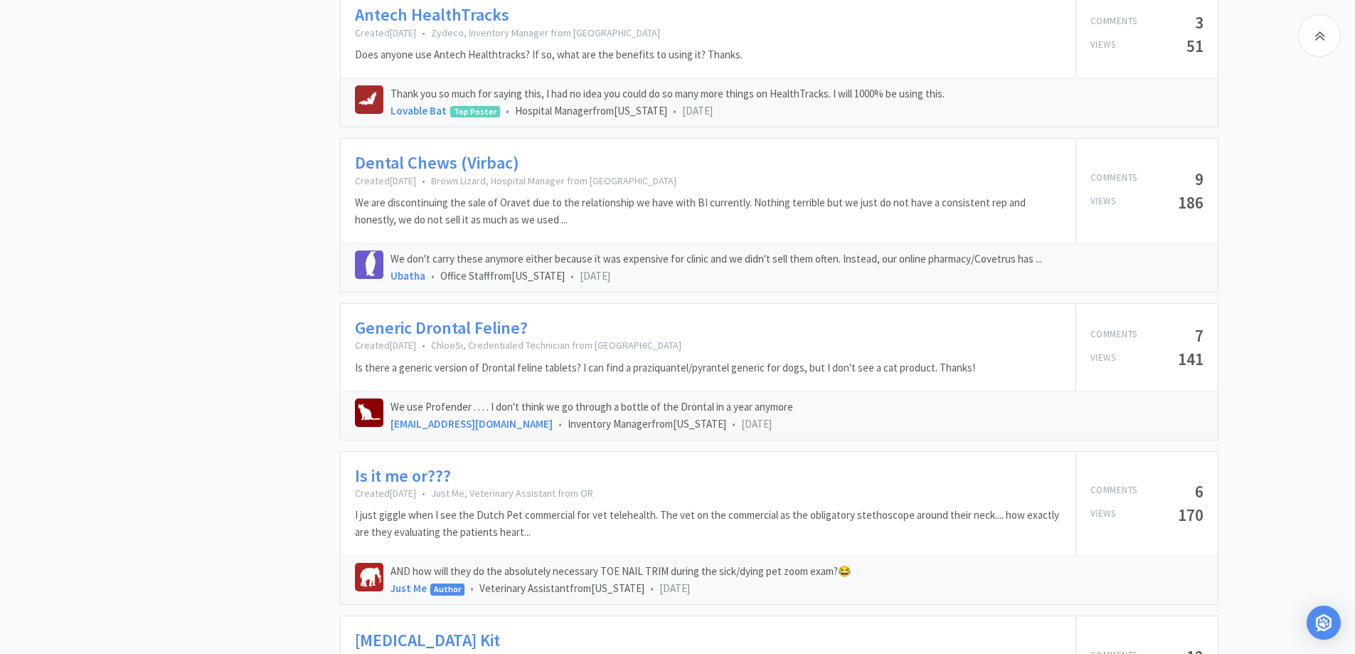
scroll to position [1707, 0]
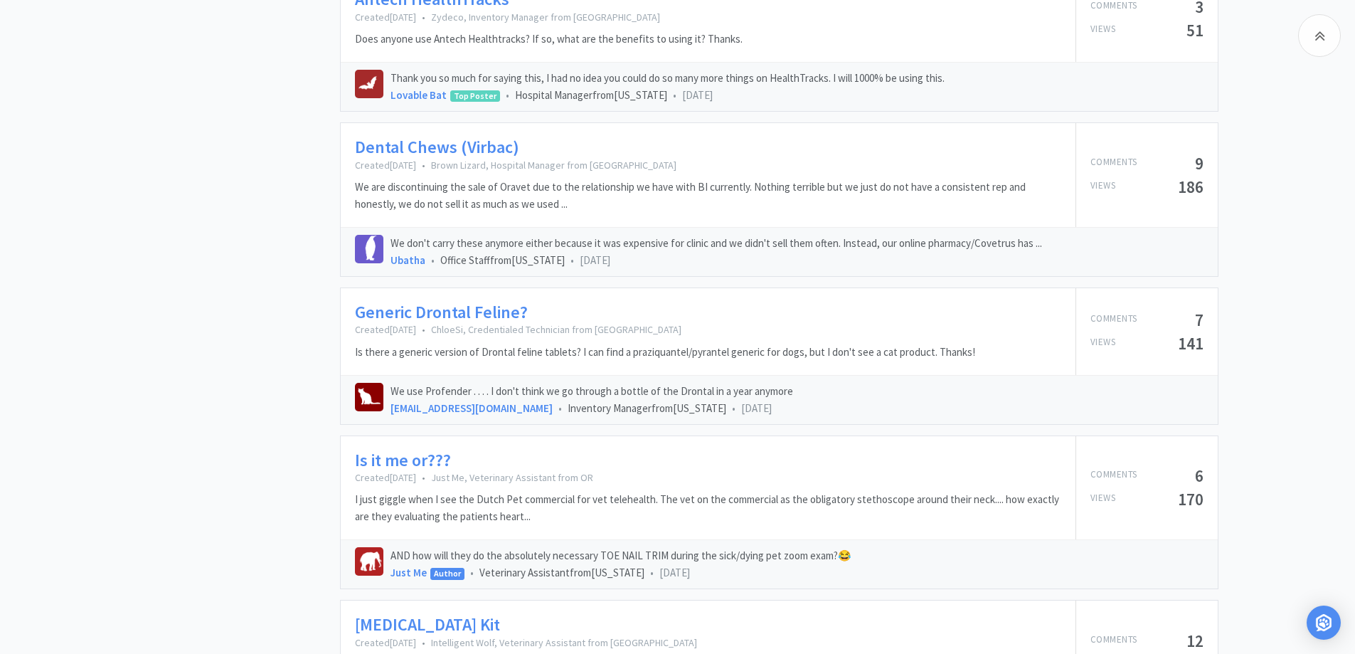
click at [446, 311] on link "Generic Drontal Feline?" at bounding box center [441, 312] width 173 height 21
